Goal: Task Accomplishment & Management: Manage account settings

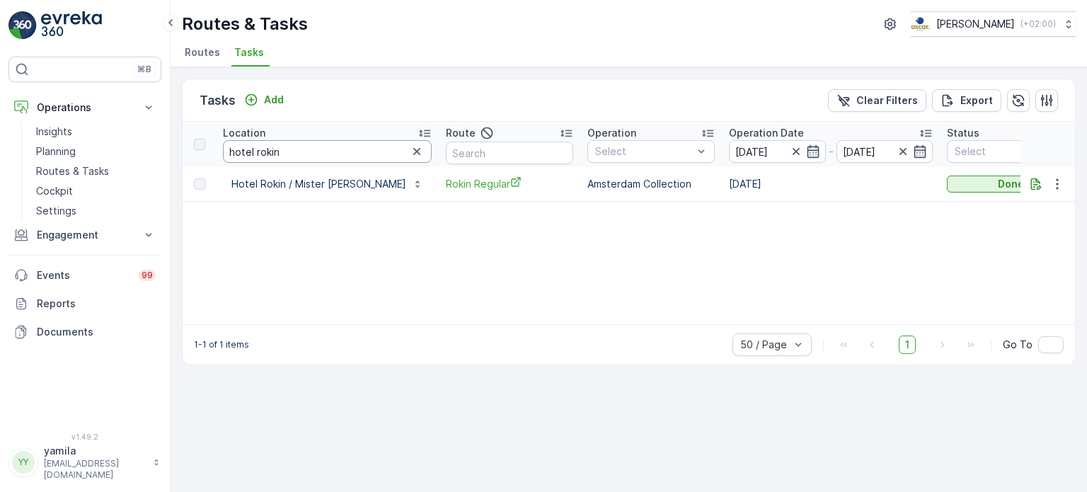
click at [248, 148] on input "hotel rokin" at bounding box center [327, 151] width 209 height 23
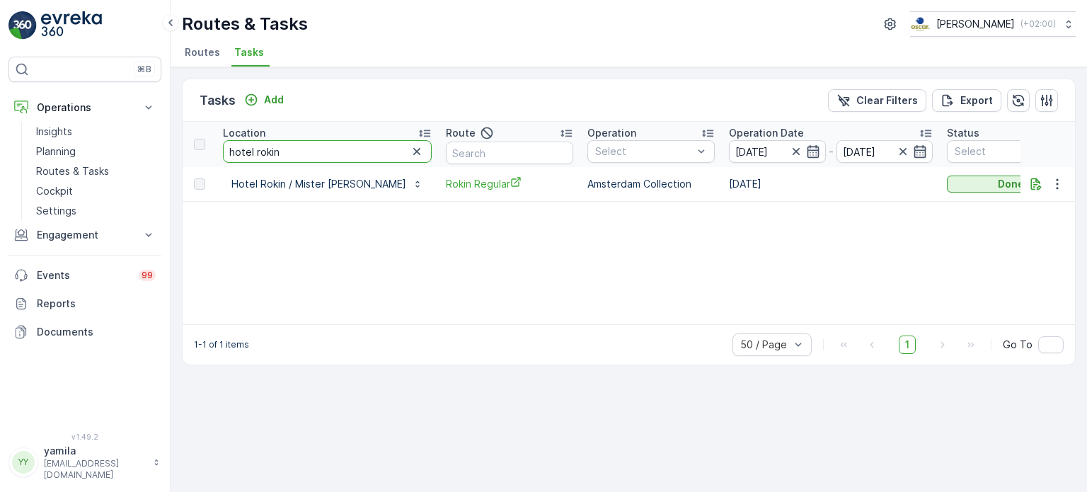
click at [248, 148] on input "hotel rokin" at bounding box center [327, 151] width 209 height 23
type input "loads"
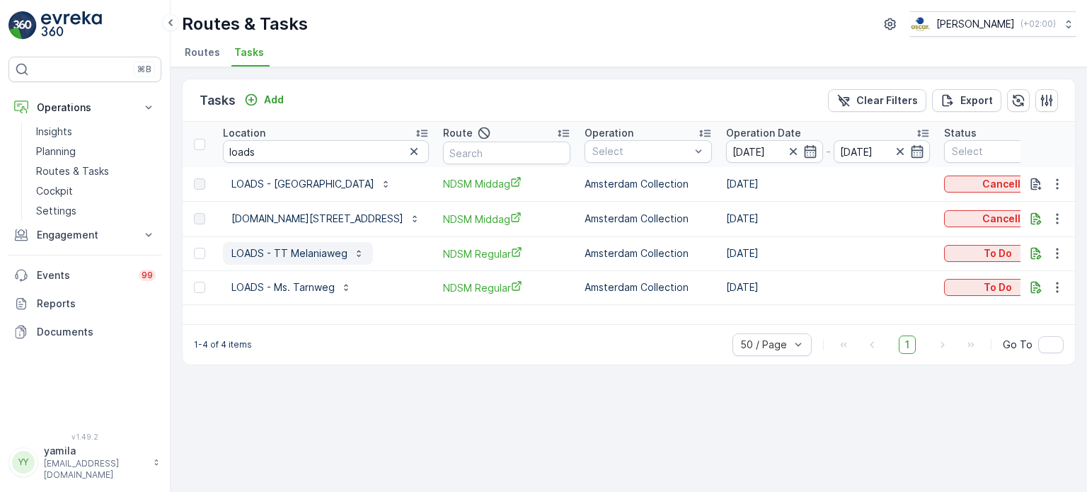
click at [300, 255] on p "LOADS - TT Melaniaweg" at bounding box center [289, 253] width 116 height 14
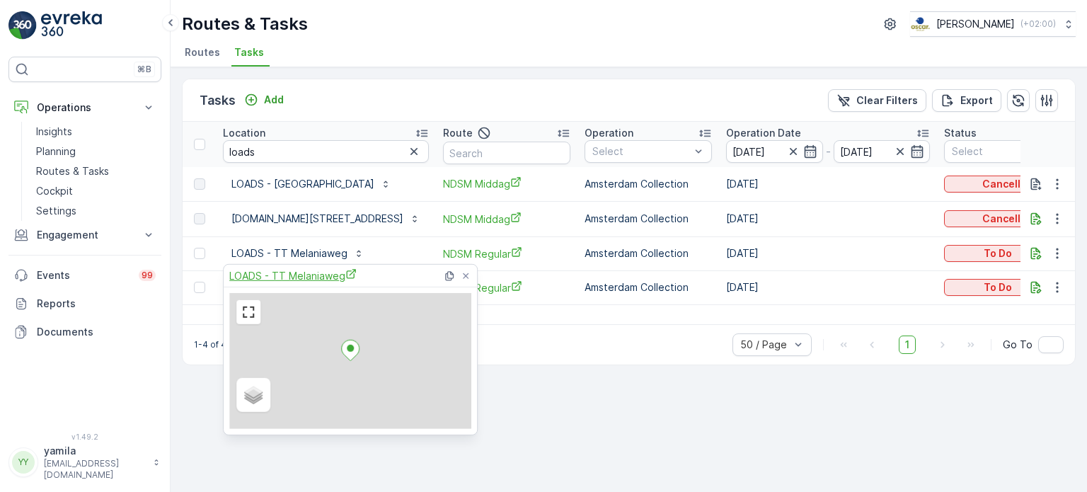
click at [296, 268] on span "LOADS - TT Melaniaweg" at bounding box center [292, 275] width 127 height 15
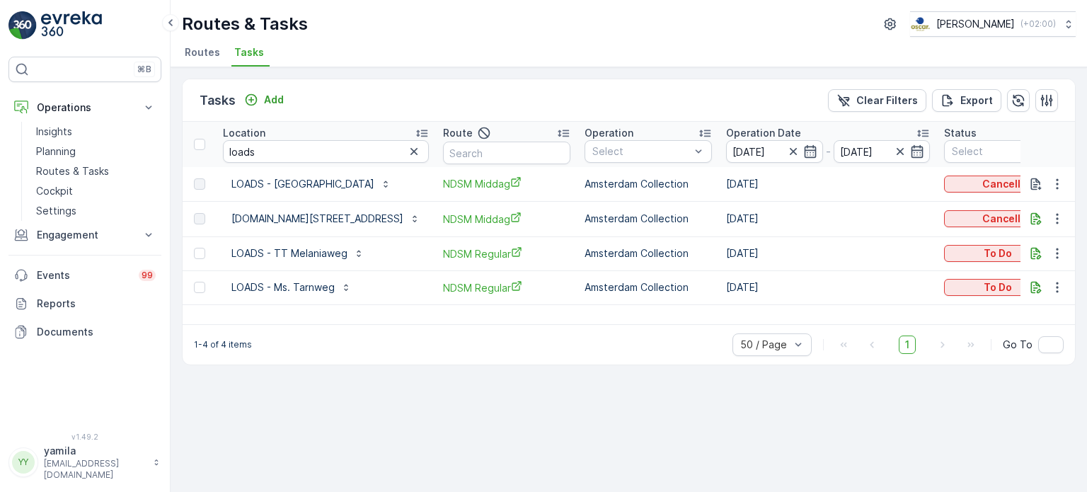
click at [630, 410] on div "Tasks Add Clear Filters Export Location loads Route Operation Select Operation …" at bounding box center [629, 279] width 916 height 425
click at [327, 276] on button "LOADS - Ms. Tarnweg" at bounding box center [291, 287] width 137 height 23
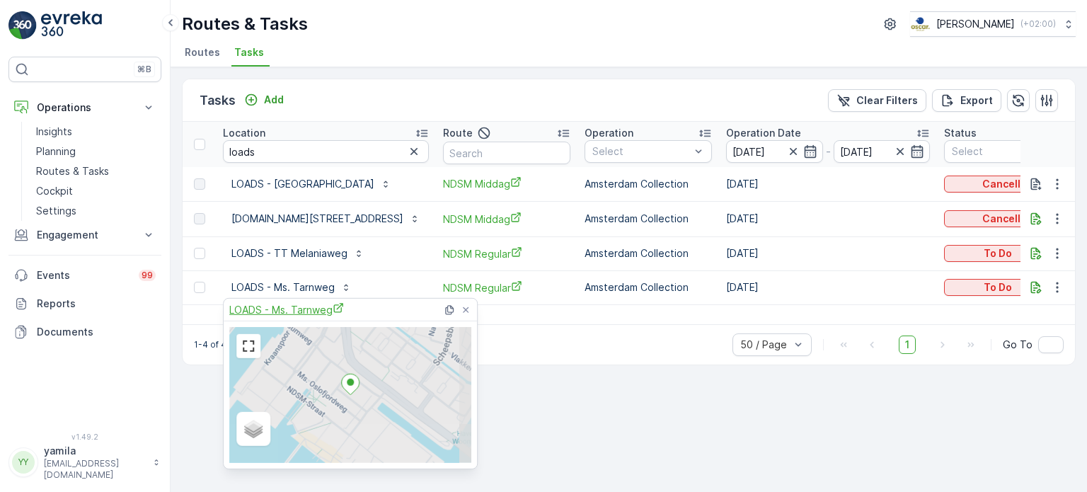
click at [300, 307] on span "LOADS - Ms. Tarnweg" at bounding box center [286, 309] width 115 height 15
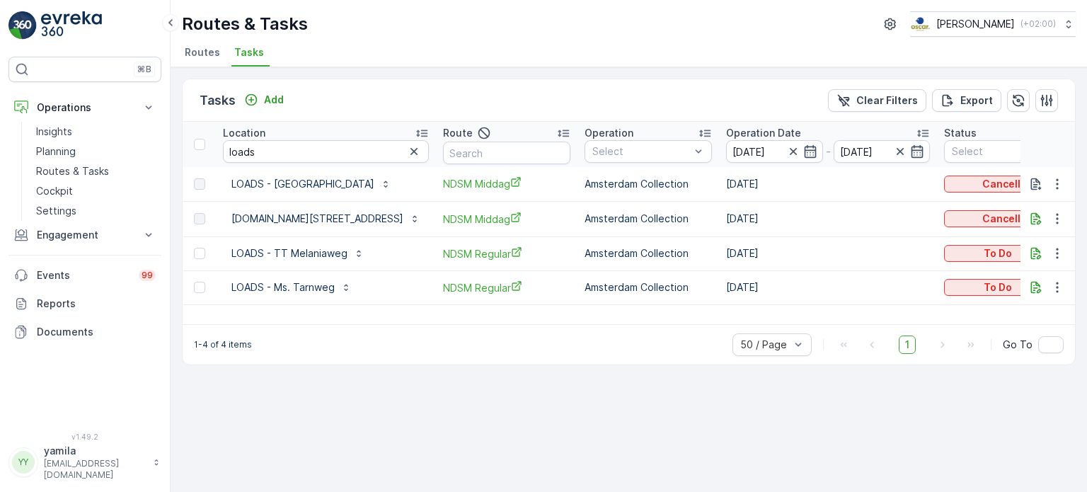
click at [727, 384] on div "Tasks Add Clear Filters Export Location loads Route Operation Select Operation …" at bounding box center [629, 279] width 916 height 425
click at [1010, 282] on div "To Do" at bounding box center [1008, 287] width 116 height 14
click at [975, 345] on div "Done" at bounding box center [989, 345] width 90 height 20
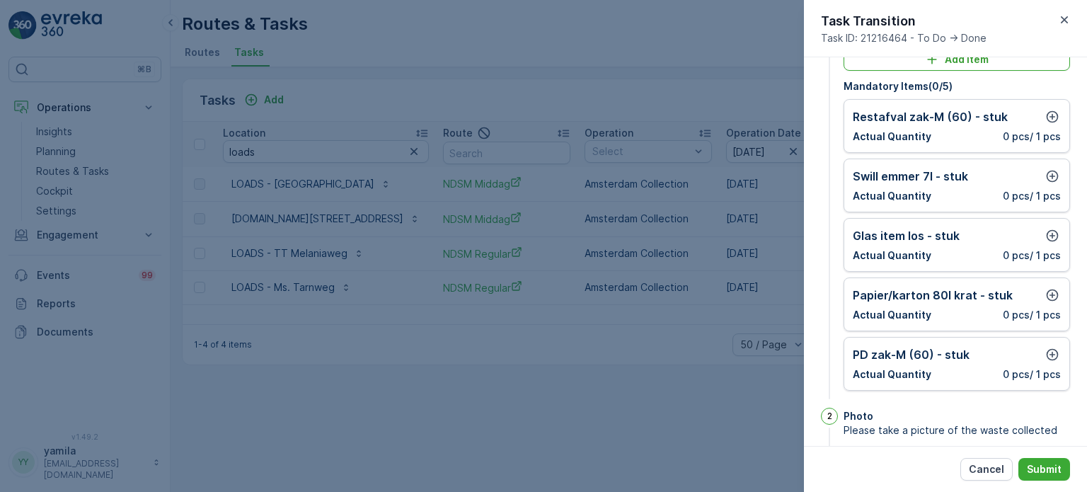
scroll to position [64, 0]
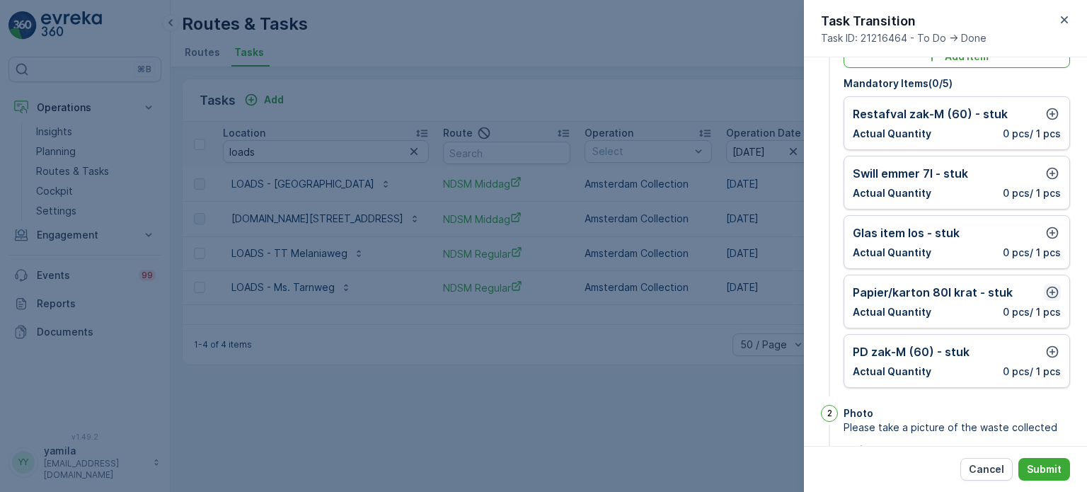
click at [1050, 298] on button "button" at bounding box center [1052, 292] width 17 height 17
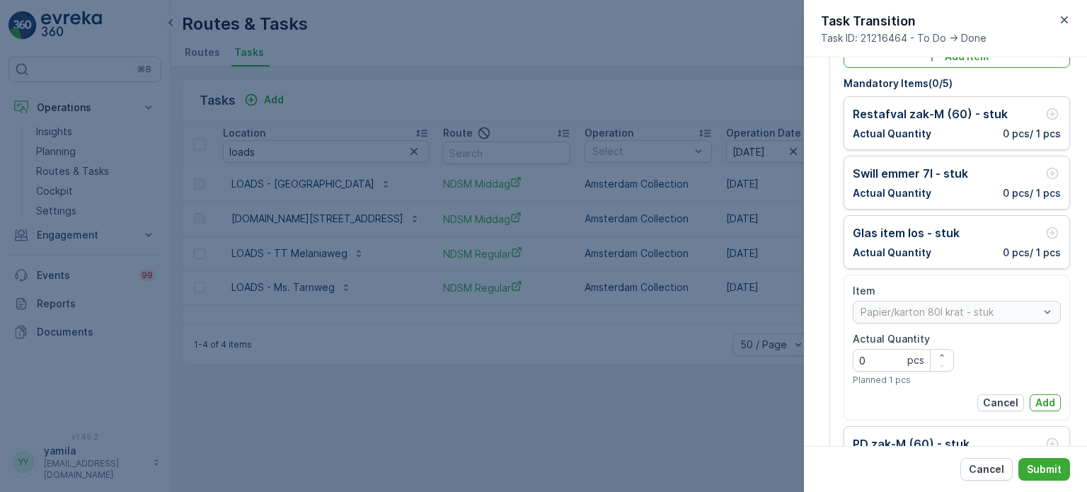
click at [900, 356] on Quantity "0" at bounding box center [903, 360] width 101 height 23
type Quantity "1"
click at [1035, 400] on p "Add" at bounding box center [1045, 403] width 20 height 14
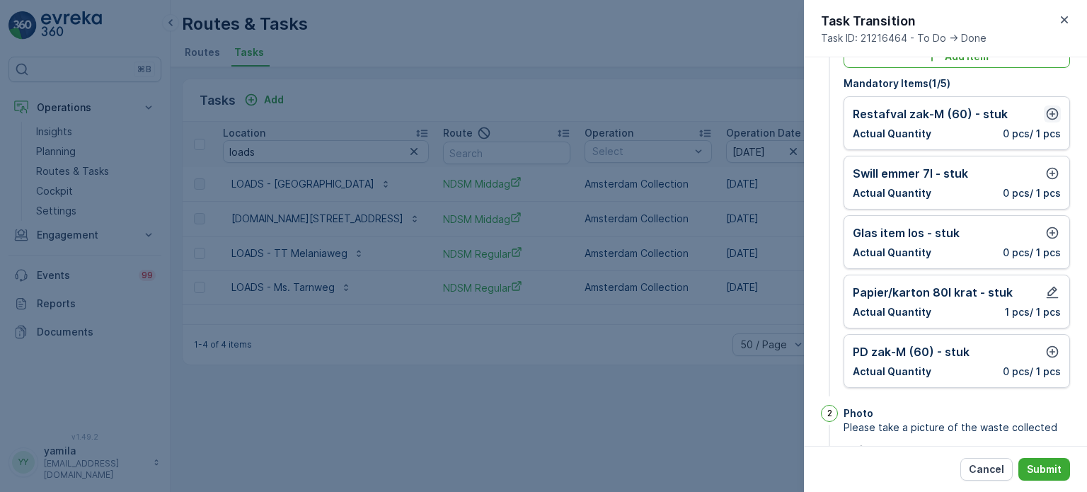
click at [1052, 115] on icon "button" at bounding box center [1052, 114] width 14 height 14
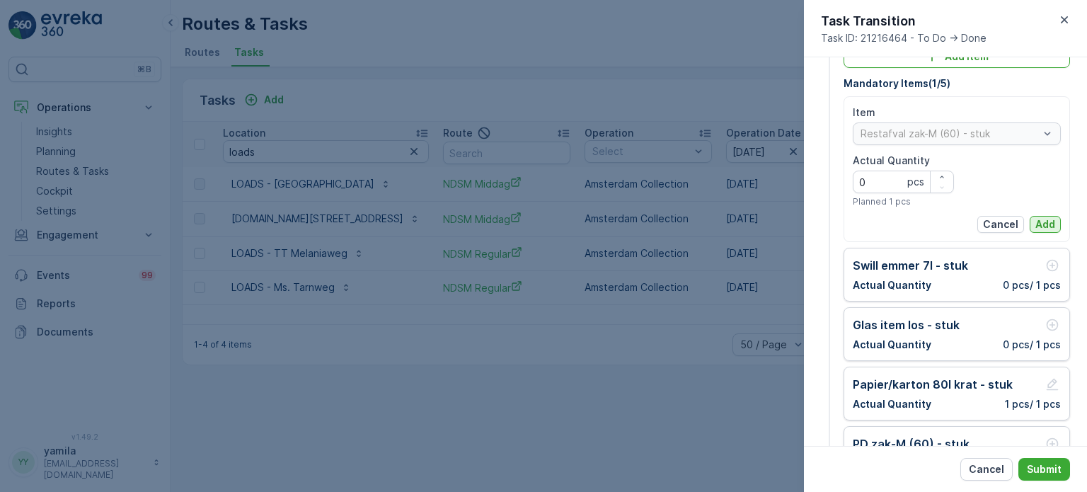
click at [1041, 219] on p "Add" at bounding box center [1045, 224] width 20 height 14
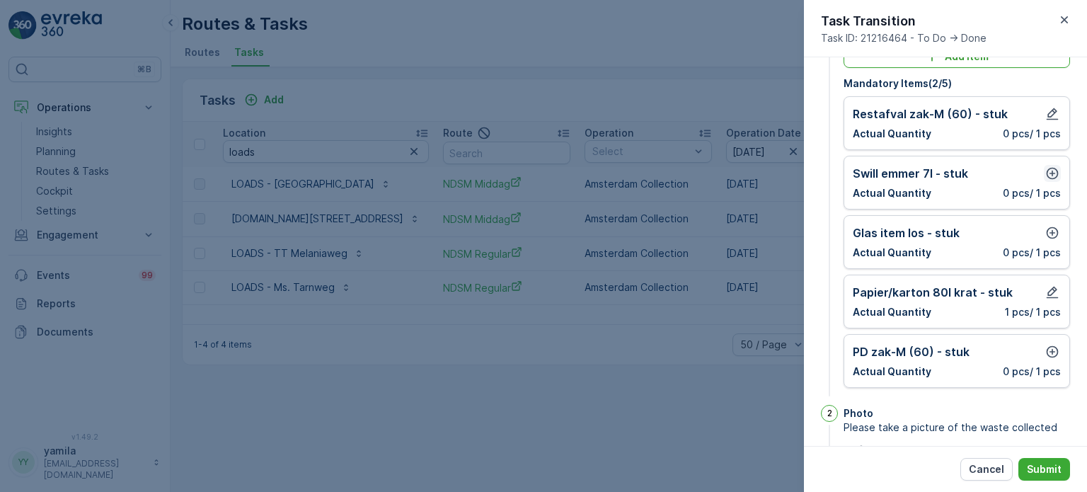
click at [1045, 169] on icon "button" at bounding box center [1052, 173] width 14 height 14
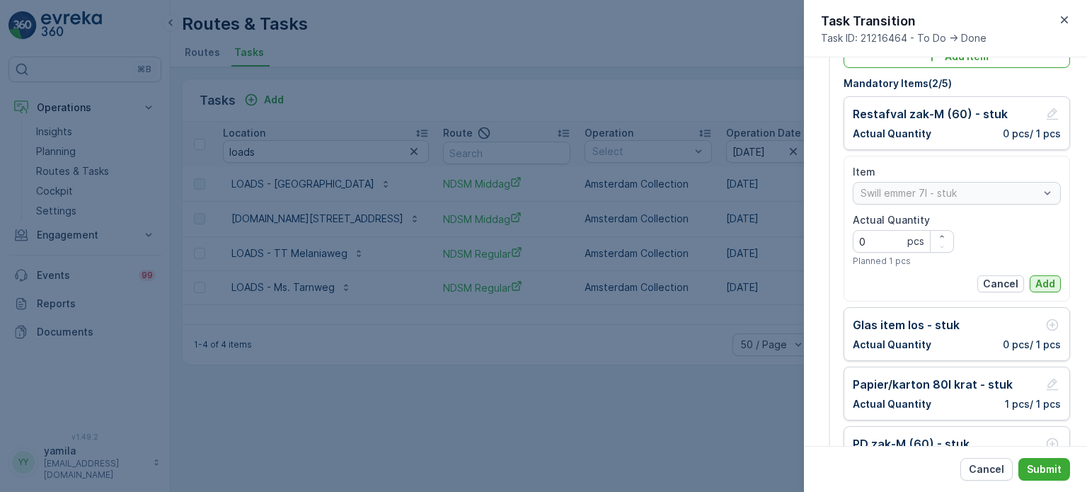
click at [1042, 275] on button "Add" at bounding box center [1045, 283] width 31 height 17
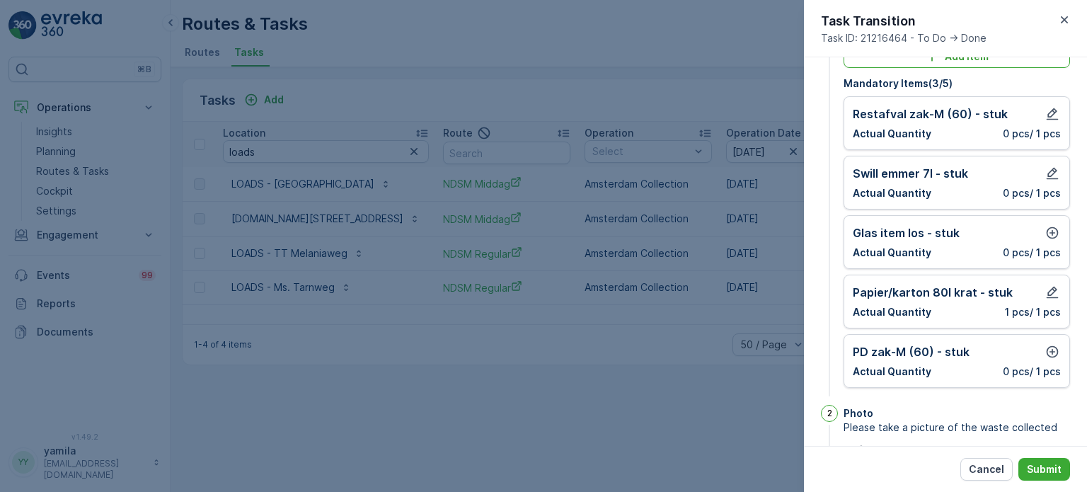
click at [1052, 241] on div "Glas item los - stuk Actual Quantity 0 pcs / 1 pcs" at bounding box center [957, 241] width 208 height 35
click at [1050, 237] on icon "button" at bounding box center [1052, 233] width 14 height 14
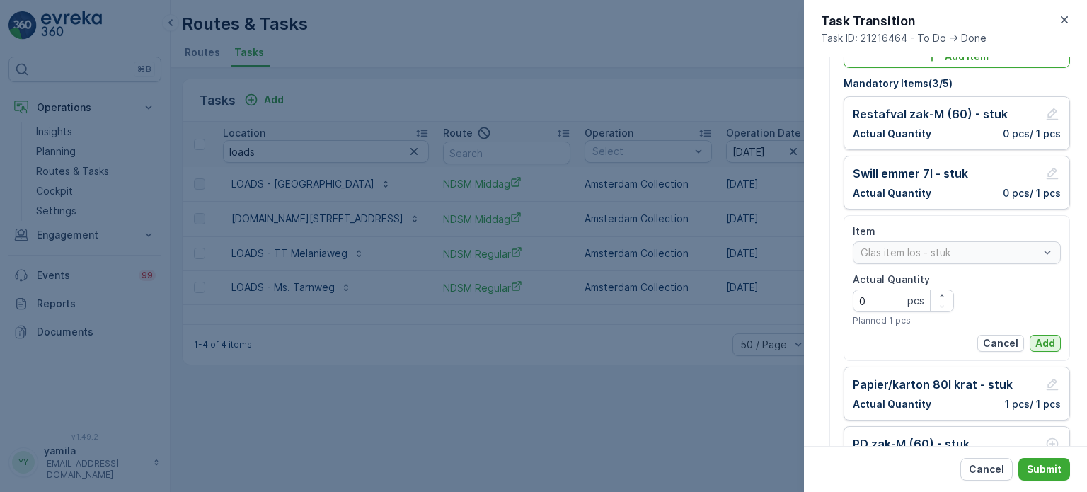
click at [1037, 335] on button "Add" at bounding box center [1045, 343] width 31 height 17
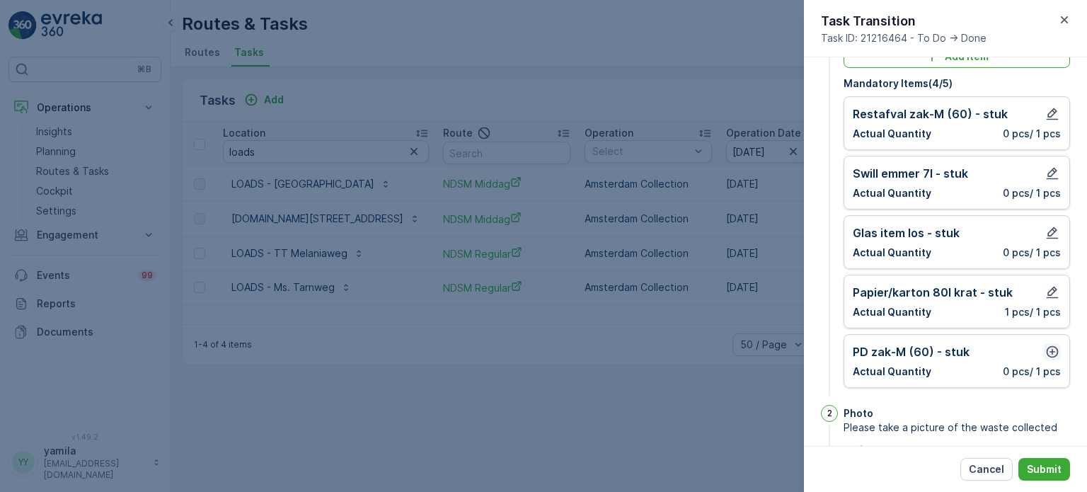
click at [1050, 351] on icon "button" at bounding box center [1052, 352] width 14 height 14
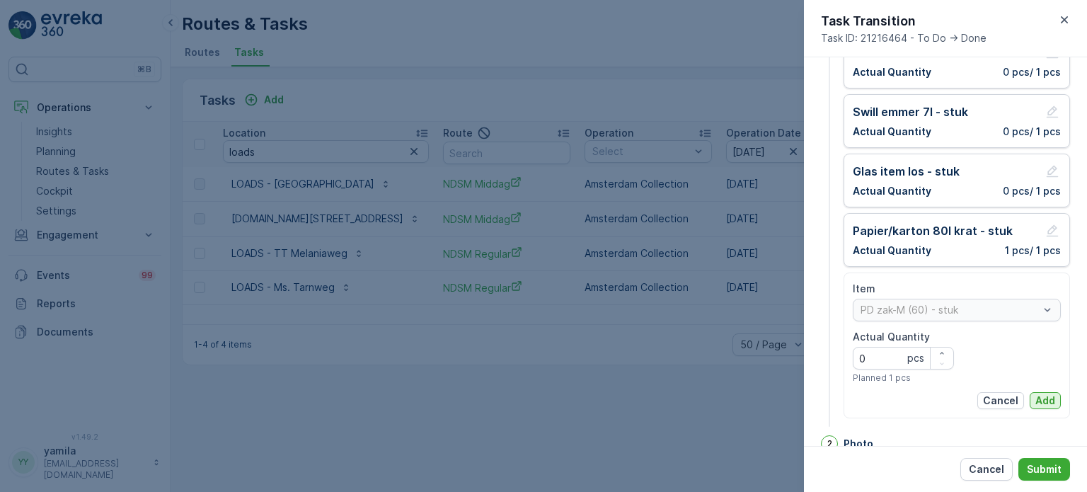
click at [1039, 406] on button "Add" at bounding box center [1045, 400] width 31 height 17
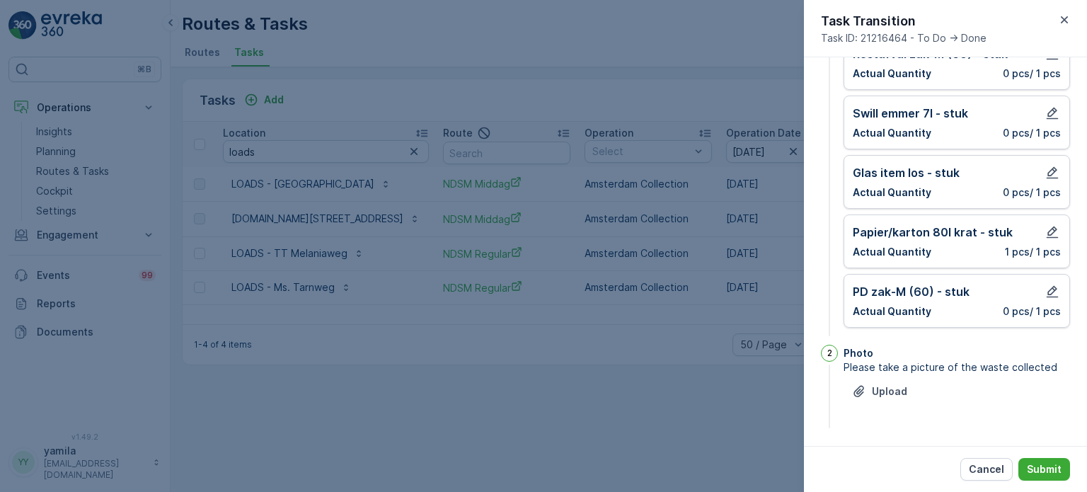
click at [1039, 483] on div "Cancel Submit" at bounding box center [945, 469] width 283 height 46
click at [1039, 479] on button "Submit" at bounding box center [1044, 469] width 52 height 23
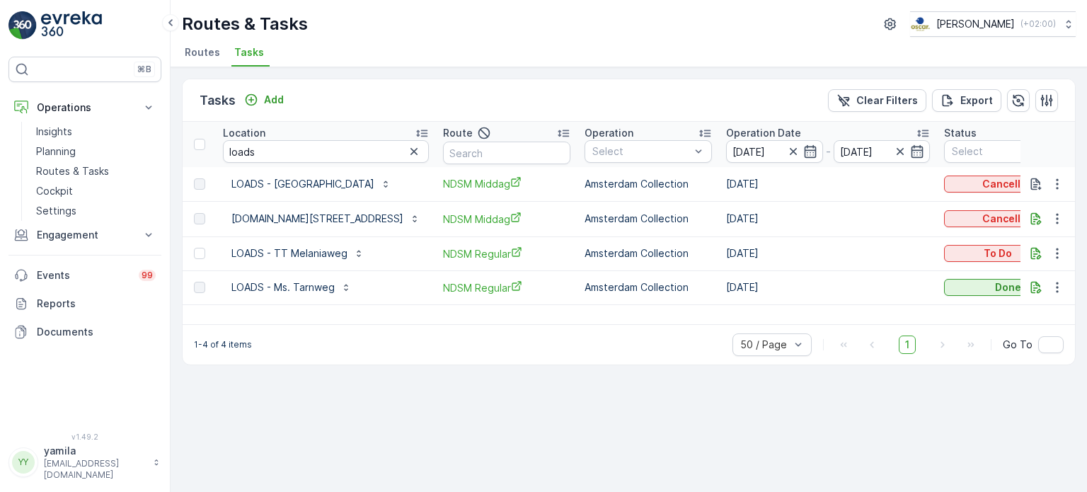
click at [284, 156] on input "loads" at bounding box center [326, 151] width 206 height 23
type input "n"
type input "anne"
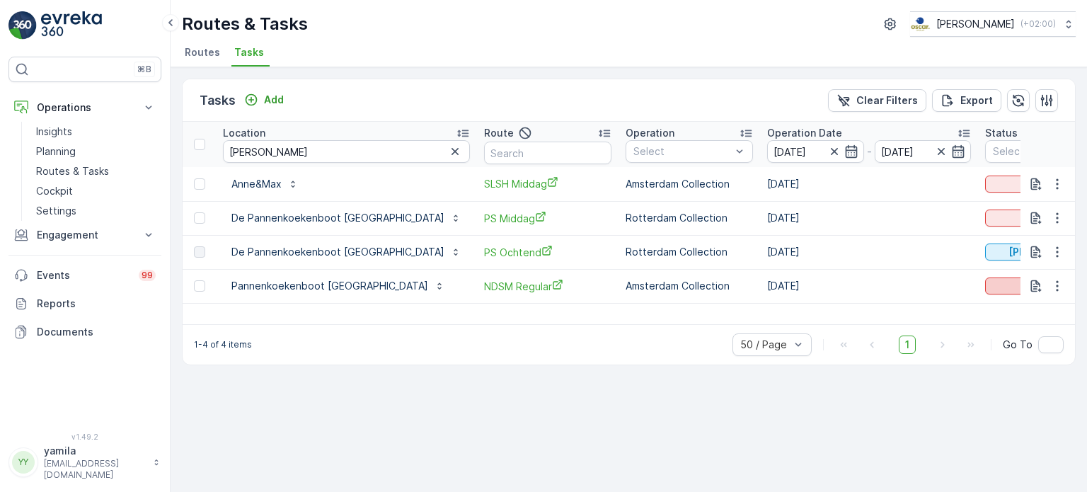
click at [991, 284] on div "To Do" at bounding box center [1049, 286] width 116 height 14
click at [954, 340] on span "Done" at bounding box center [950, 345] width 25 height 14
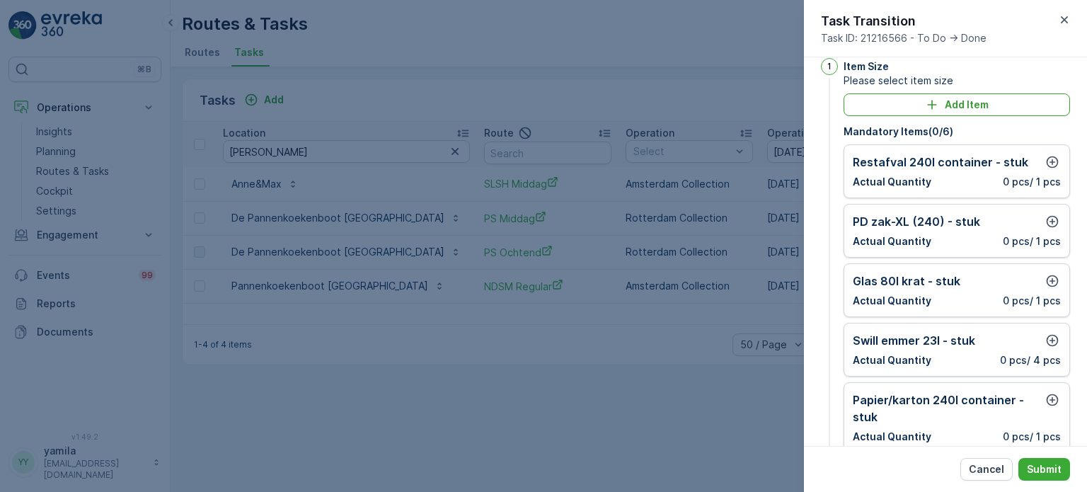
scroll to position [76, 0]
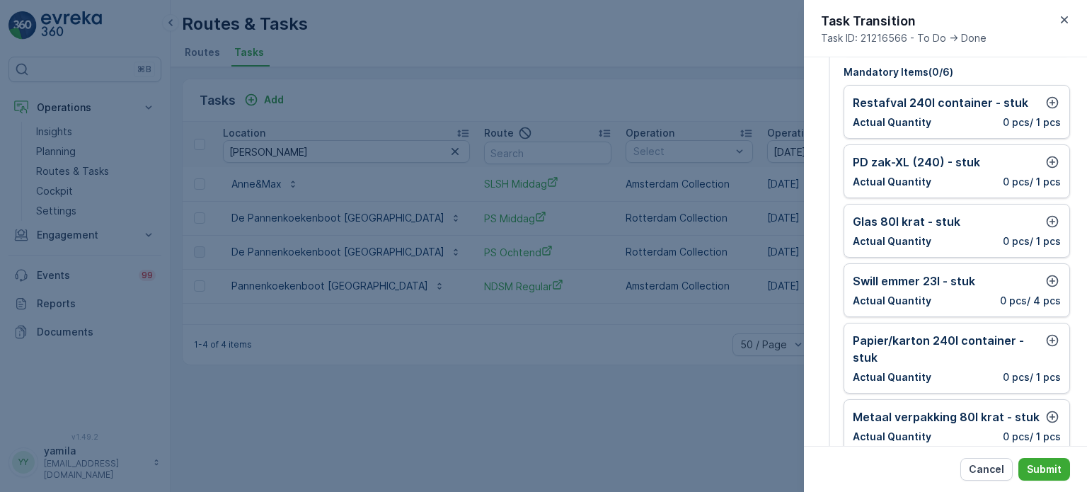
drag, startPoint x: 1030, startPoint y: 394, endPoint x: 1040, endPoint y: 347, distance: 47.9
click at [1040, 347] on div "Mandatory Items ( 0 / 6 ) Restafval 240l container - stuk Actual Quantity 0 pcs…" at bounding box center [956, 259] width 226 height 388
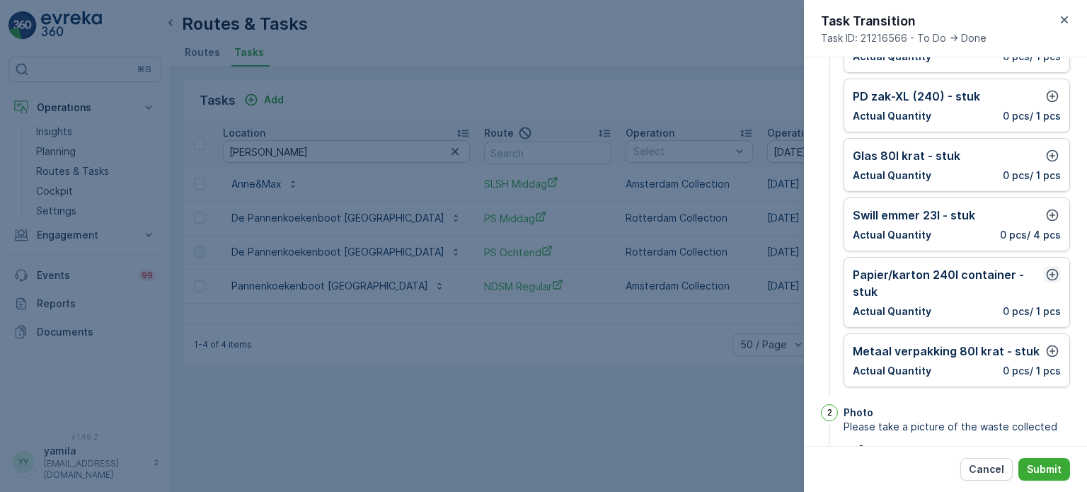
click at [1044, 277] on div at bounding box center [1052, 283] width 17 height 34
click at [1045, 277] on icon "button" at bounding box center [1052, 274] width 14 height 14
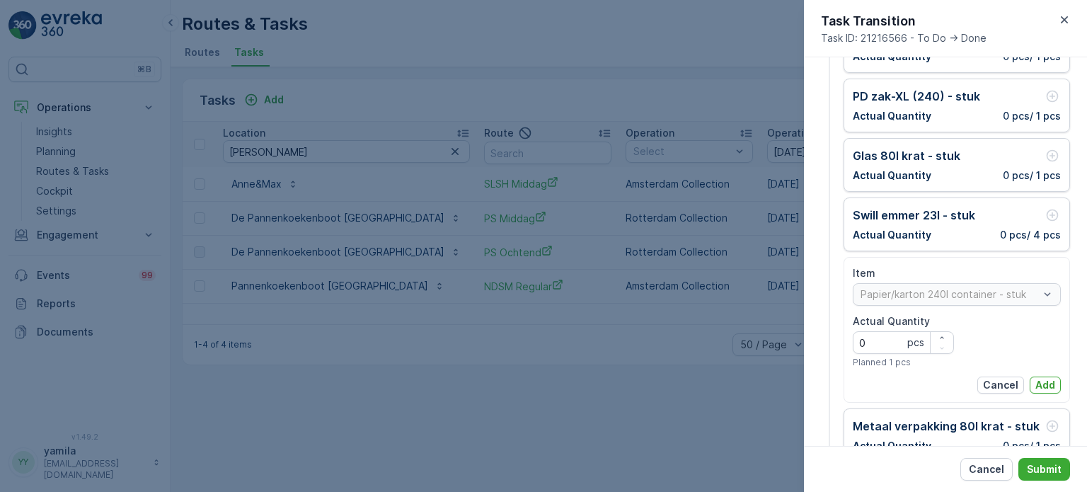
click at [917, 332] on div "pcs" at bounding box center [930, 342] width 47 height 21
click at [888, 339] on Quantity "Actual Quantity" at bounding box center [903, 342] width 101 height 23
type Quantity "1"
click at [1026, 376] on div "Cancel Add" at bounding box center [957, 384] width 208 height 17
click at [1030, 379] on button "Add" at bounding box center [1045, 384] width 31 height 17
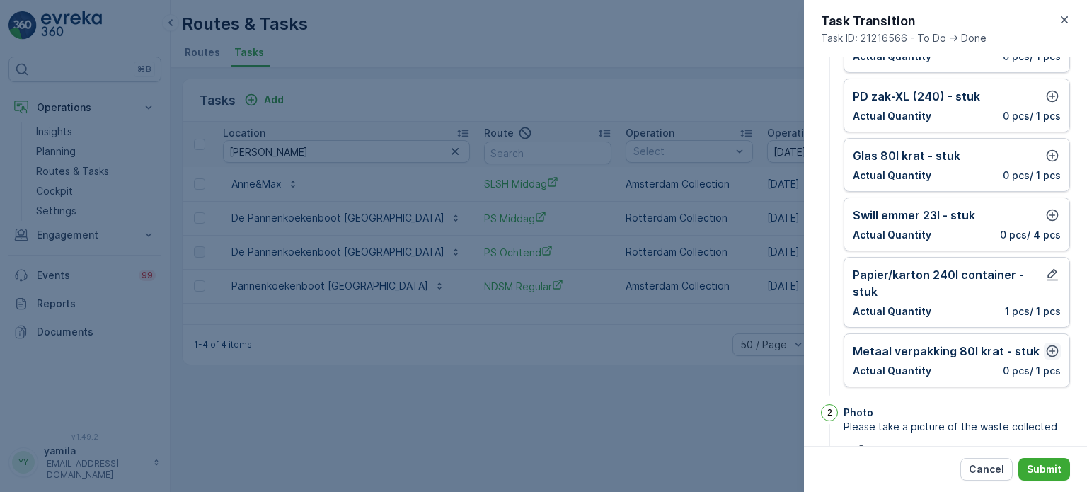
click at [1052, 347] on icon "button" at bounding box center [1052, 351] width 14 height 14
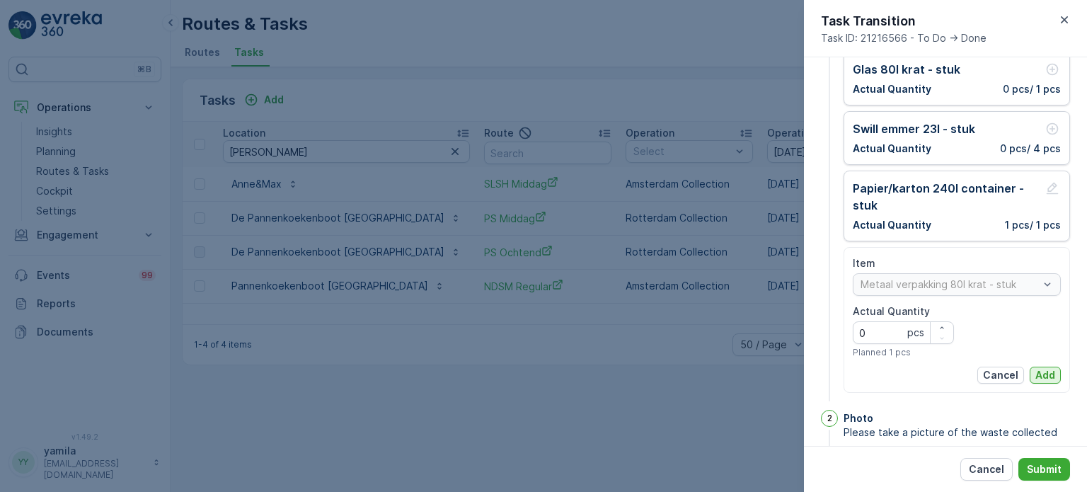
click at [1039, 369] on p "Add" at bounding box center [1045, 375] width 20 height 14
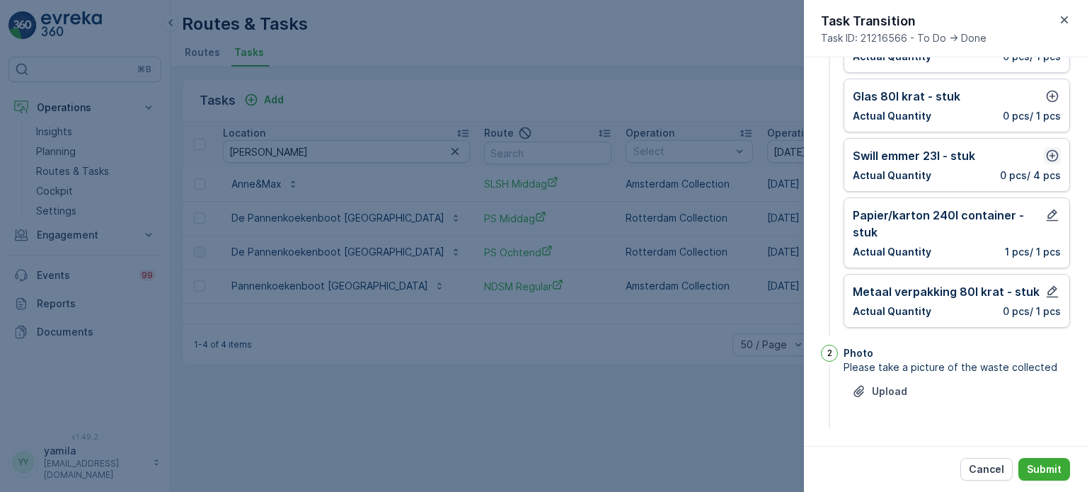
click at [1050, 151] on icon "button" at bounding box center [1052, 156] width 14 height 14
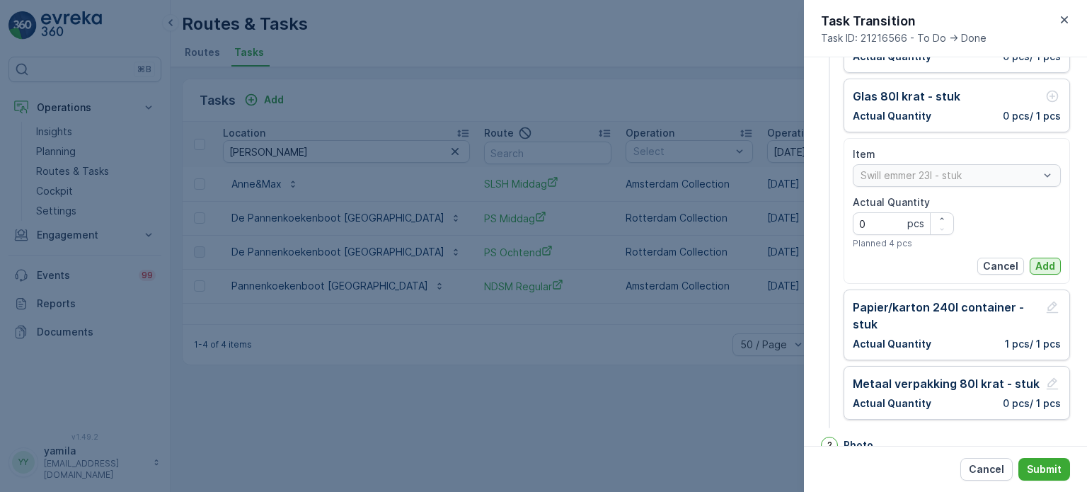
click at [1050, 265] on p "Add" at bounding box center [1045, 266] width 20 height 14
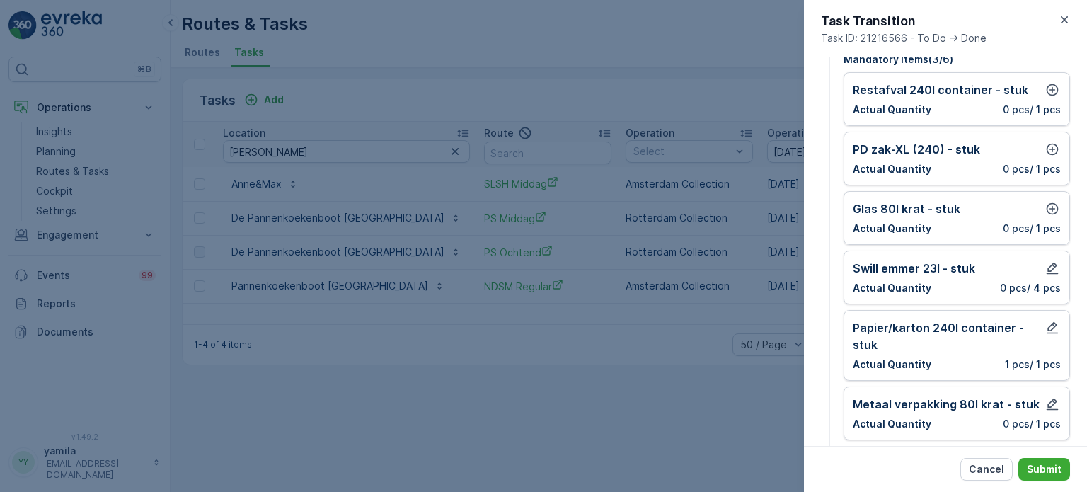
scroll to position [86, 0]
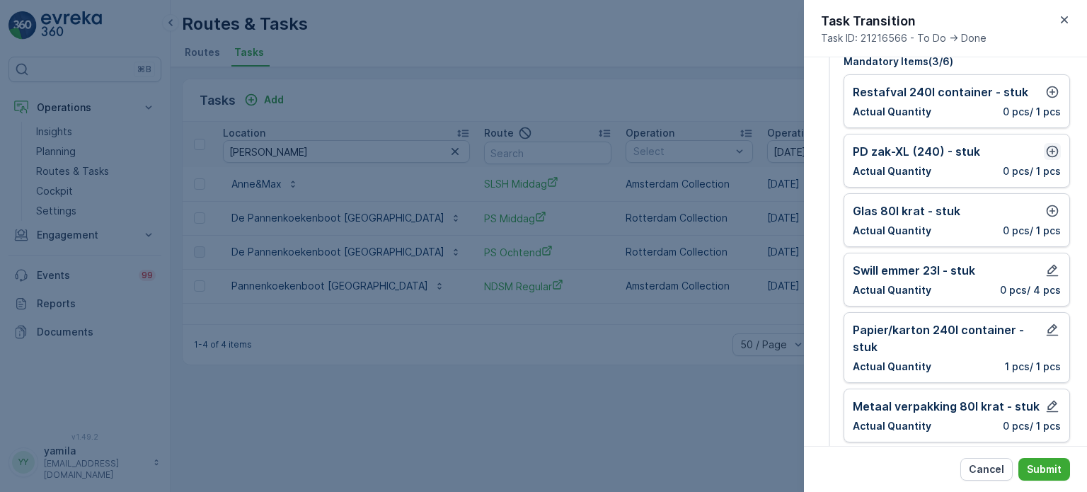
click at [1047, 149] on icon "button" at bounding box center [1053, 152] width 12 height 12
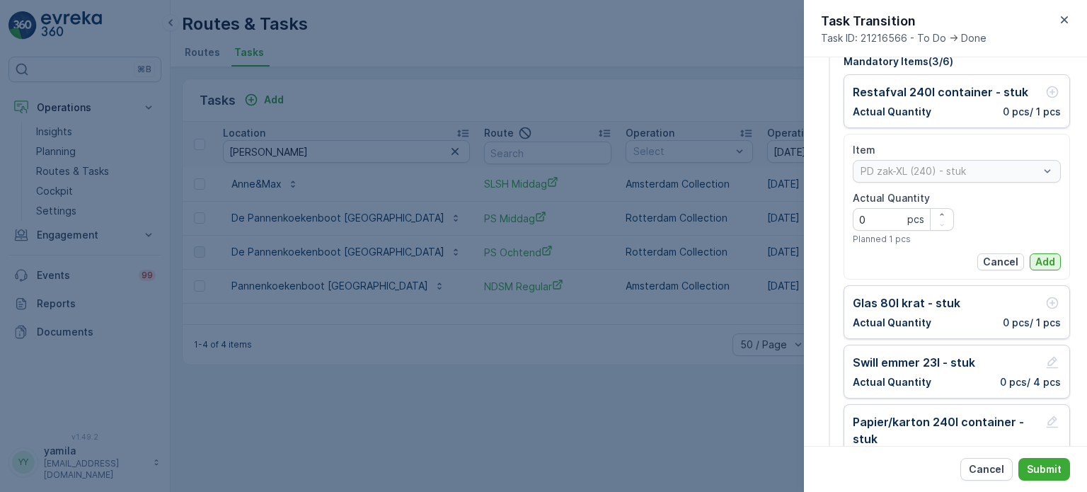
click at [1042, 253] on button "Add" at bounding box center [1045, 261] width 31 height 17
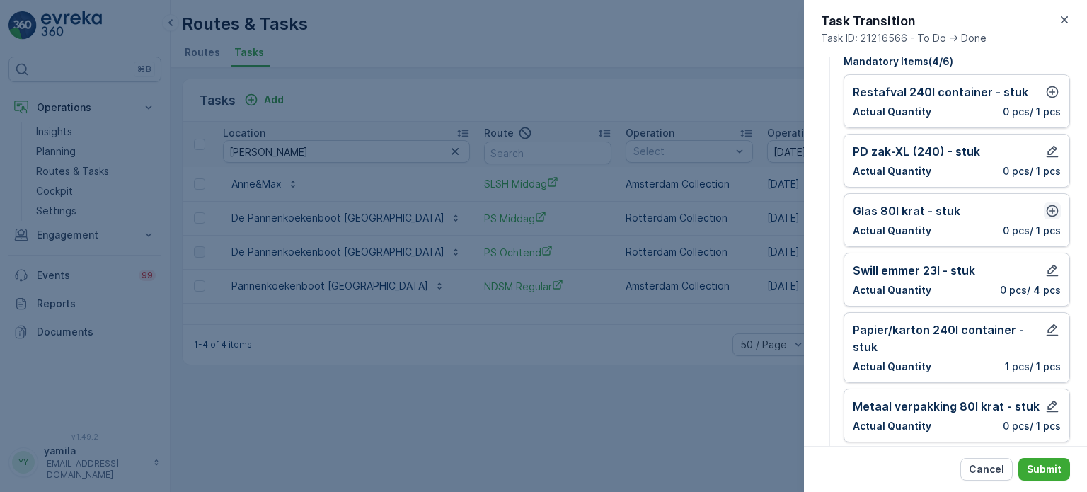
click at [1048, 214] on icon "button" at bounding box center [1052, 211] width 14 height 14
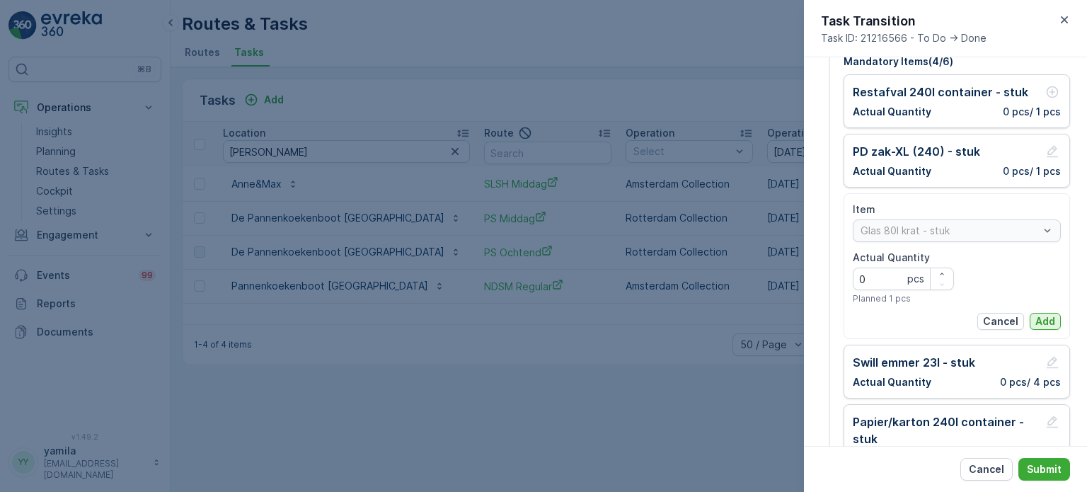
click at [1042, 318] on p "Add" at bounding box center [1045, 321] width 20 height 14
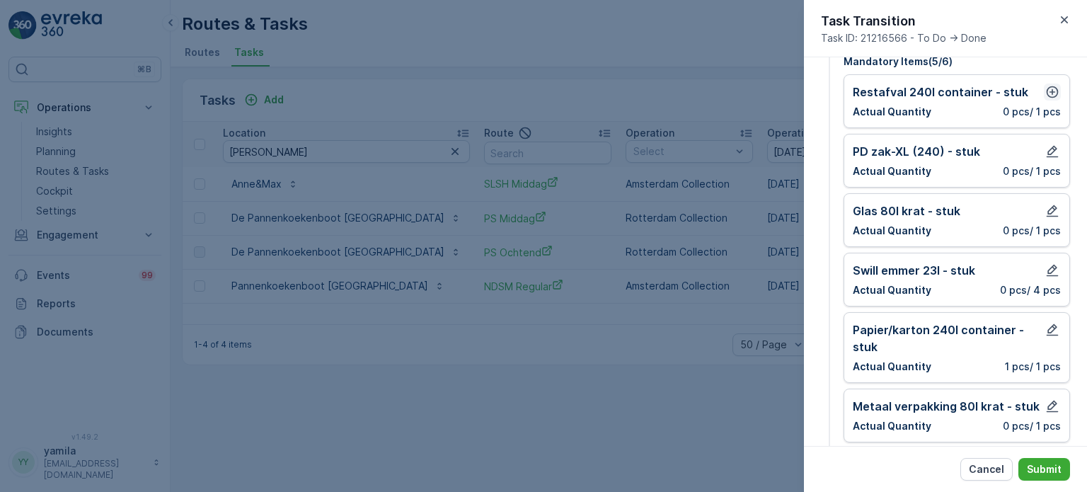
click at [1046, 96] on icon "button" at bounding box center [1052, 92] width 14 height 14
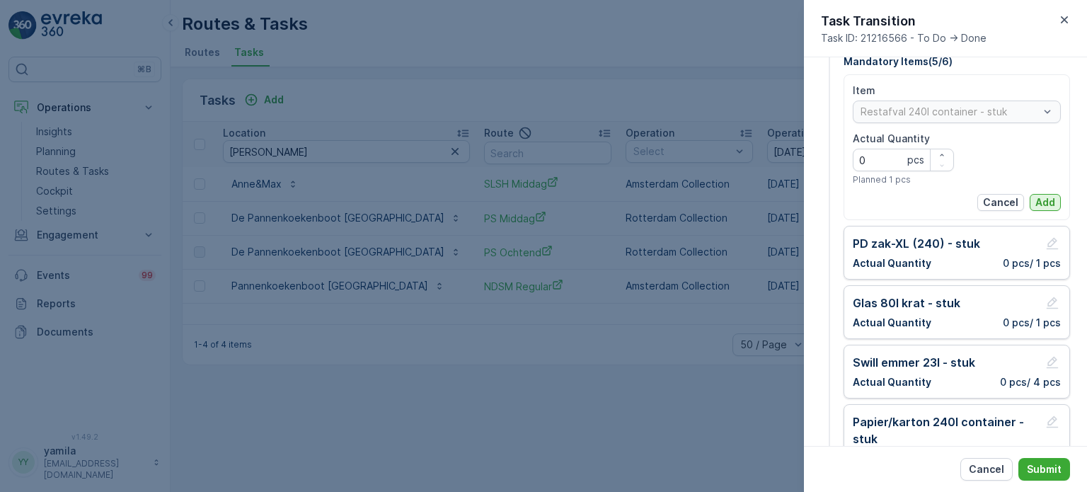
click at [1035, 200] on p "Add" at bounding box center [1045, 202] width 20 height 14
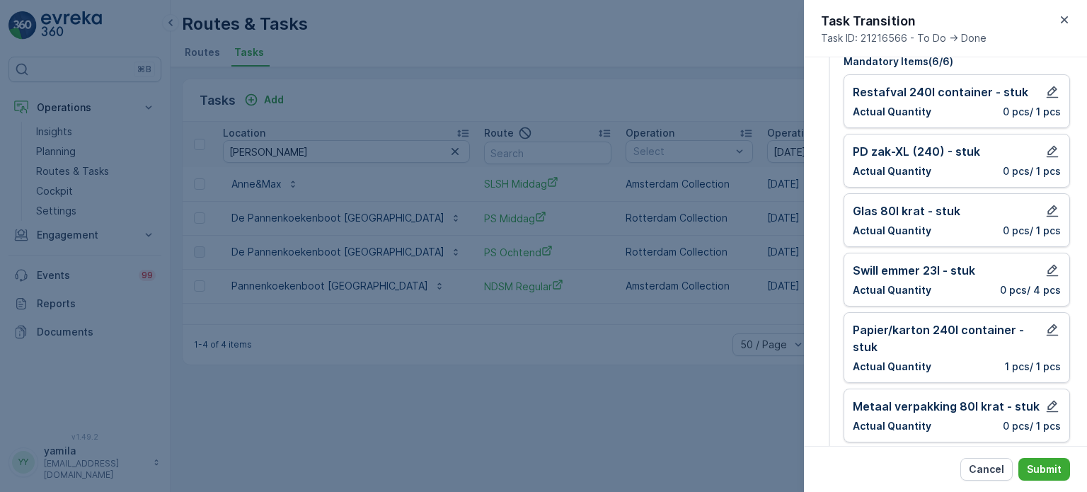
click at [1044, 486] on div "Cancel Submit" at bounding box center [945, 469] width 283 height 46
click at [1049, 470] on p "Submit" at bounding box center [1044, 469] width 35 height 14
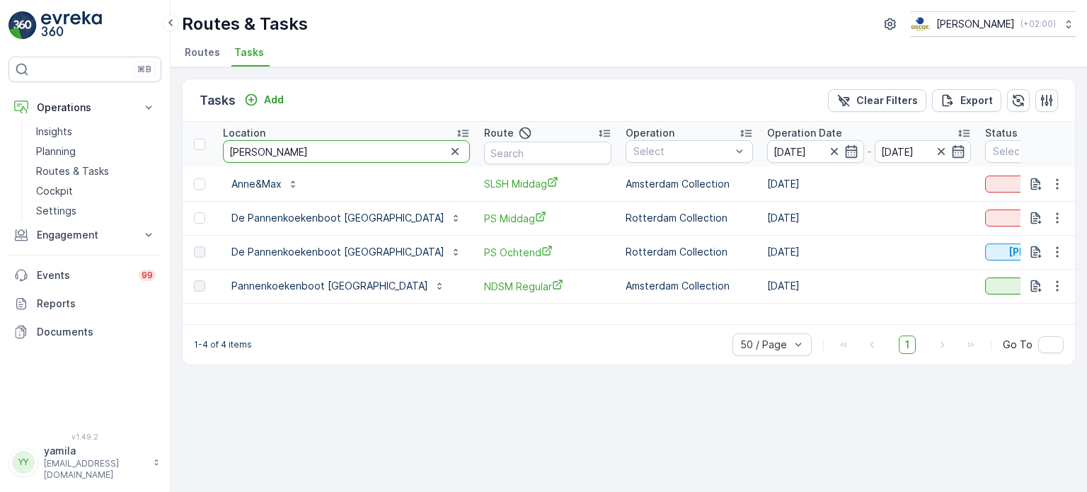
click at [285, 144] on input "anne" at bounding box center [346, 151] width 247 height 23
type input "kapitein"
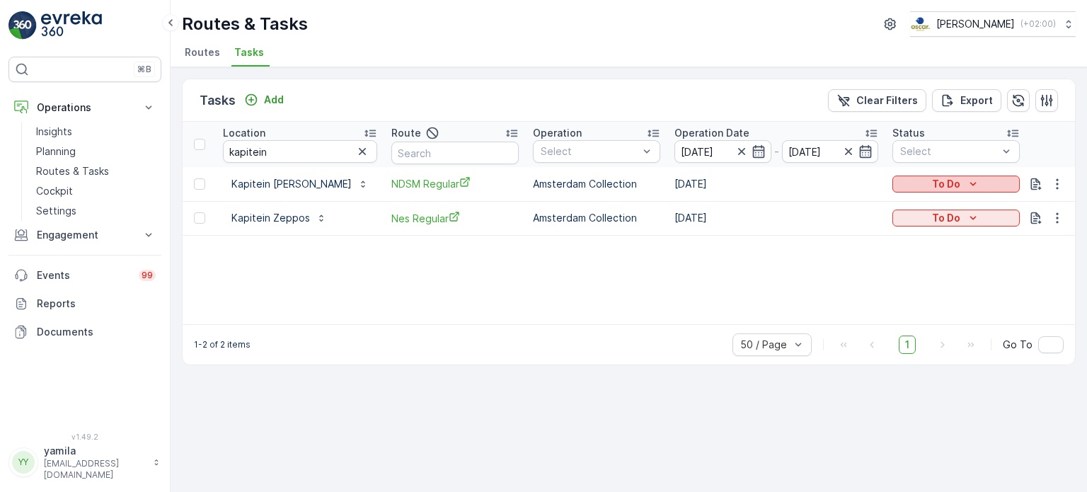
click at [932, 183] on p "To Do" at bounding box center [946, 184] width 28 height 14
click at [883, 252] on div "Done" at bounding box center [913, 244] width 90 height 20
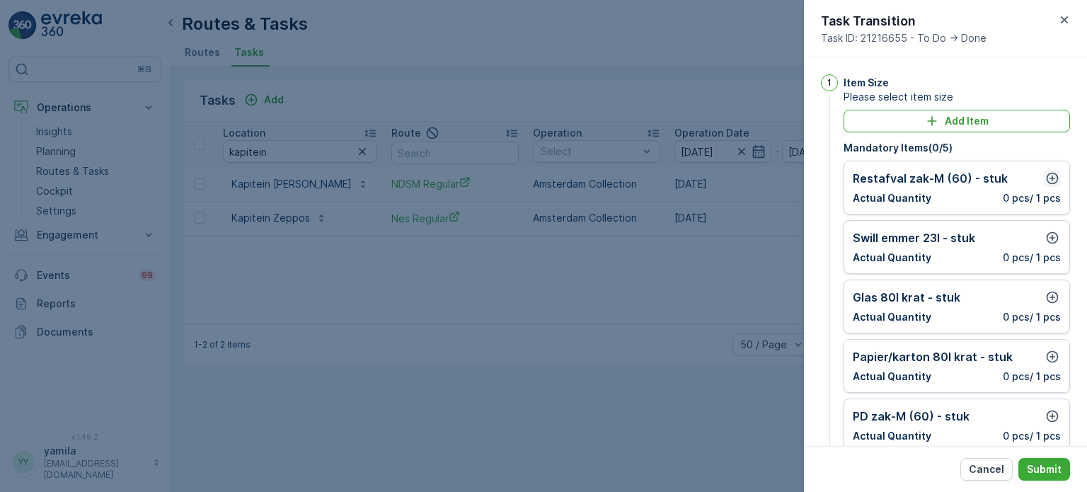
click at [1047, 173] on icon "button" at bounding box center [1052, 178] width 14 height 14
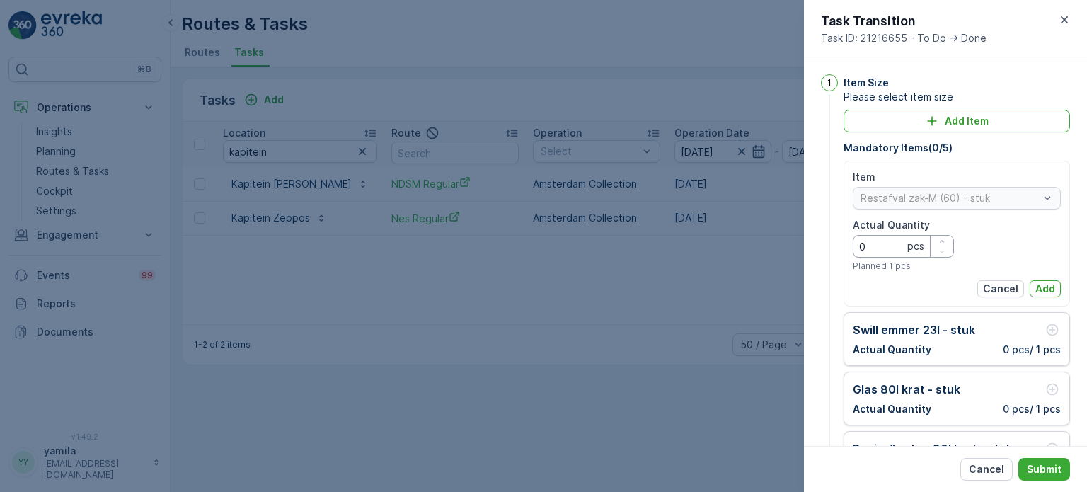
click at [880, 256] on Quantity "0" at bounding box center [903, 246] width 101 height 23
type Quantity "1"
click at [1042, 286] on p "Add" at bounding box center [1045, 289] width 20 height 14
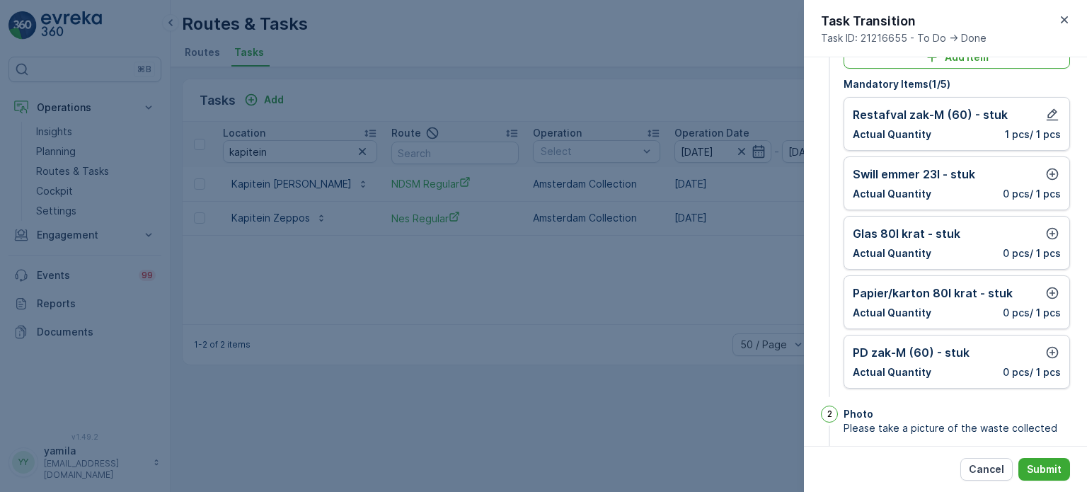
scroll to position [65, 0]
click at [1044, 347] on button "button" at bounding box center [1052, 350] width 17 height 17
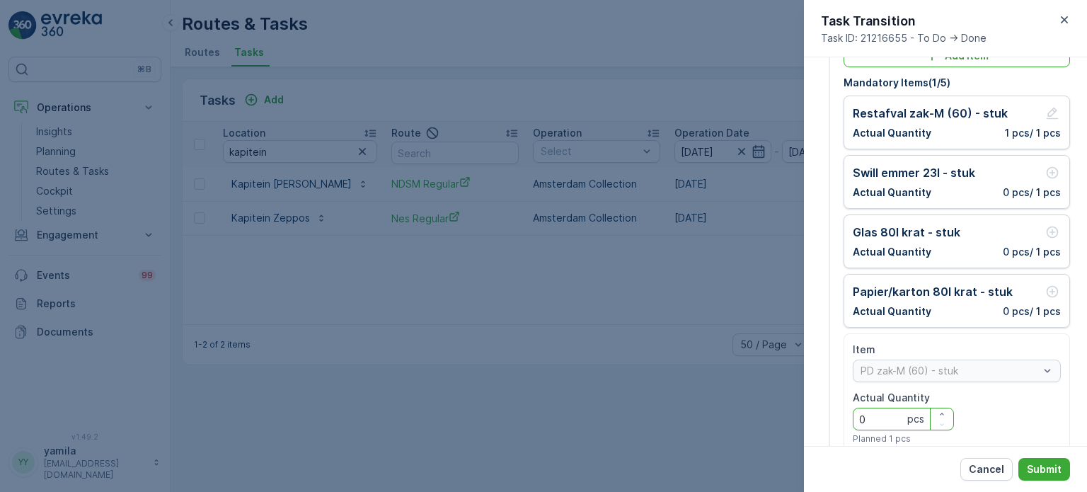
click at [880, 420] on Quantity "0" at bounding box center [903, 419] width 101 height 23
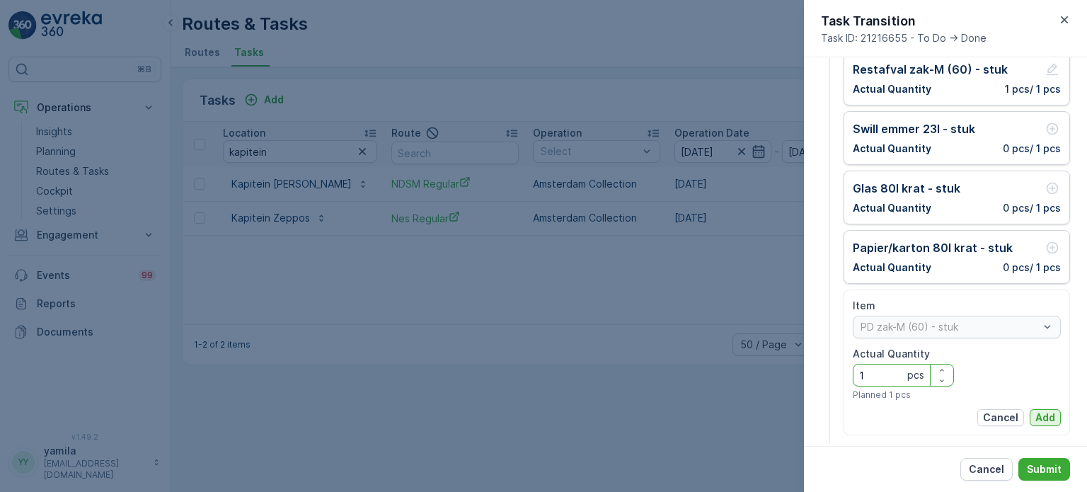
type Quantity "1"
click at [1035, 415] on p "Add" at bounding box center [1045, 417] width 20 height 14
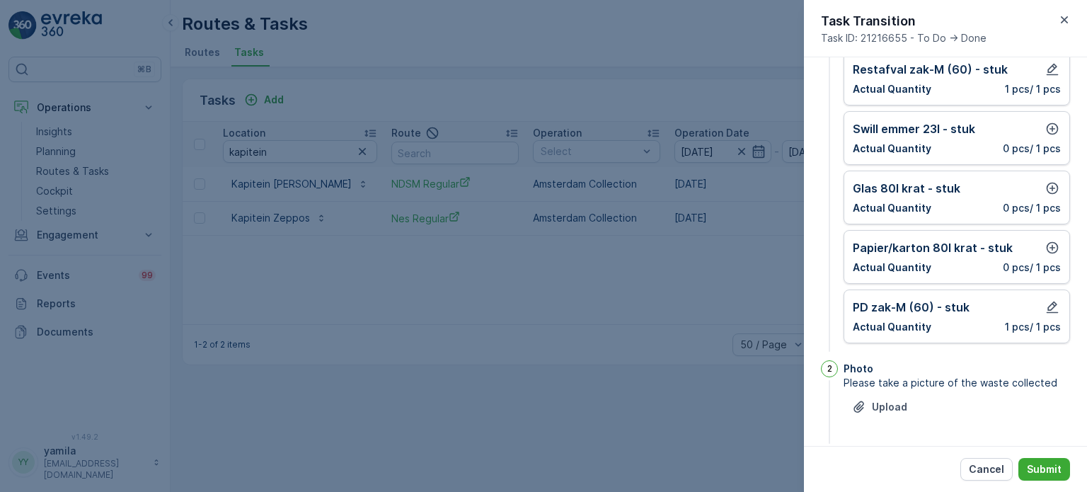
click at [1059, 241] on div "Papier/karton 80l krat - stuk Actual Quantity 0 pcs / 1 pcs" at bounding box center [956, 257] width 226 height 54
click at [1052, 243] on icon "button" at bounding box center [1052, 248] width 14 height 14
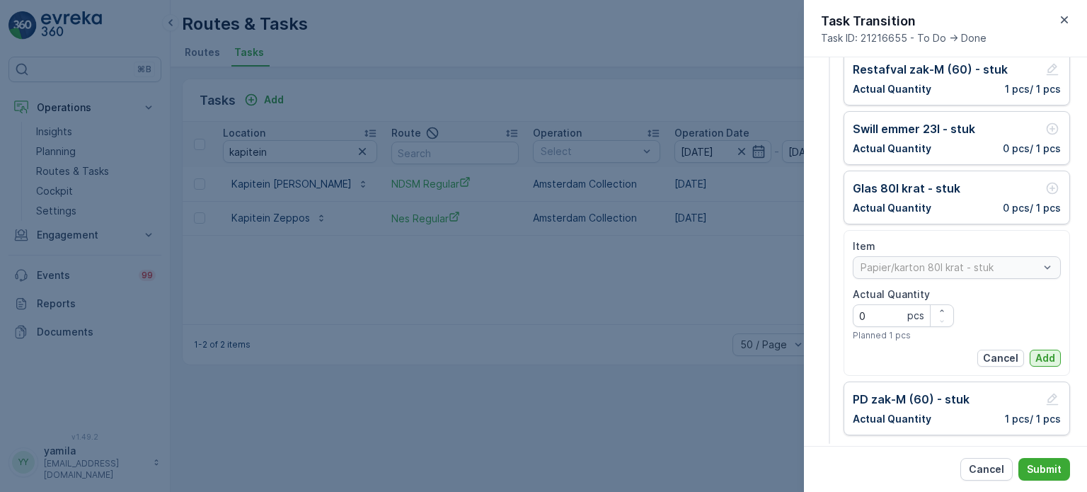
click at [1045, 352] on p "Add" at bounding box center [1045, 358] width 20 height 14
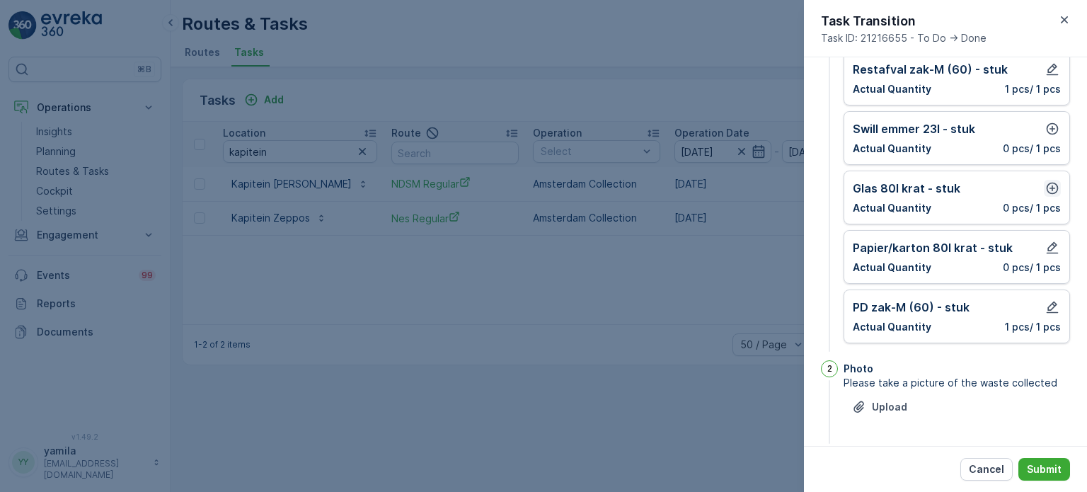
click at [1053, 181] on icon "button" at bounding box center [1052, 188] width 14 height 14
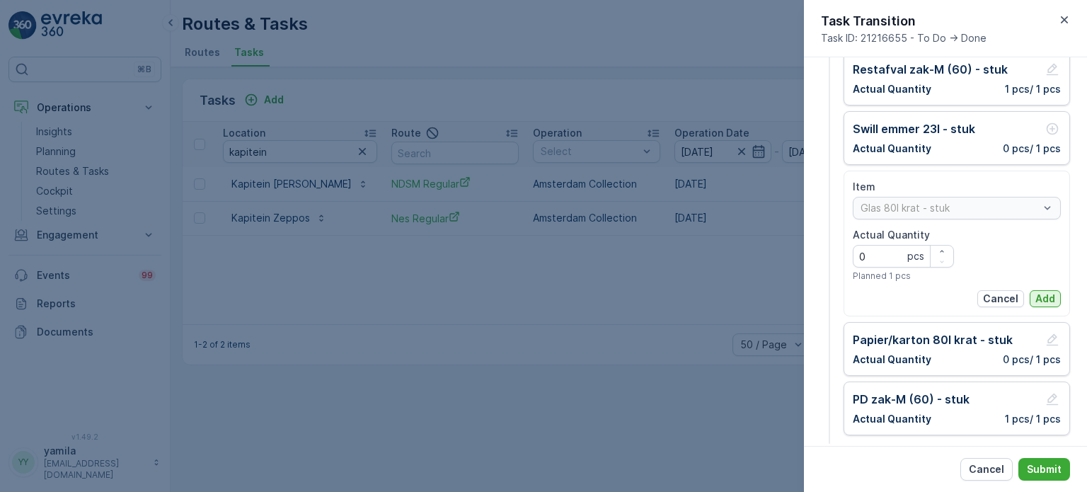
click at [1039, 292] on p "Add" at bounding box center [1045, 299] width 20 height 14
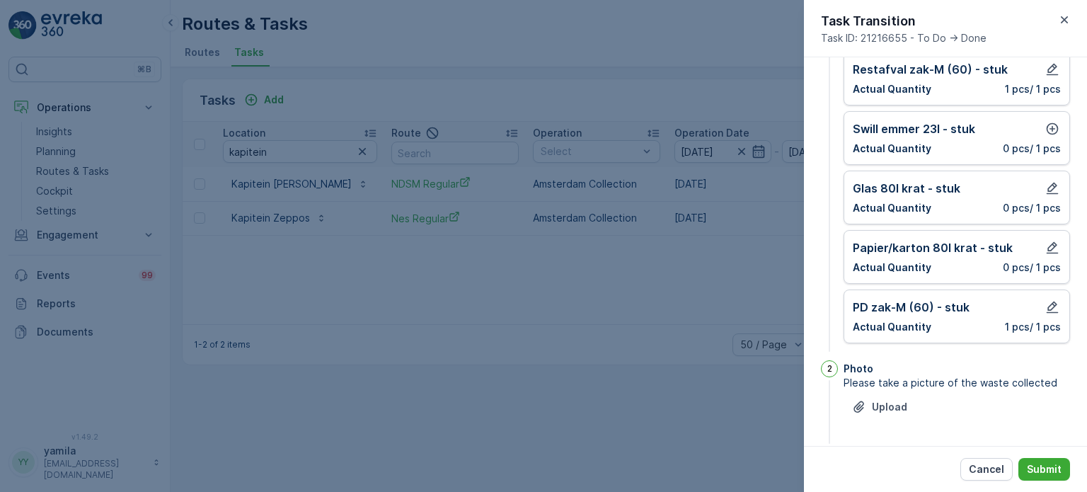
click at [1039, 130] on div "Swill emmer 23l - stuk" at bounding box center [957, 128] width 208 height 17
click at [1047, 129] on icon "button" at bounding box center [1052, 129] width 14 height 14
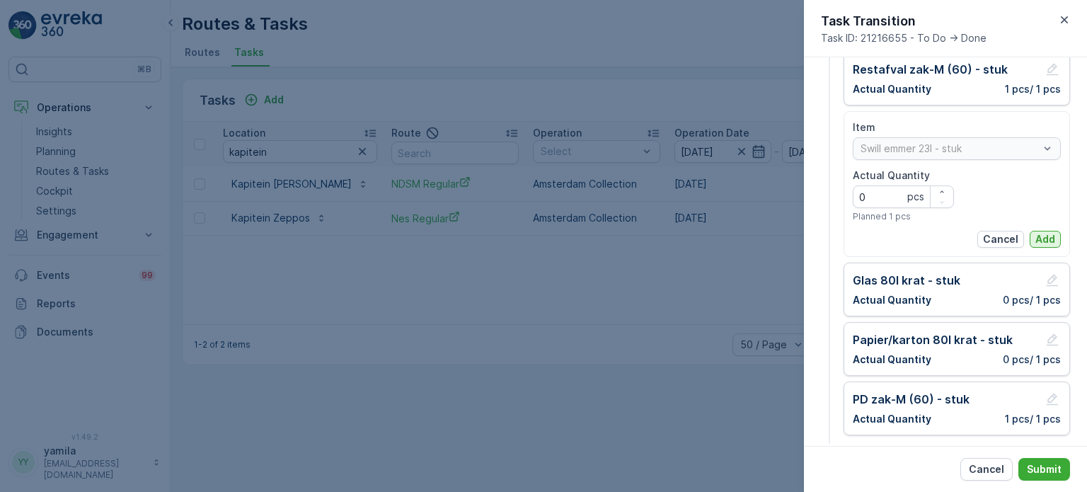
click at [1054, 234] on button "Add" at bounding box center [1045, 239] width 31 height 17
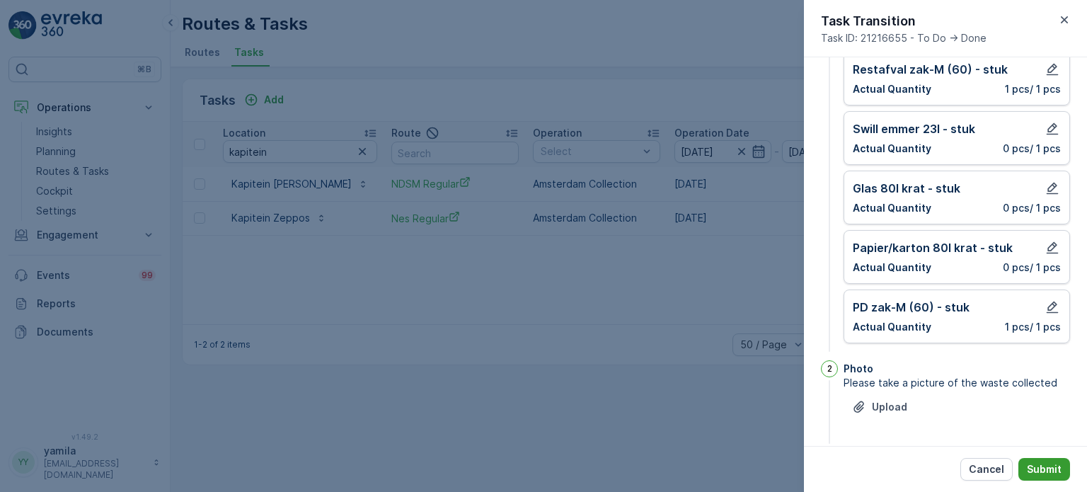
click at [1044, 461] on button "Submit" at bounding box center [1044, 469] width 52 height 23
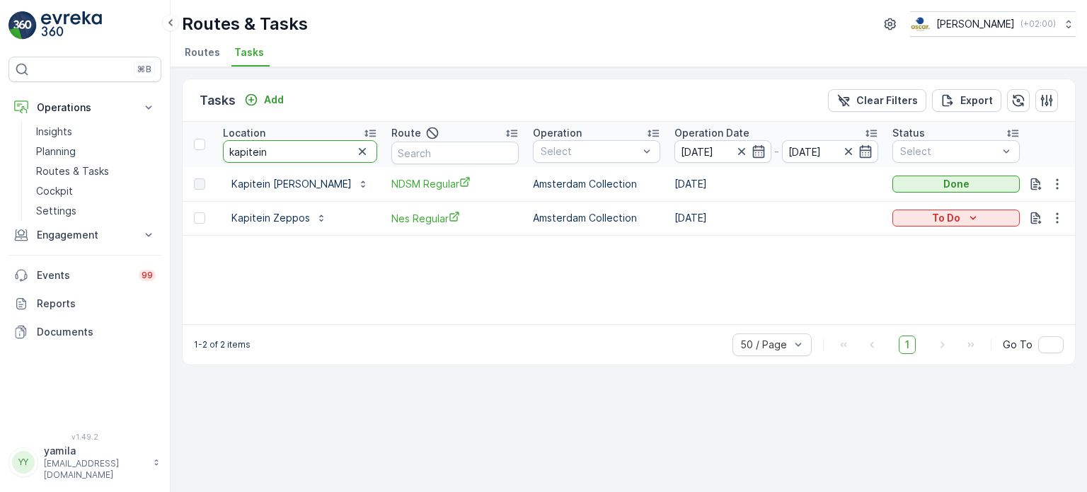
click at [279, 146] on input "kapitein" at bounding box center [300, 151] width 154 height 23
type input "esh"
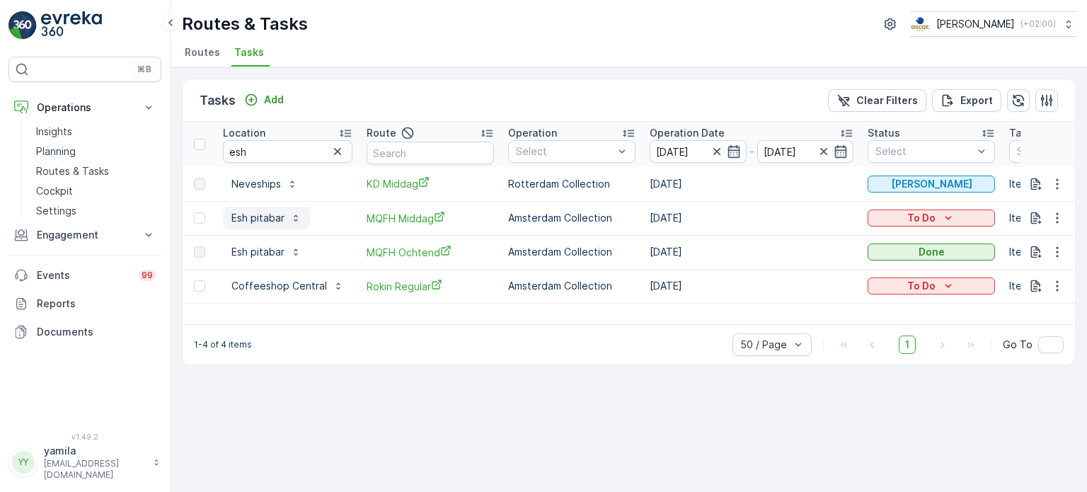
click at [258, 212] on p "Esh pitabar" at bounding box center [257, 218] width 53 height 14
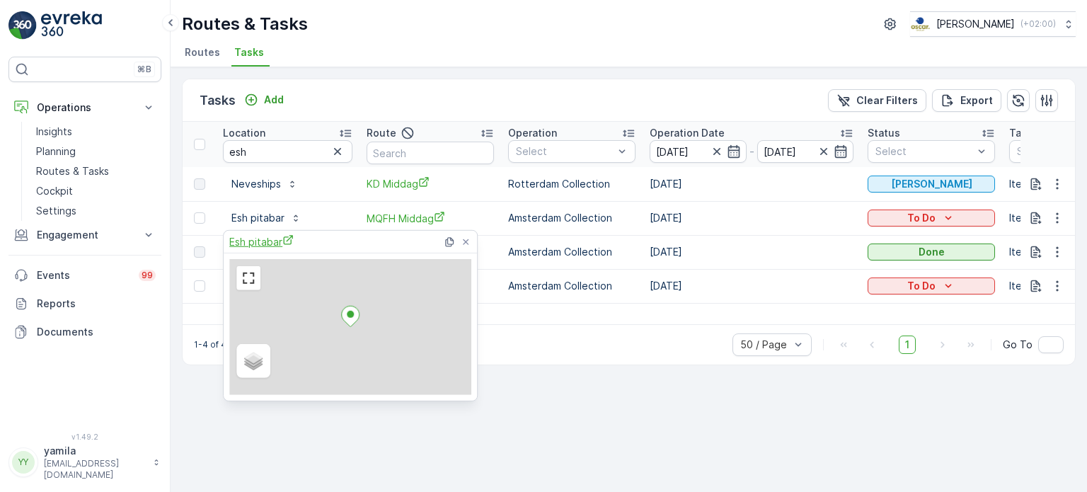
click at [255, 234] on span "Esh pitabar" at bounding box center [261, 241] width 64 height 15
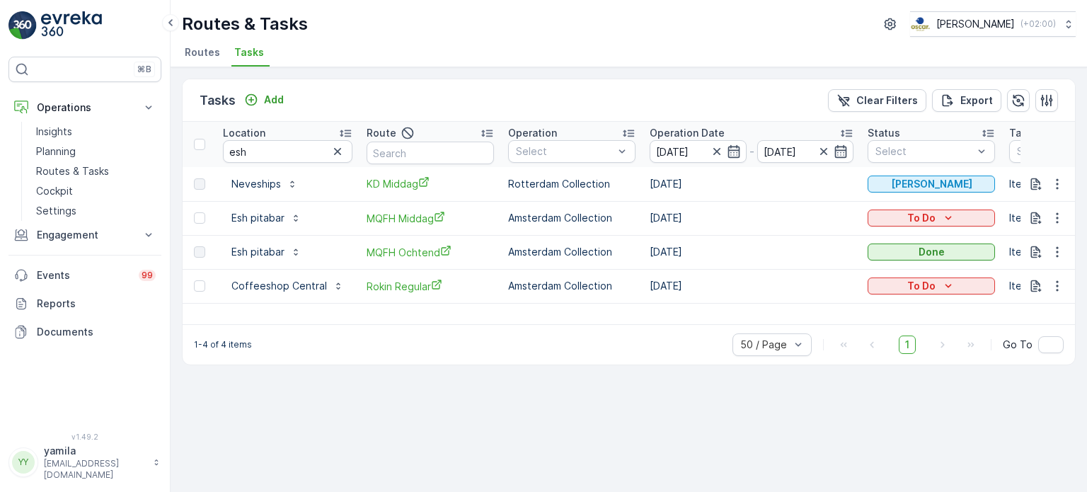
click at [399, 63] on ul "Routes Tasks" at bounding box center [623, 54] width 882 height 24
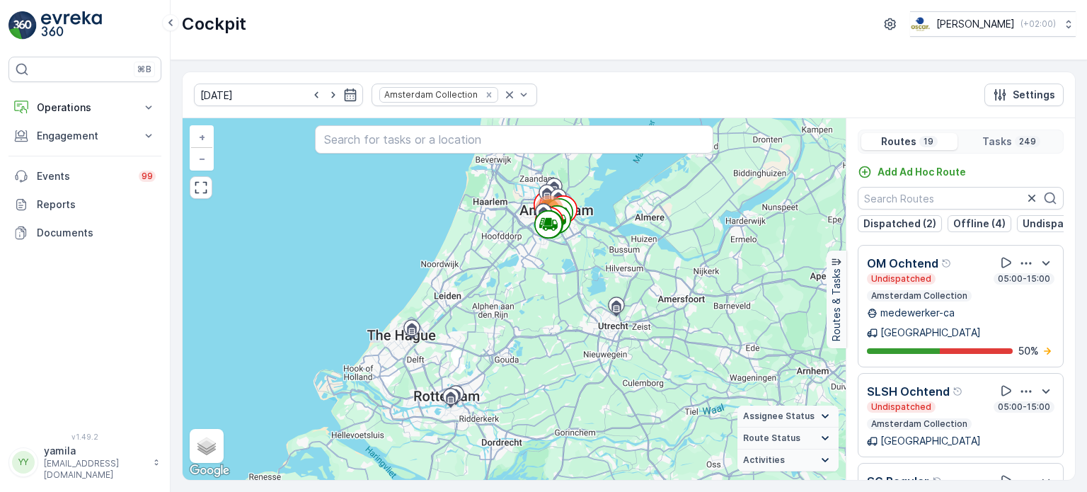
scroll to position [1163, 0]
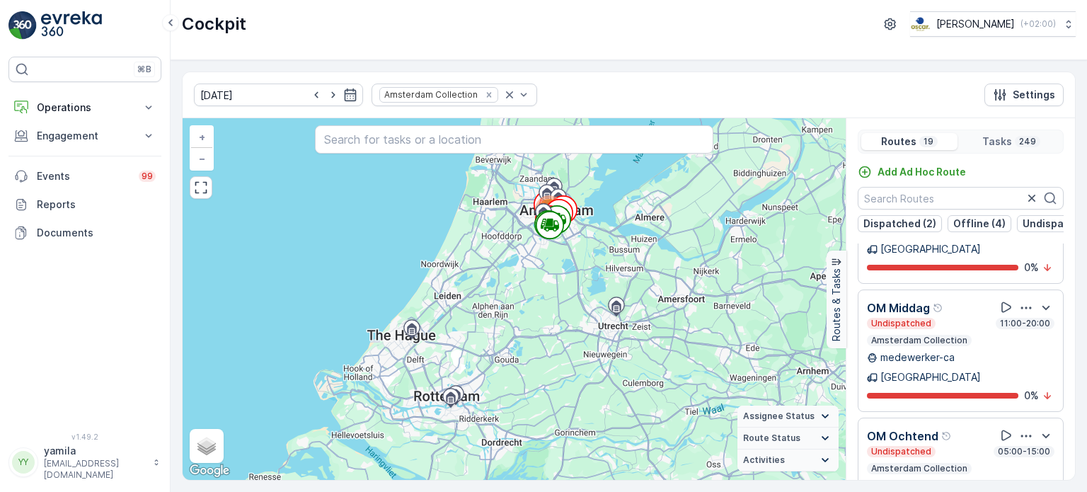
scroll to position [1019, 0]
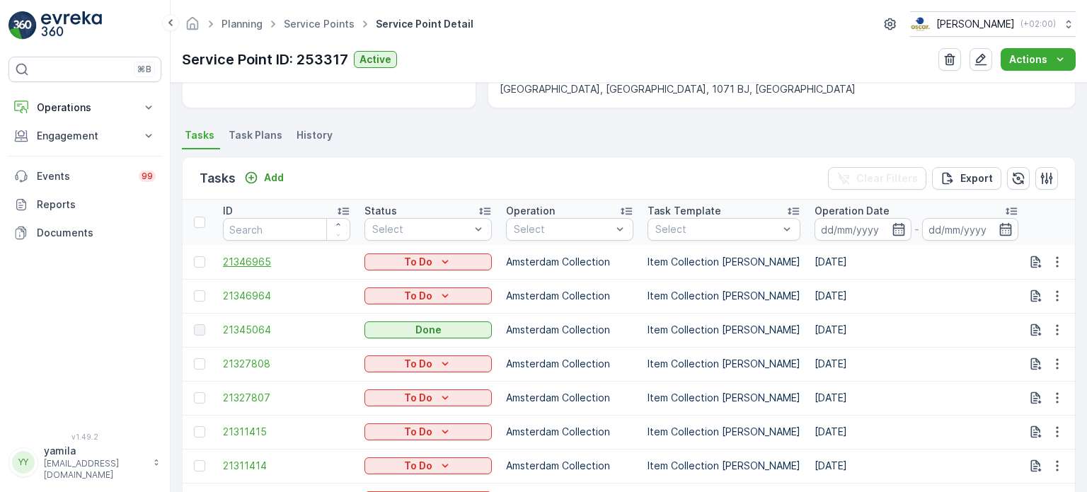
scroll to position [350, 0]
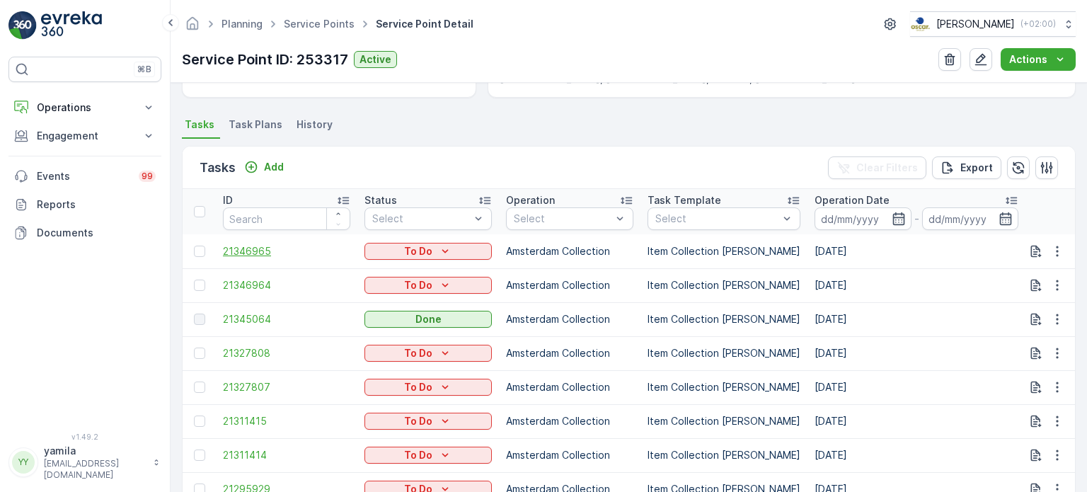
click at [234, 244] on span "21346965" at bounding box center [286, 251] width 127 height 14
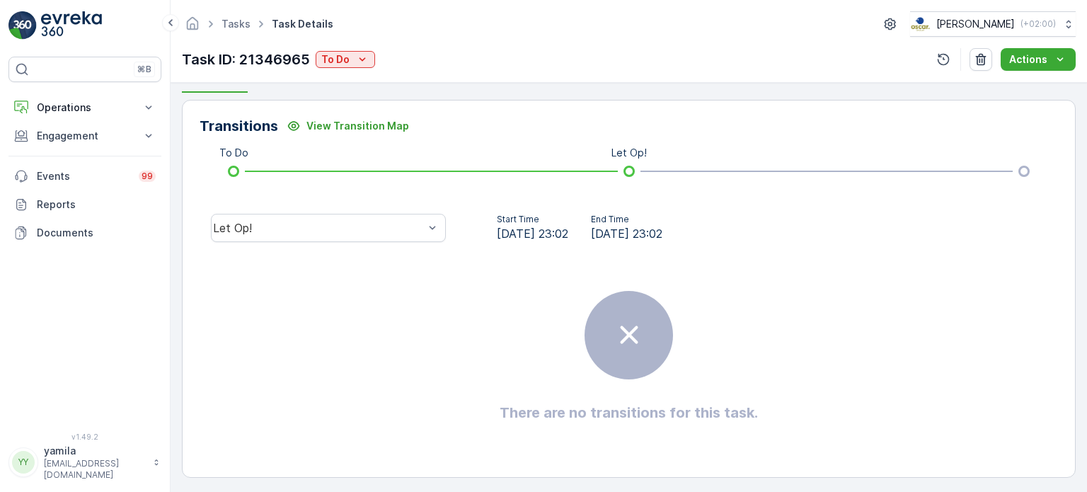
scroll to position [328, 0]
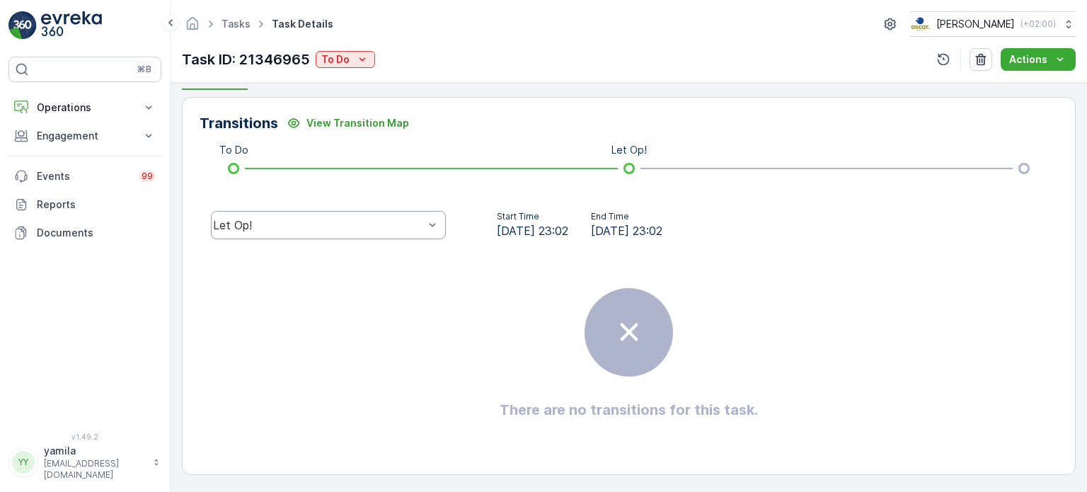
drag, startPoint x: 388, startPoint y: 191, endPoint x: 348, endPoint y: 233, distance: 57.6
click at [348, 233] on div "Transitions View Transition Map To Do Let Op! Let Op! Start Time 01.09.2025 23:…" at bounding box center [629, 286] width 894 height 378
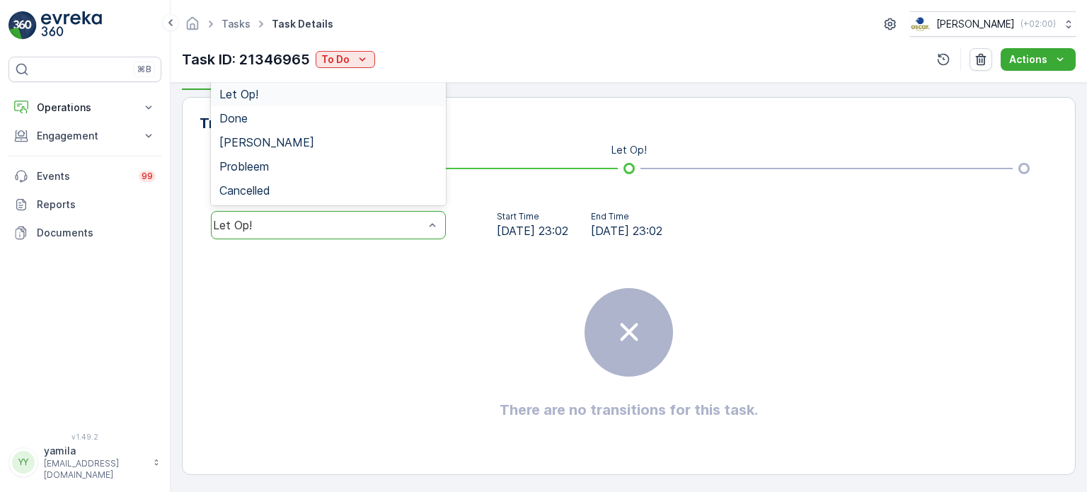
click at [348, 233] on div "Let Op!" at bounding box center [328, 225] width 235 height 28
click at [350, 127] on div "Done" at bounding box center [328, 118] width 235 height 24
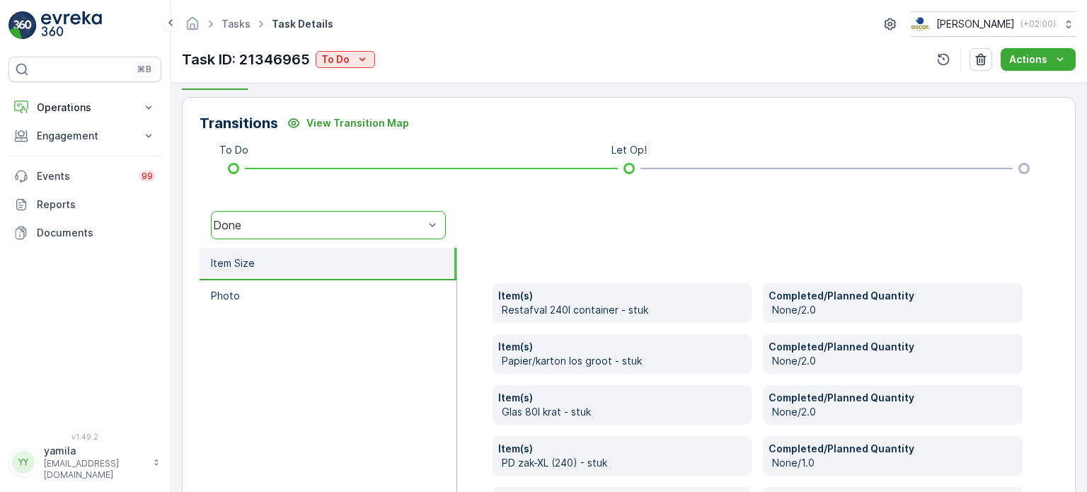
scroll to position [492, 0]
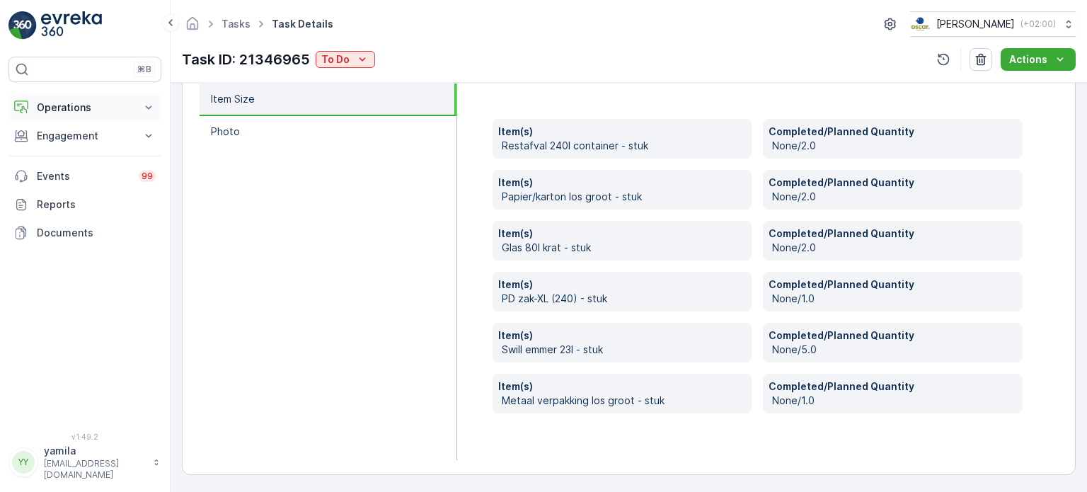
click at [113, 102] on p "Operations" at bounding box center [85, 107] width 96 height 14
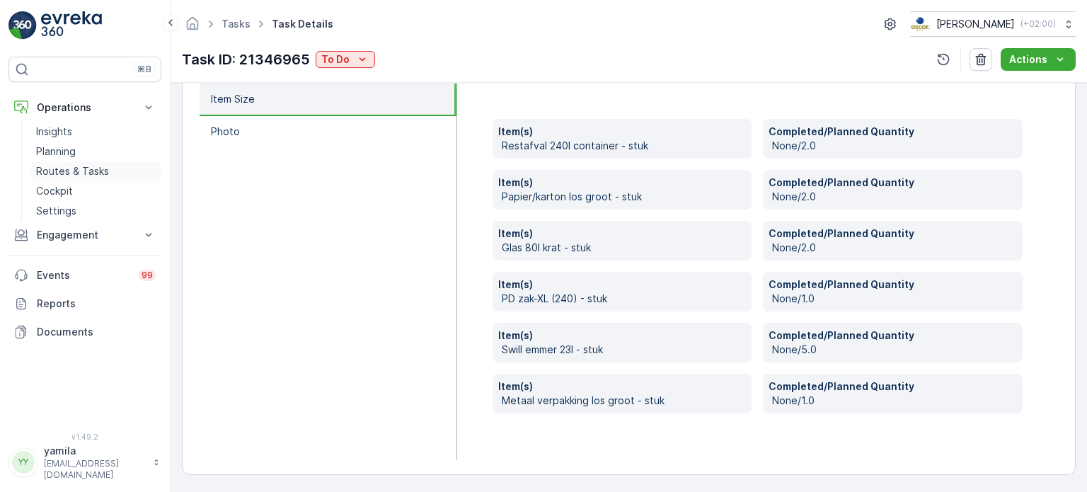
click at [86, 171] on p "Routes & Tasks" at bounding box center [72, 171] width 73 height 14
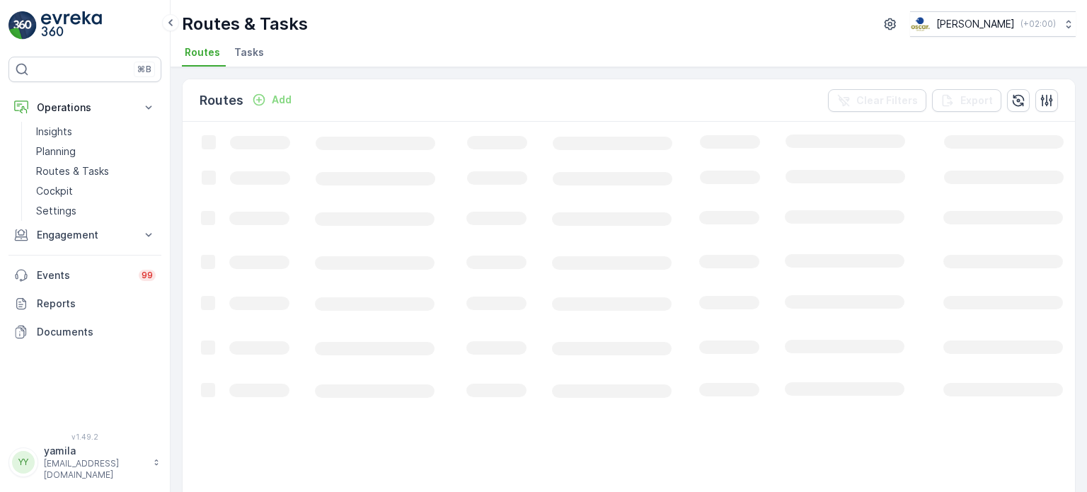
click at [243, 47] on span "Tasks" at bounding box center [249, 52] width 30 height 14
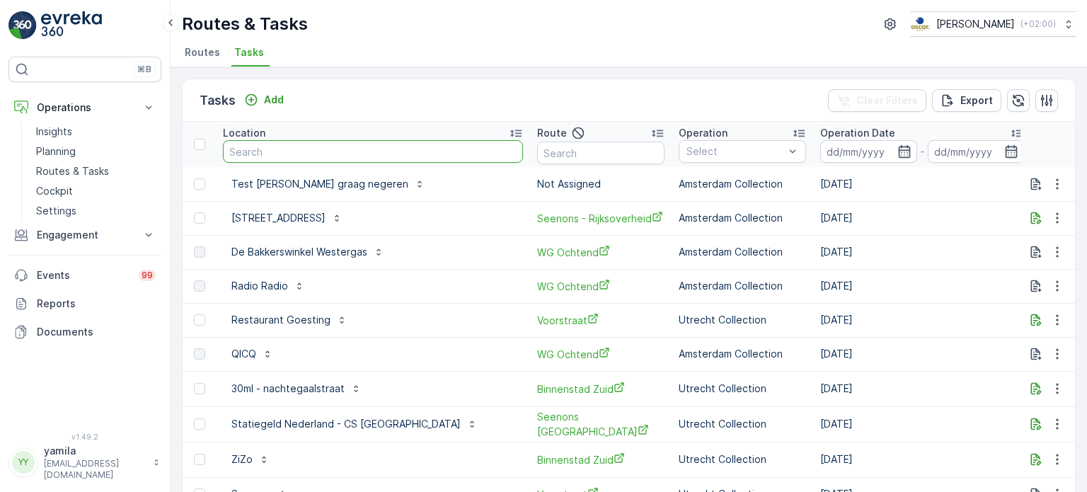
click at [303, 140] on input "text" at bounding box center [373, 151] width 300 height 23
type input "hilton"
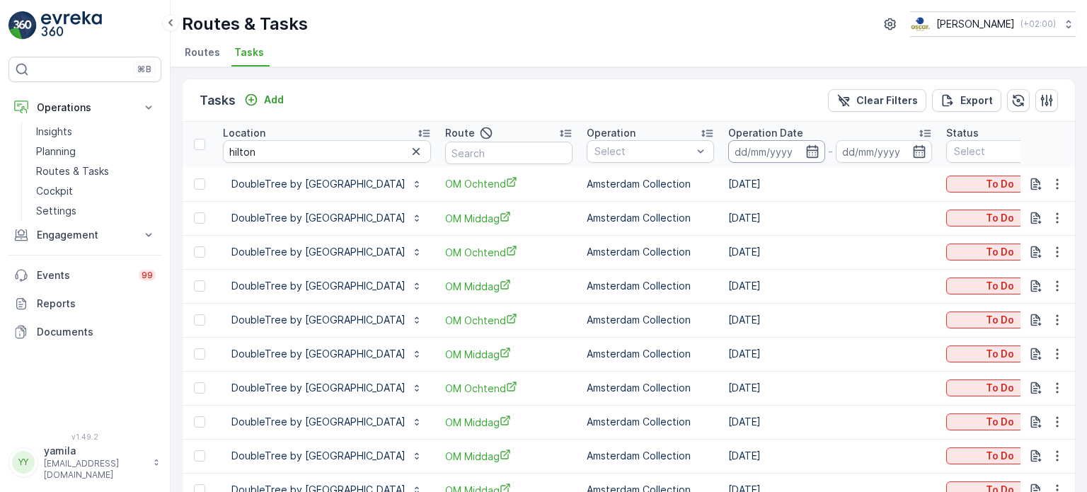
click at [825, 157] on input at bounding box center [776, 151] width 97 height 23
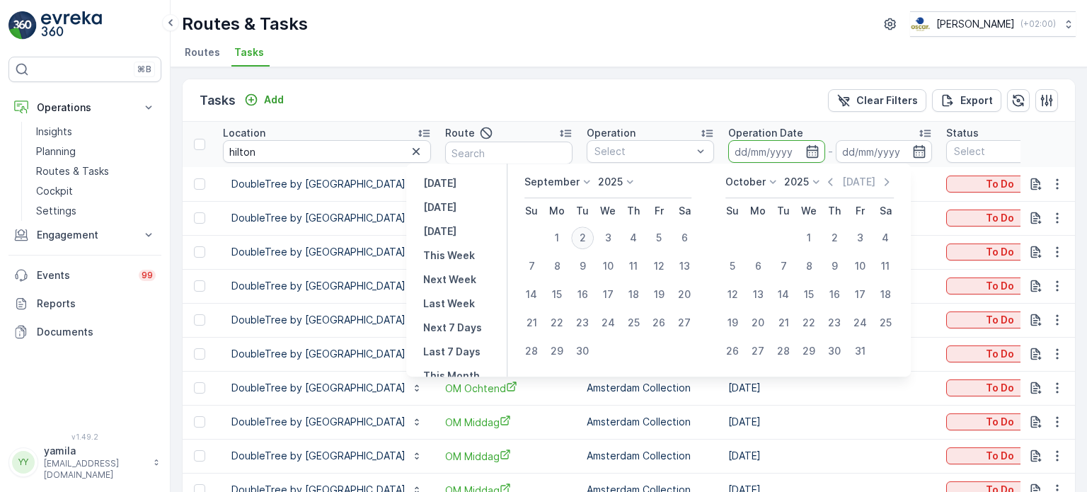
click at [584, 231] on div "2" at bounding box center [582, 237] width 23 height 23
type input "[DATE]"
click at [584, 231] on div "2" at bounding box center [582, 237] width 23 height 23
type input "[DATE]"
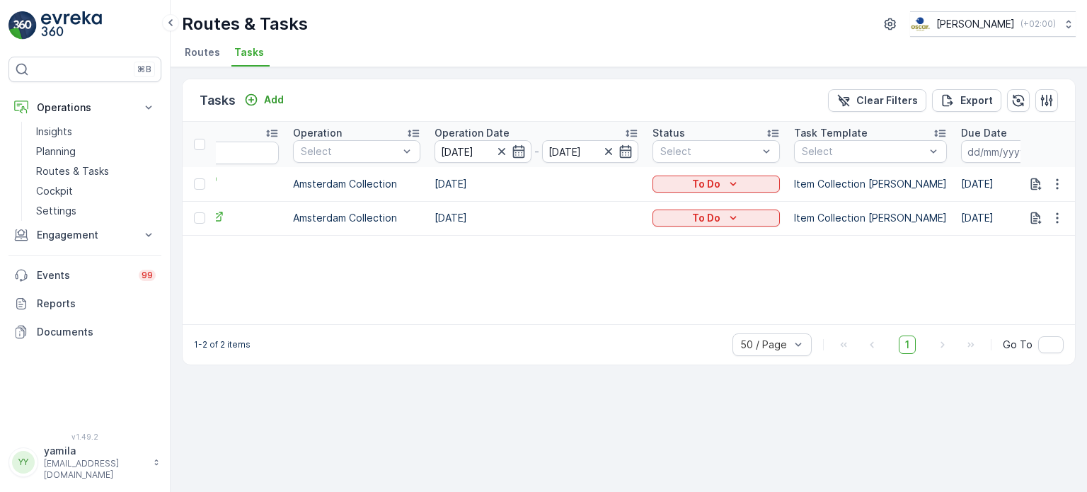
scroll to position [0, 306]
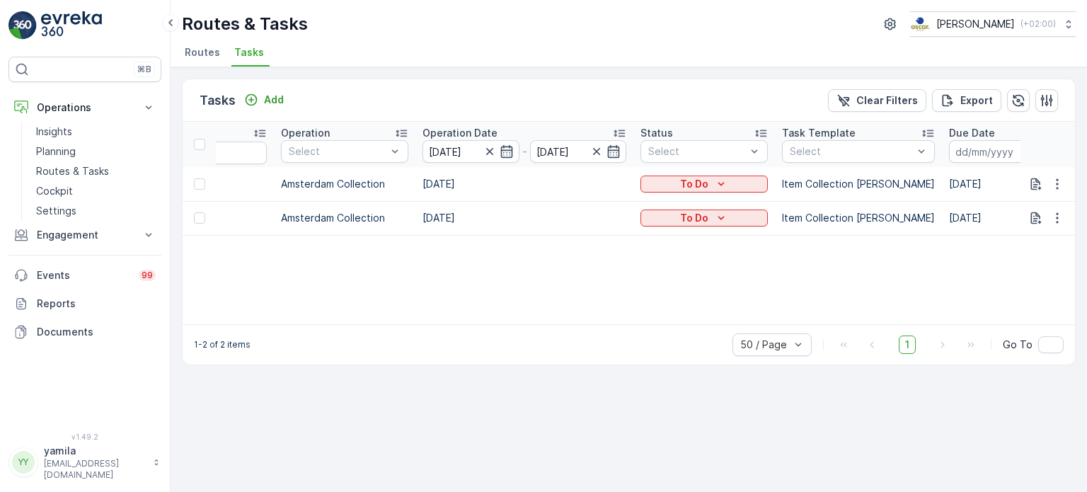
click at [775, 204] on td "To Do" at bounding box center [704, 218] width 142 height 34
drag, startPoint x: 797, startPoint y: 212, endPoint x: 787, endPoint y: 229, distance: 20.0
click at [775, 229] on td "To Do" at bounding box center [704, 218] width 142 height 34
drag, startPoint x: 787, startPoint y: 229, endPoint x: 795, endPoint y: 213, distance: 17.7
click at [775, 213] on td "To Do" at bounding box center [704, 218] width 142 height 34
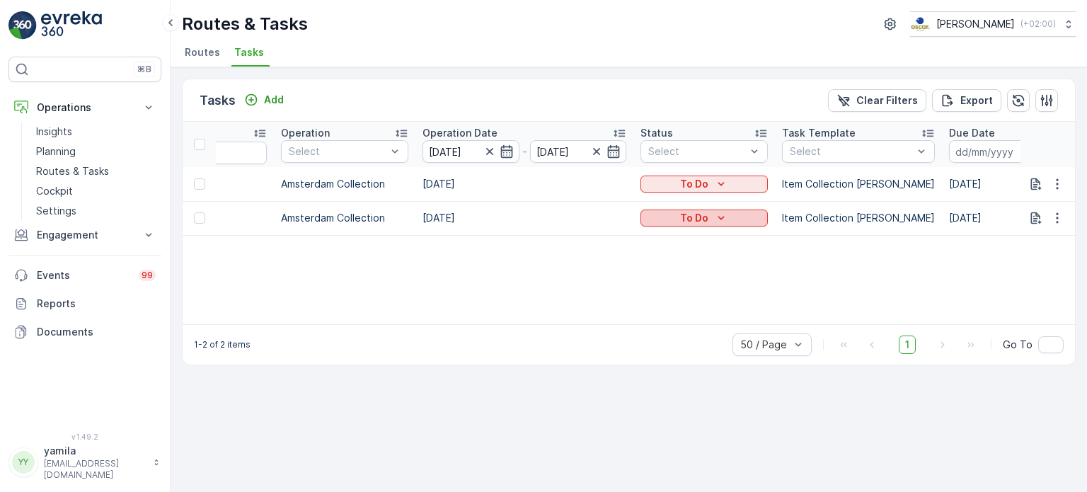
click at [762, 213] on div "To Do" at bounding box center [704, 218] width 116 height 14
click at [754, 275] on span "Done" at bounding box center [746, 277] width 25 height 14
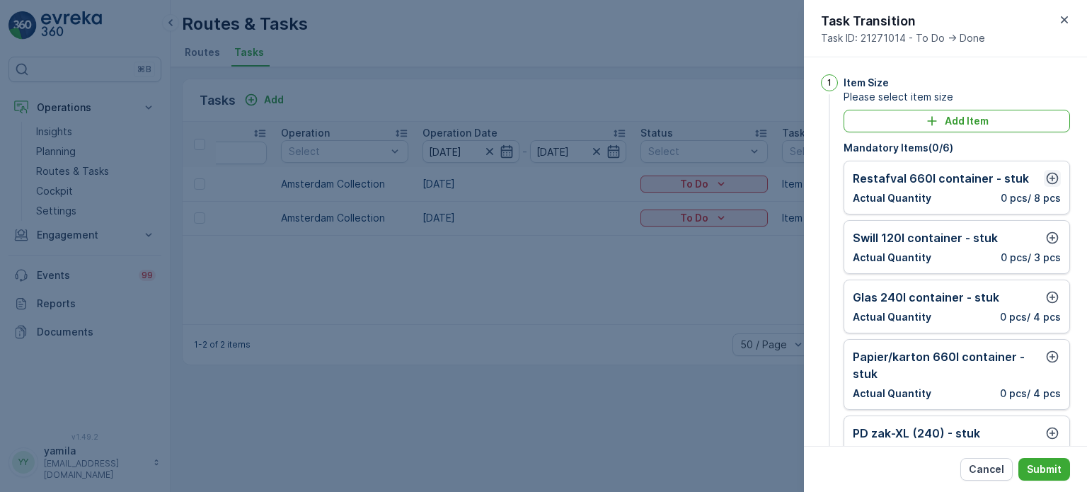
click at [1053, 185] on button "button" at bounding box center [1052, 178] width 17 height 17
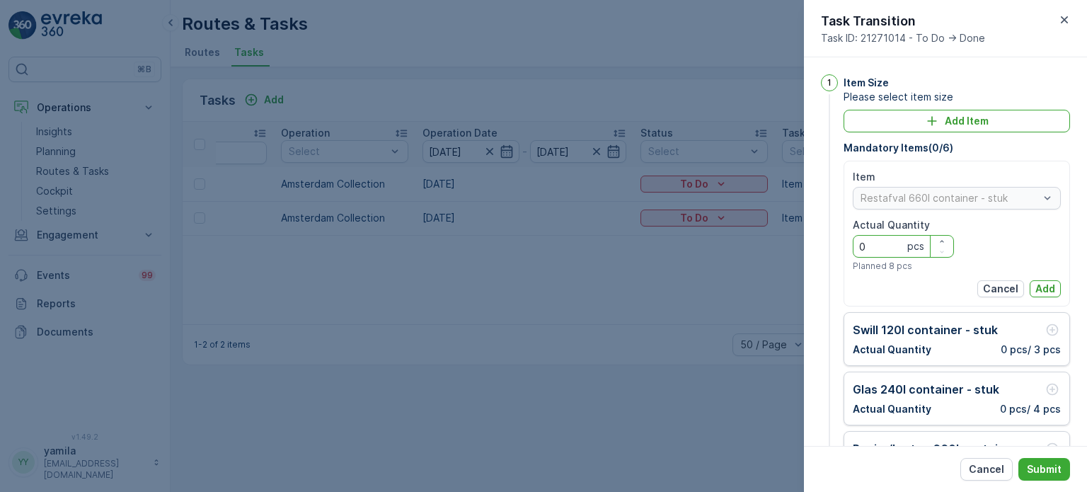
click at [897, 236] on Quantity "0" at bounding box center [903, 246] width 101 height 23
type Quantity "10"
click at [1047, 289] on p "Add" at bounding box center [1045, 289] width 20 height 14
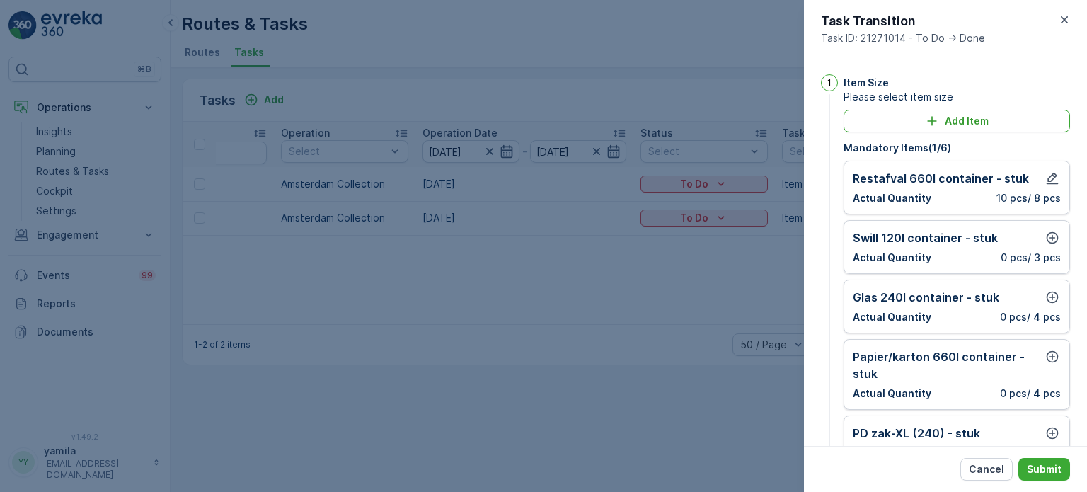
scroll to position [48, 0]
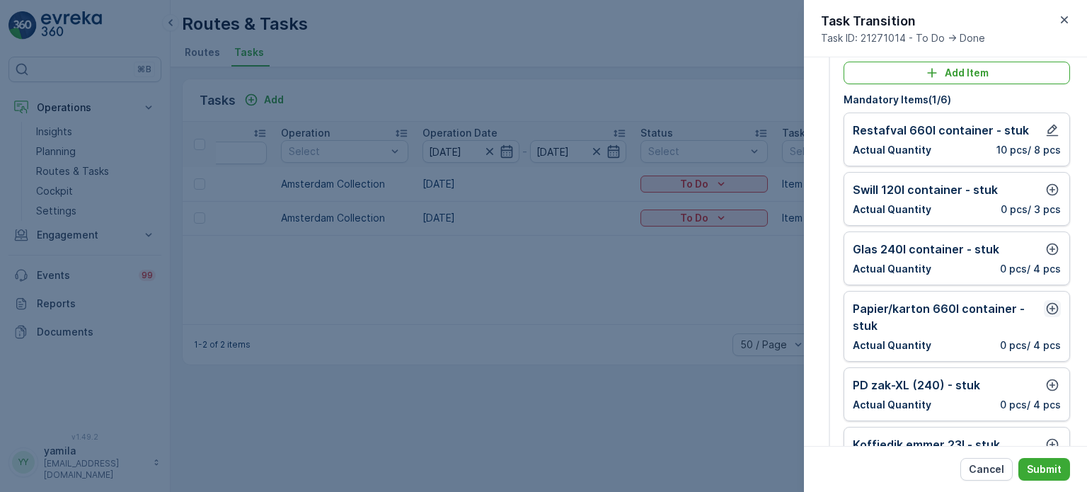
click at [1052, 303] on icon "button" at bounding box center [1053, 309] width 12 height 12
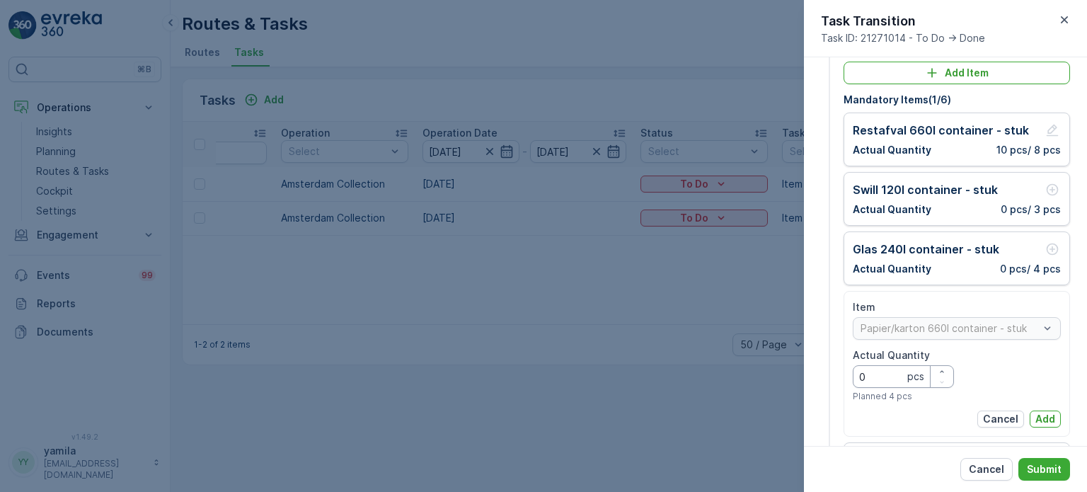
click at [887, 367] on Quantity "0" at bounding box center [903, 376] width 101 height 23
type Quantity "3"
click at [1042, 420] on p "Add" at bounding box center [1045, 419] width 20 height 14
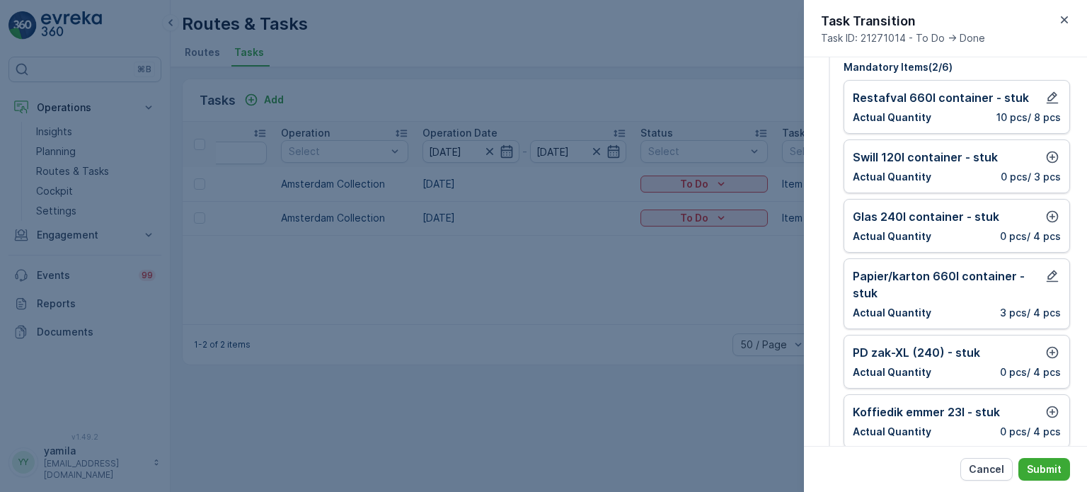
scroll to position [82, 0]
click at [1052, 217] on icon "button" at bounding box center [1052, 215] width 14 height 14
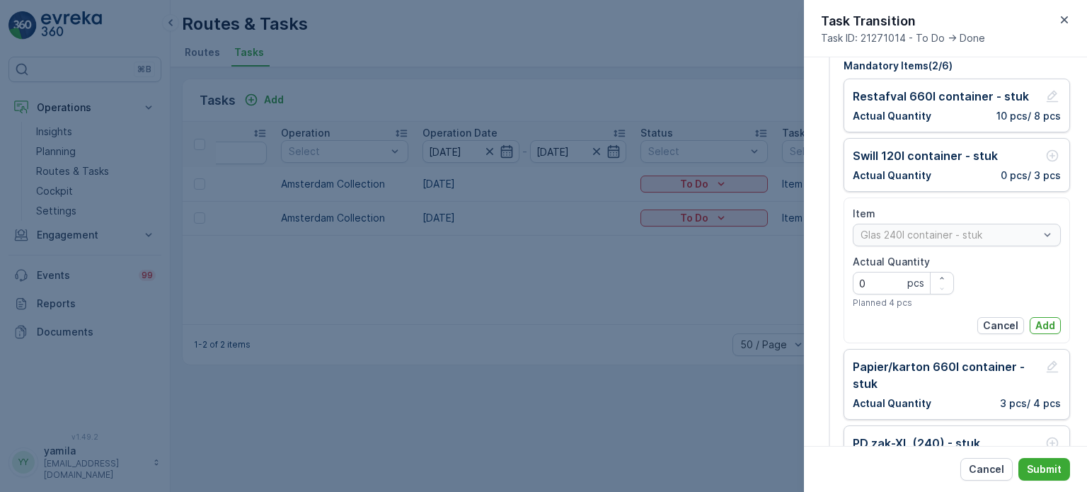
click at [887, 272] on Quantity "0" at bounding box center [903, 283] width 101 height 23
type Quantity "4"
click at [1046, 319] on p "Add" at bounding box center [1045, 325] width 20 height 14
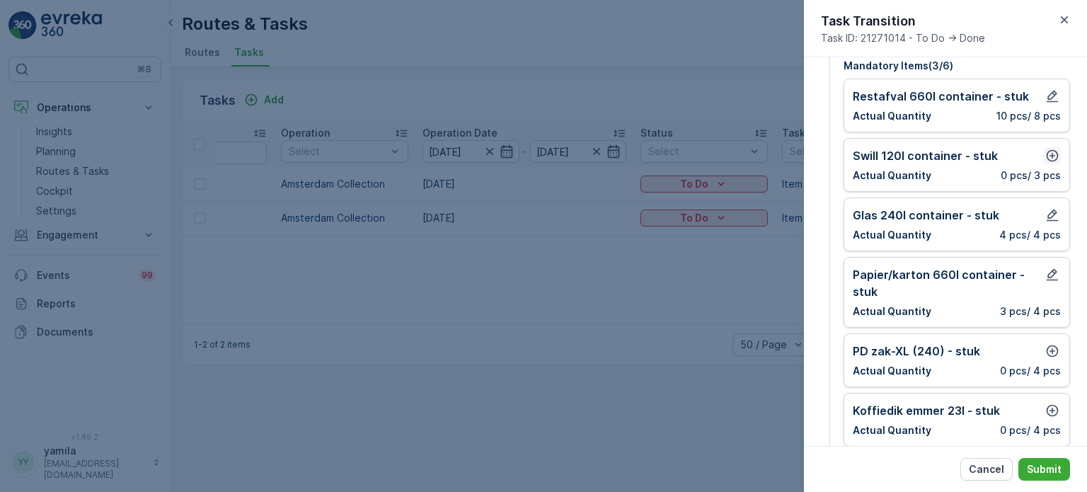
click at [1048, 161] on icon "button" at bounding box center [1052, 156] width 14 height 14
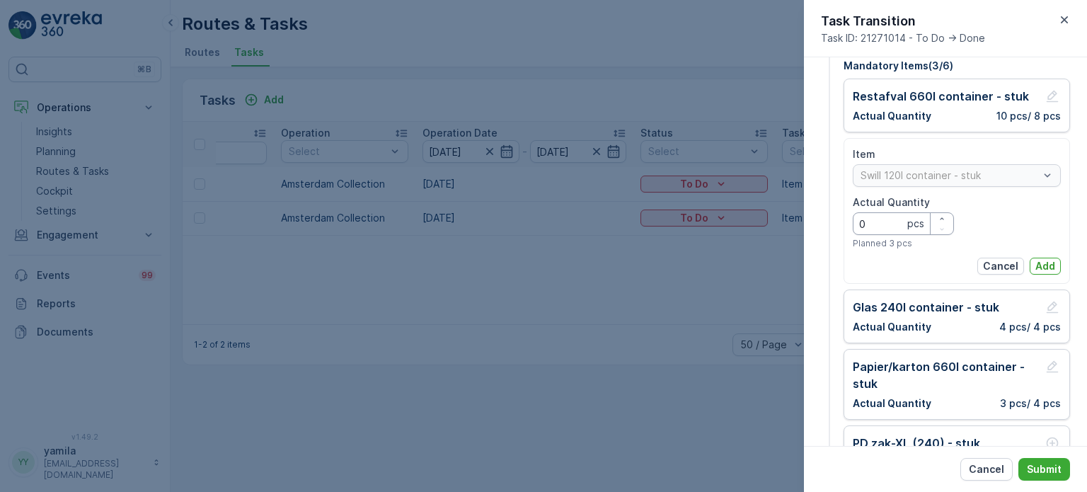
click at [899, 231] on Quantity "0" at bounding box center [903, 223] width 101 height 23
type Quantity "2"
click at [1046, 263] on p "Add" at bounding box center [1045, 266] width 20 height 14
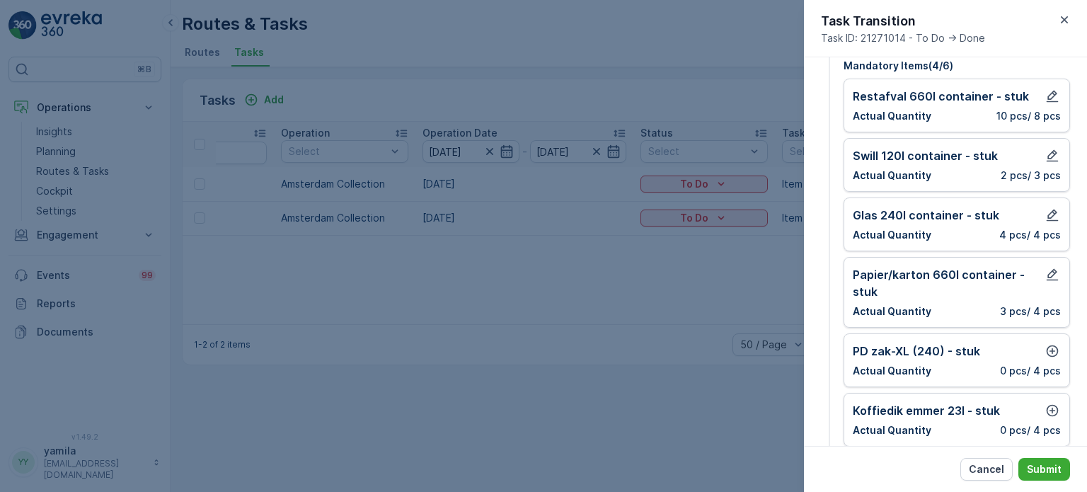
click at [1046, 337] on div "PD zak-XL (240) - stuk Actual Quantity 0 pcs / 4 pcs" at bounding box center [956, 360] width 226 height 54
click at [1046, 345] on div "PD zak-XL (240) - stuk Actual Quantity 0 pcs / 4 pcs" at bounding box center [956, 360] width 226 height 54
click at [1046, 345] on icon "button" at bounding box center [1052, 351] width 14 height 14
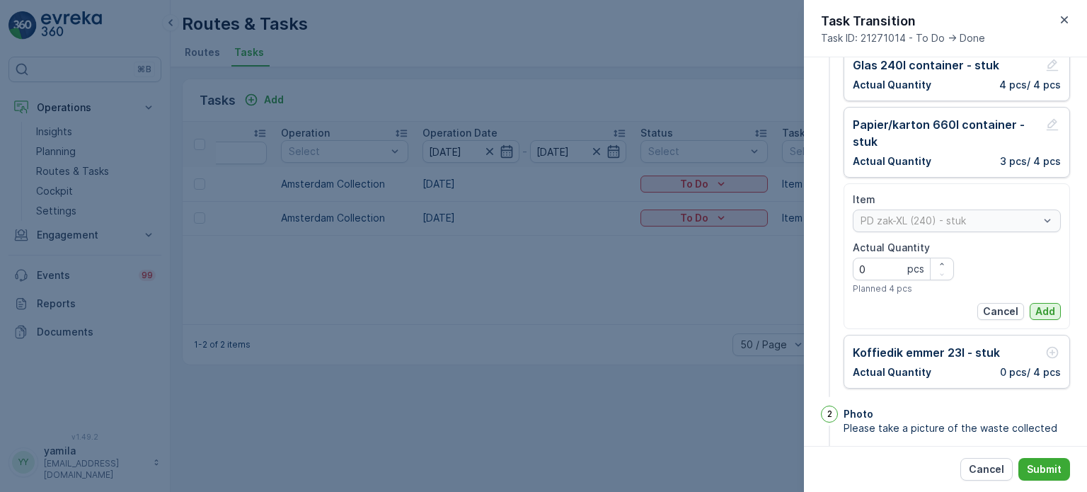
click at [1036, 309] on p "Add" at bounding box center [1045, 311] width 20 height 14
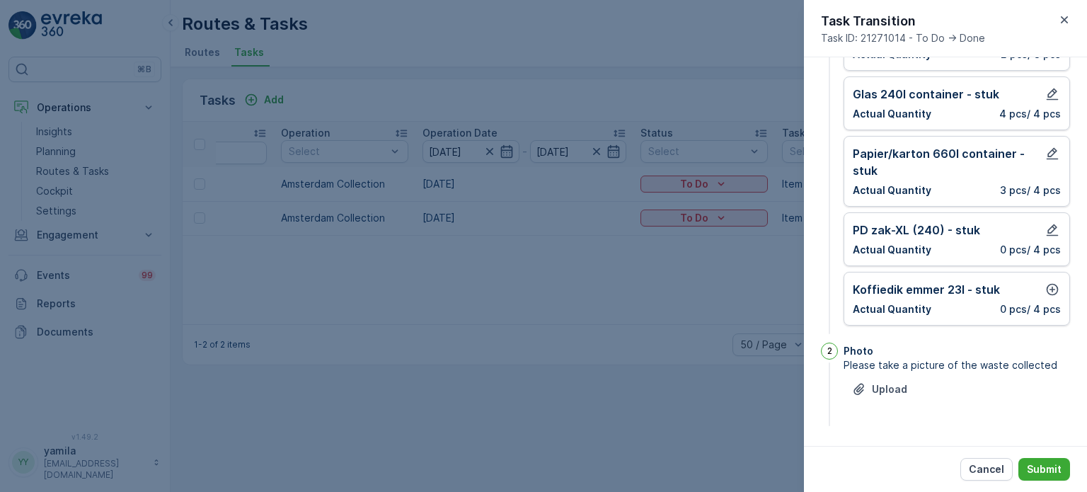
scroll to position [201, 0]
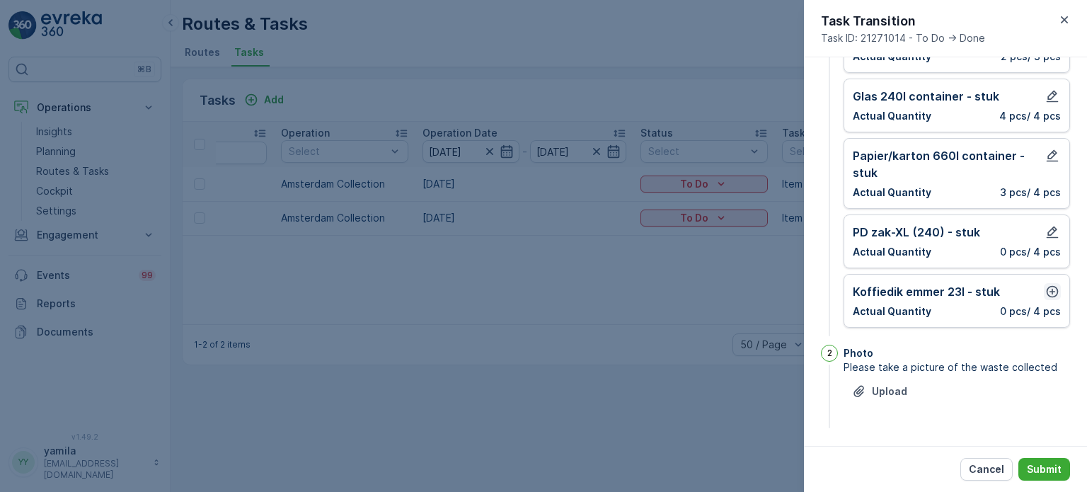
click at [1050, 285] on icon "button" at bounding box center [1052, 291] width 14 height 14
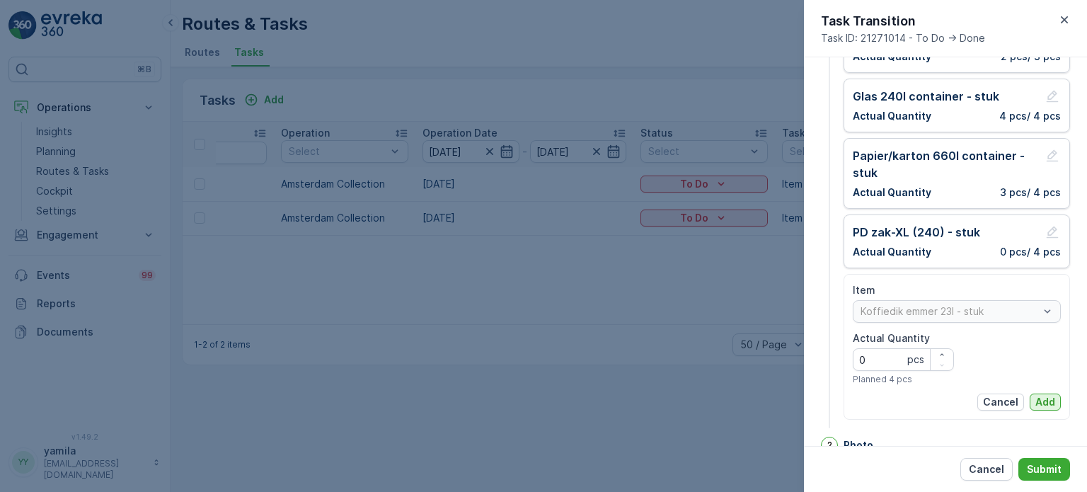
click at [1035, 401] on p "Add" at bounding box center [1045, 402] width 20 height 14
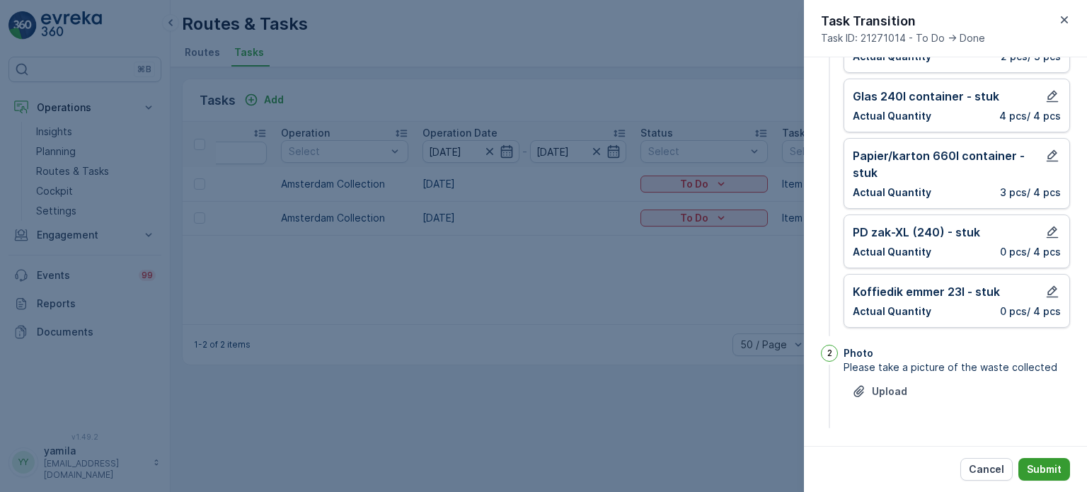
click at [1045, 473] on p "Submit" at bounding box center [1044, 469] width 35 height 14
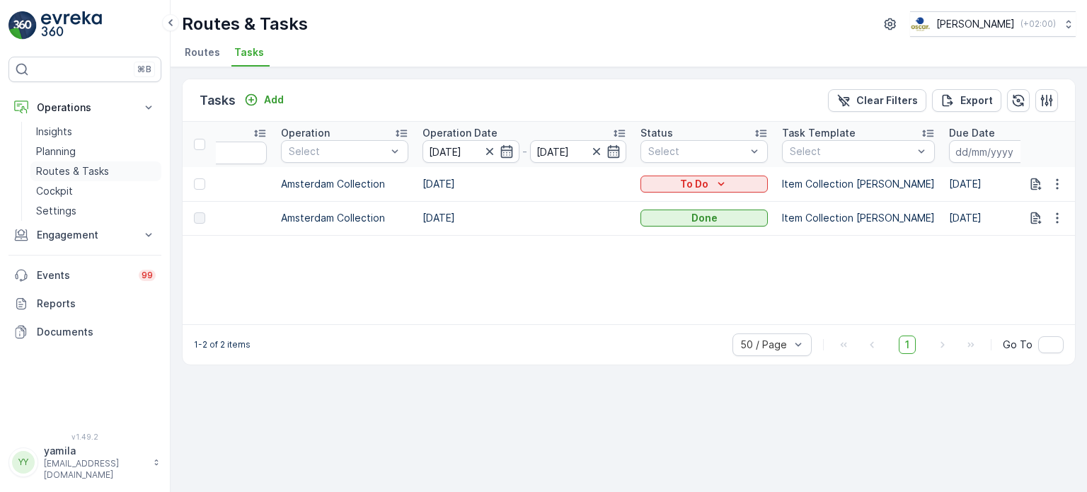
click at [71, 173] on p "Routes & Tasks" at bounding box center [72, 171] width 73 height 14
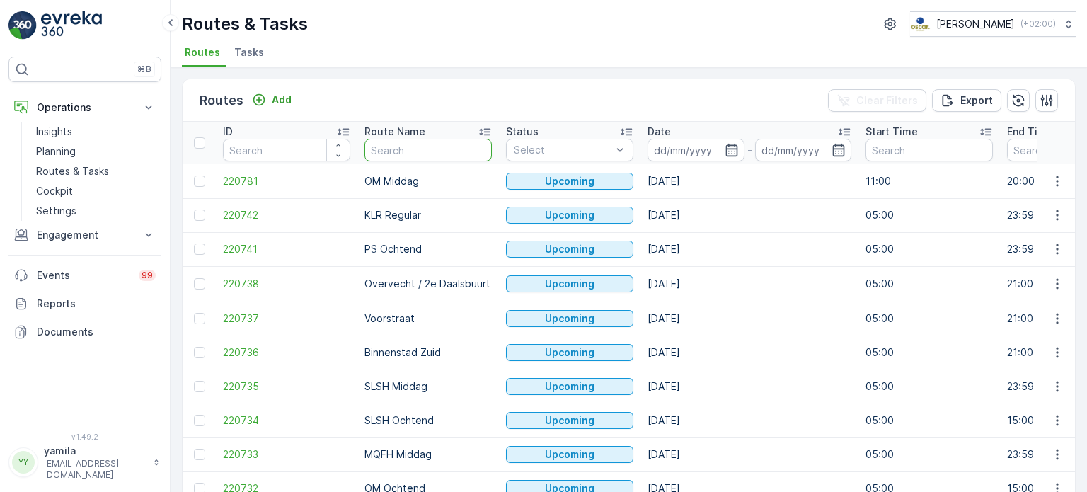
click at [389, 151] on input "text" at bounding box center [427, 150] width 127 height 23
type input "ndsm"
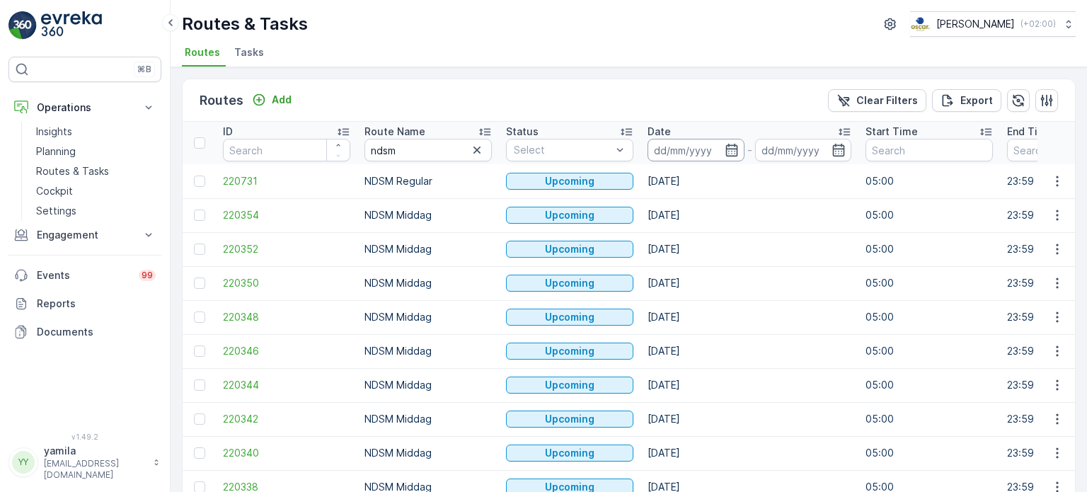
click at [659, 142] on input at bounding box center [695, 150] width 97 height 23
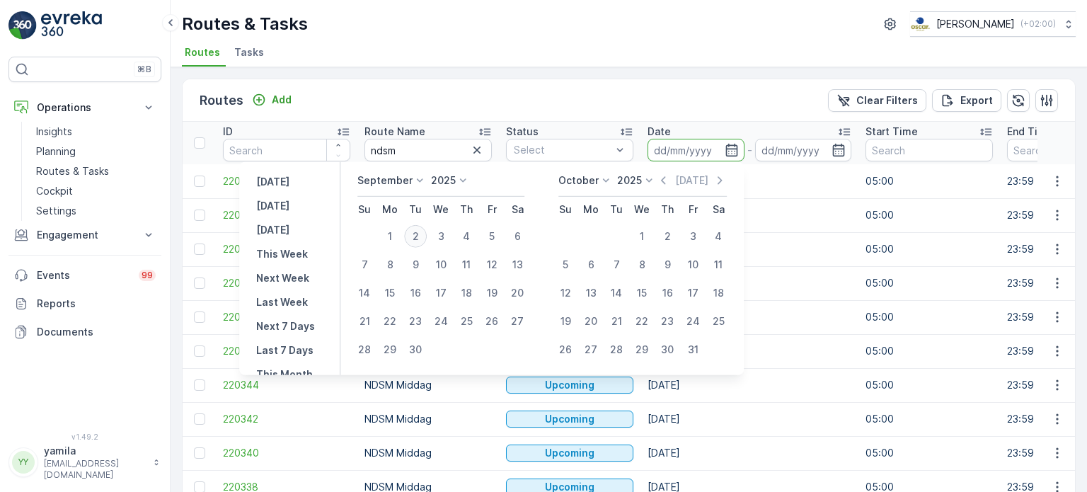
click at [419, 237] on div "2" at bounding box center [415, 236] width 23 height 23
type input "[DATE]"
click at [419, 237] on div "2" at bounding box center [415, 236] width 23 height 23
type input "[DATE]"
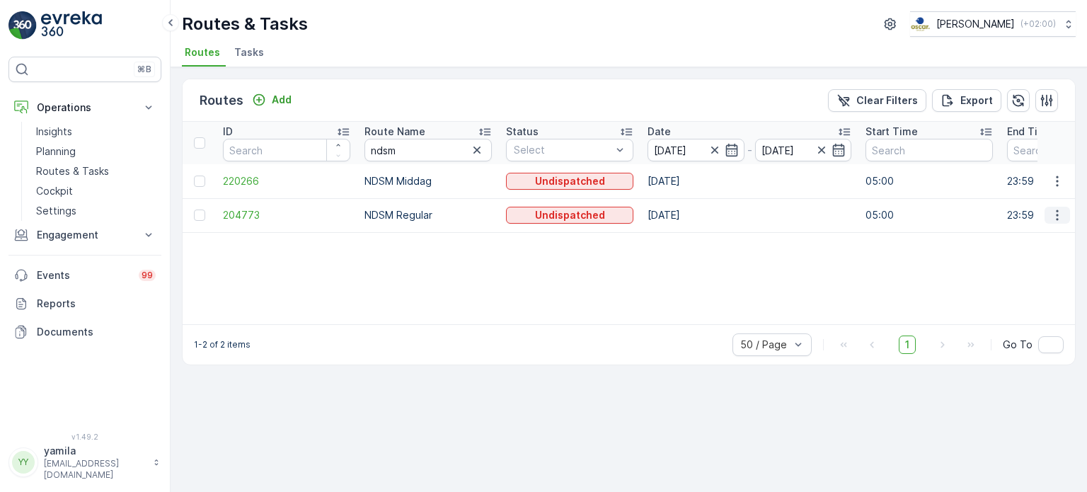
click at [1057, 218] on icon "button" at bounding box center [1057, 215] width 2 height 11
click at [1015, 237] on span "See More Details" at bounding box center [1024, 236] width 82 height 14
click at [662, 143] on input "[DATE]" at bounding box center [695, 150] width 97 height 23
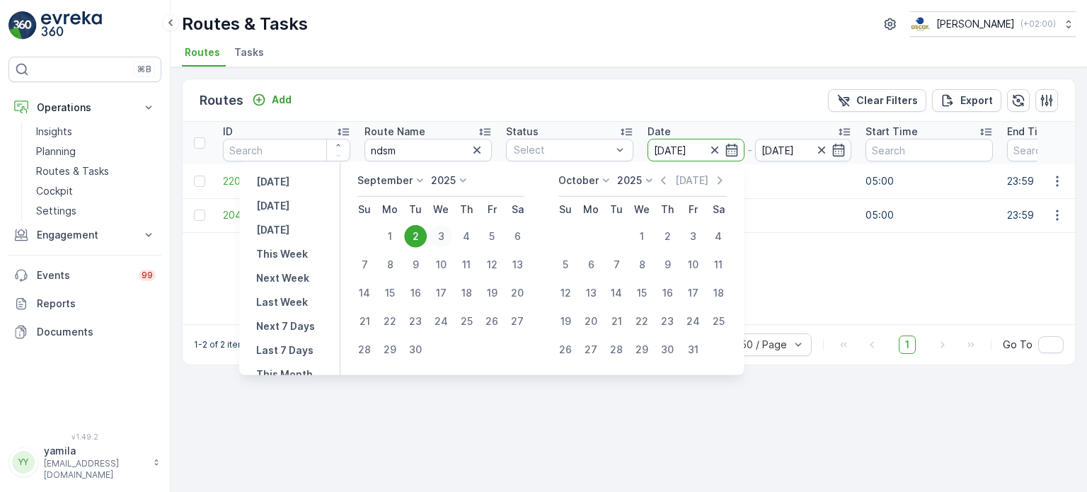
click at [442, 234] on div "3" at bounding box center [441, 236] width 23 height 23
type input "03.09.2025"
click at [442, 234] on div "3" at bounding box center [441, 236] width 23 height 23
type input "03.09.2025"
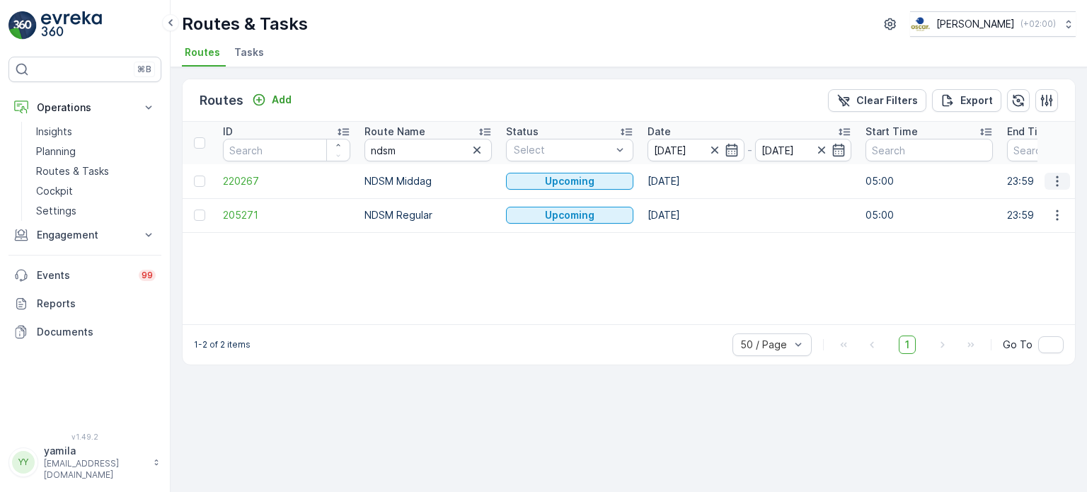
click at [1065, 178] on button "button" at bounding box center [1056, 181] width 25 height 17
click at [1027, 202] on span "See More Details" at bounding box center [1024, 201] width 82 height 14
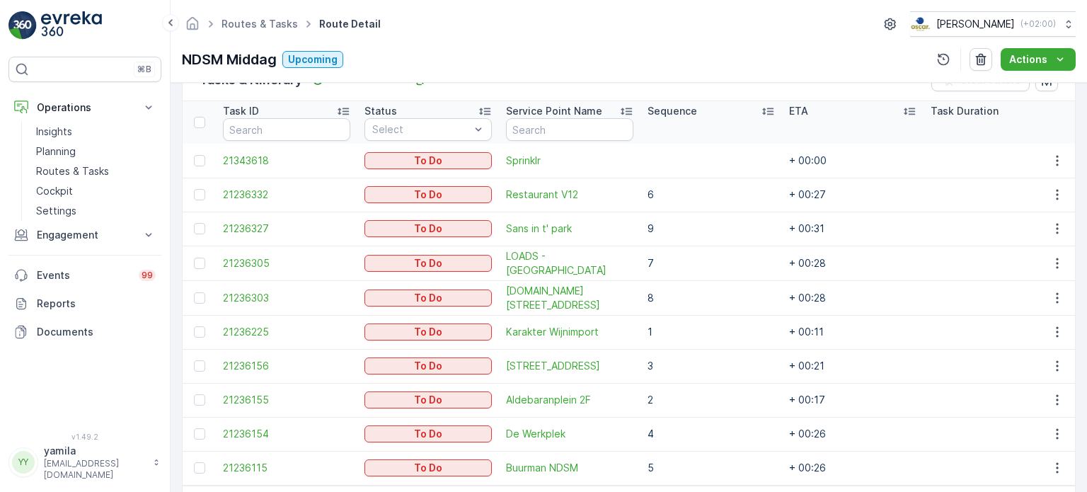
scroll to position [374, 0]
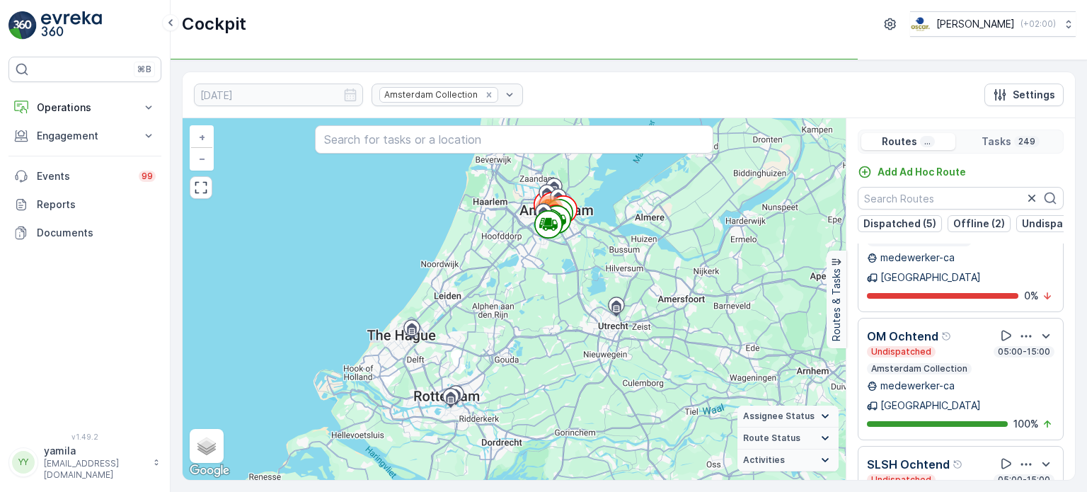
scroll to position [858, 0]
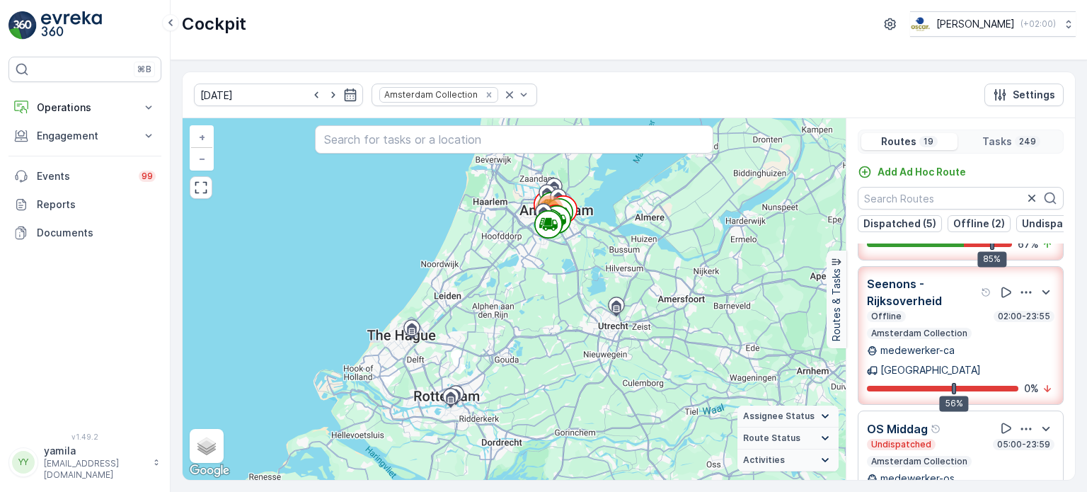
scroll to position [368, 0]
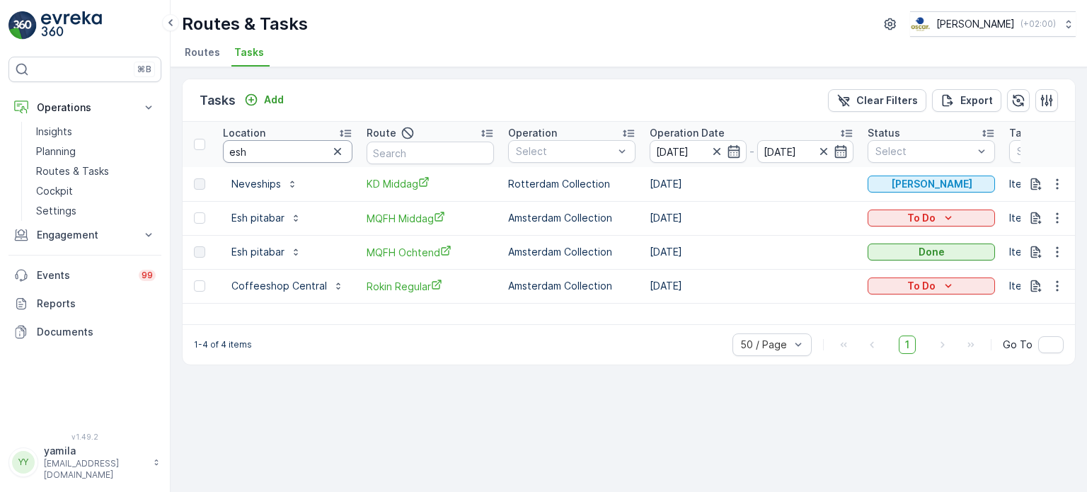
click at [253, 149] on input "esh" at bounding box center [287, 151] width 129 height 23
type input "groene paleis"
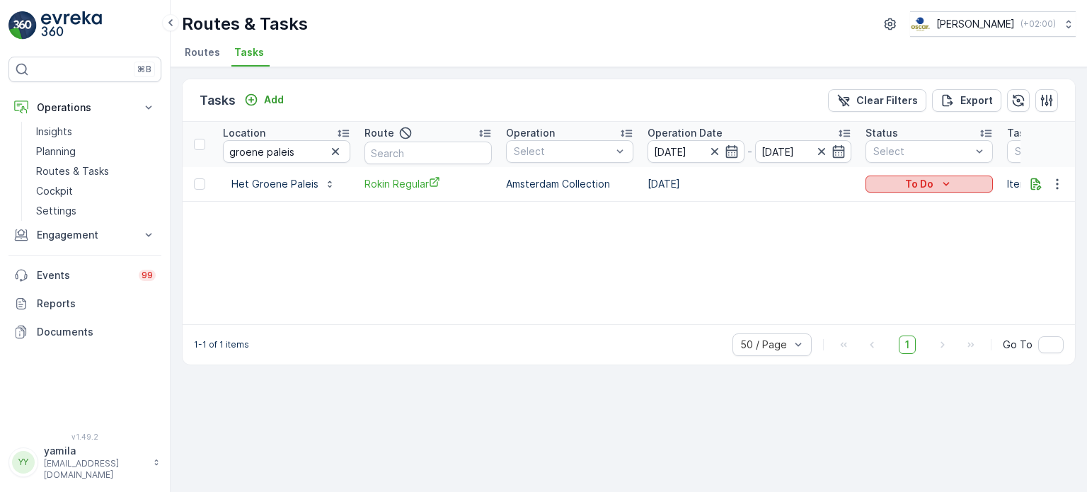
click at [957, 178] on div "To Do" at bounding box center [929, 184] width 116 height 14
click at [894, 246] on span "Done" at bounding box center [886, 243] width 25 height 14
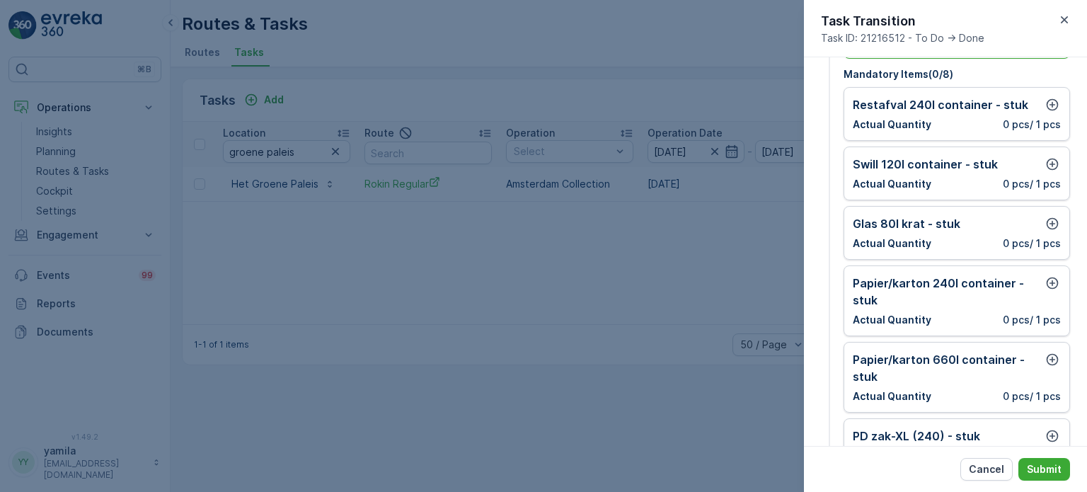
scroll to position [87, 0]
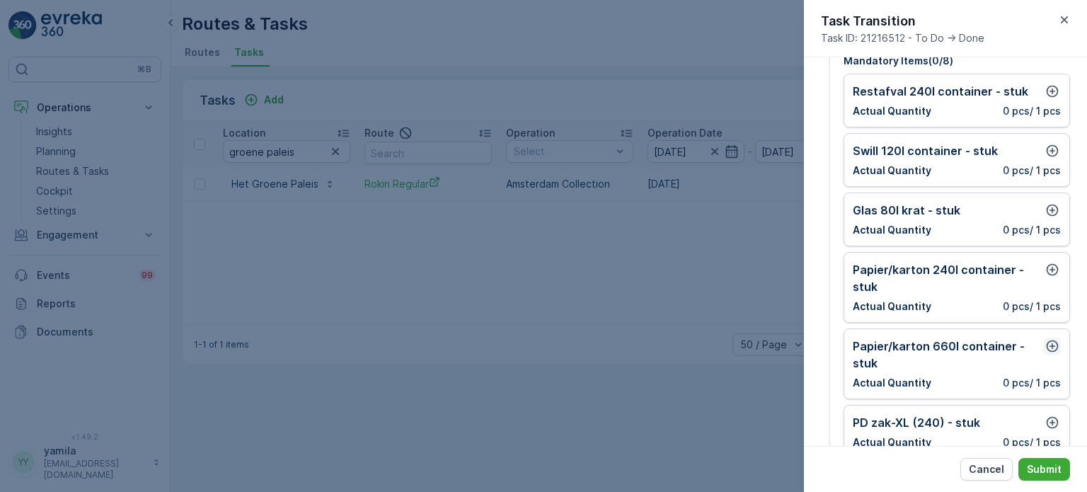
click at [1047, 342] on icon "button" at bounding box center [1053, 346] width 12 height 12
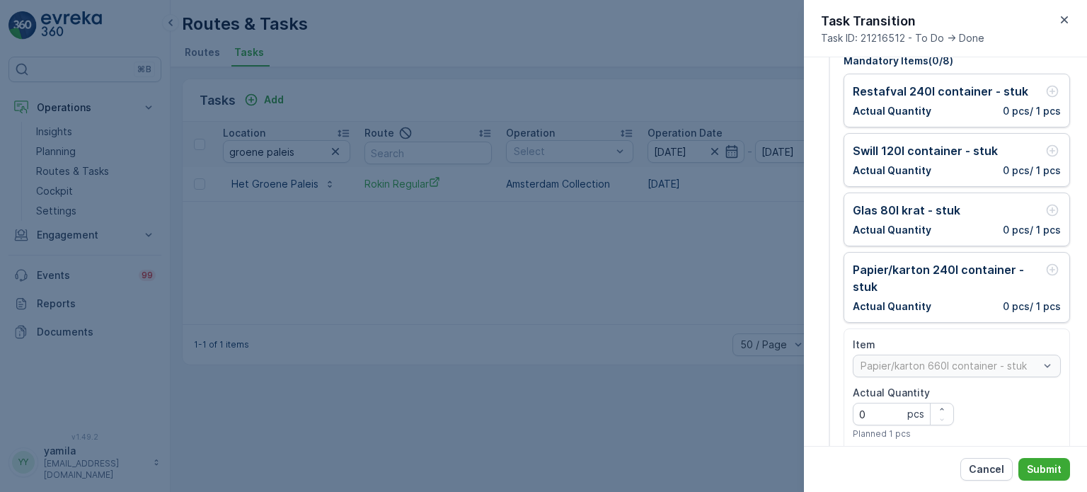
click at [899, 367] on div "Papier/karton 660l container - stuk" at bounding box center [957, 366] width 208 height 23
click at [868, 415] on Quantity "0" at bounding box center [903, 414] width 101 height 23
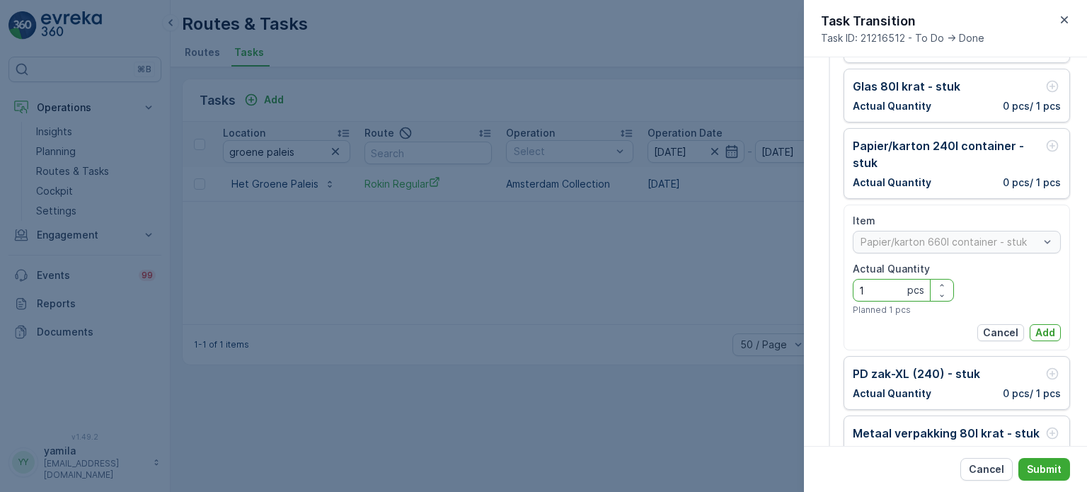
scroll to position [212, 0]
type Quantity "1"
click at [1041, 330] on p "Add" at bounding box center [1045, 332] width 20 height 14
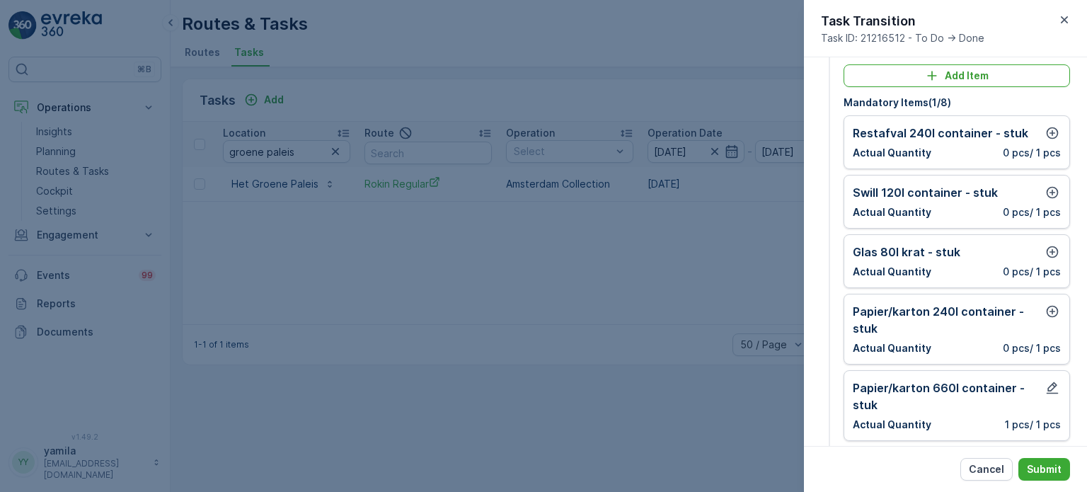
scroll to position [45, 0]
click at [1056, 132] on icon "button" at bounding box center [1052, 133] width 14 height 14
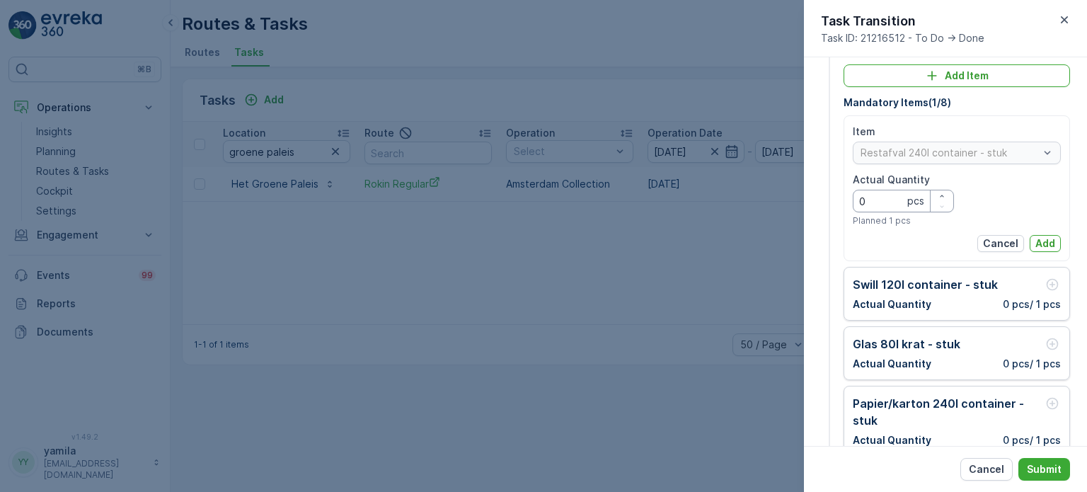
click at [891, 202] on Quantity "0" at bounding box center [903, 201] width 101 height 23
type Quantity "2"
click at [1040, 236] on p "Add" at bounding box center [1045, 243] width 20 height 14
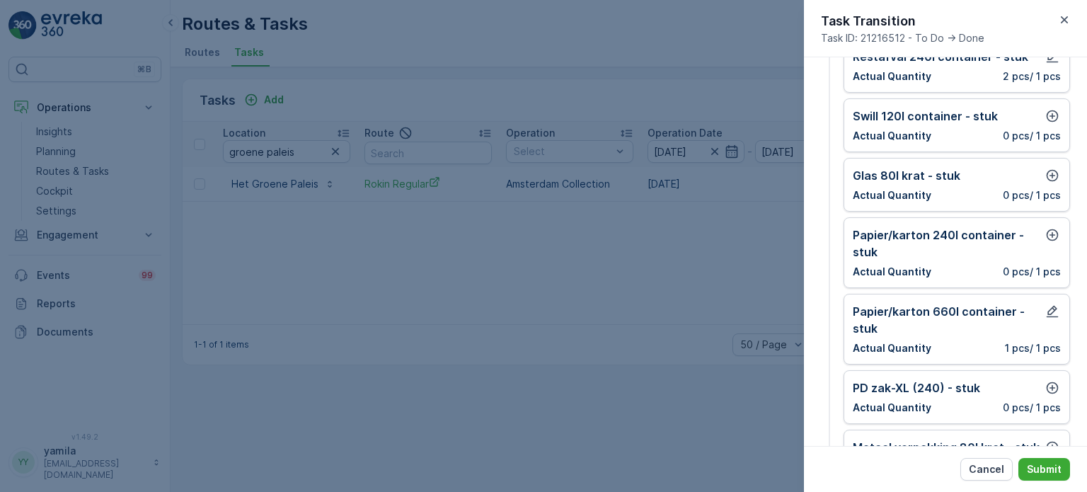
scroll to position [123, 0]
click at [1045, 384] on icon "button" at bounding box center [1052, 386] width 14 height 14
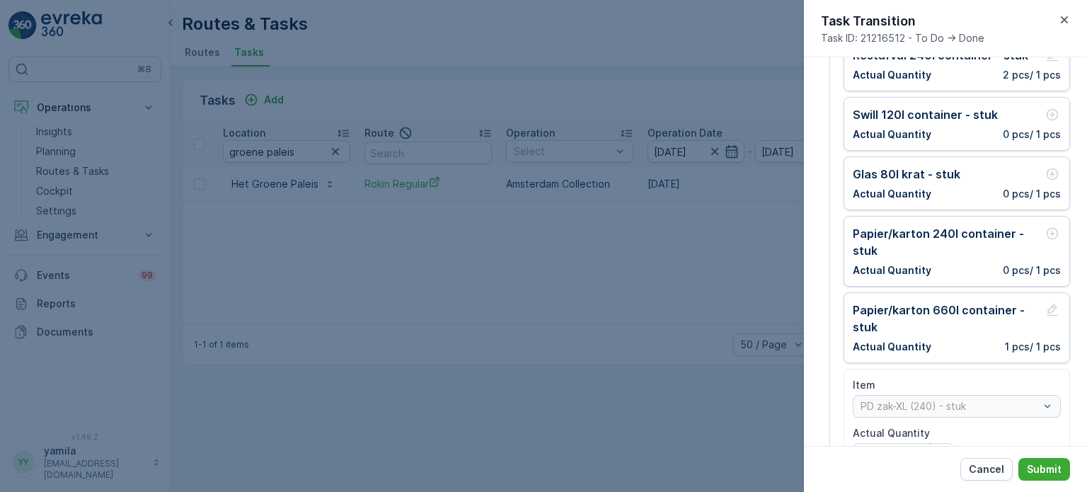
click at [906, 410] on div "PD zak-XL (240) - stuk" at bounding box center [957, 406] width 208 height 23
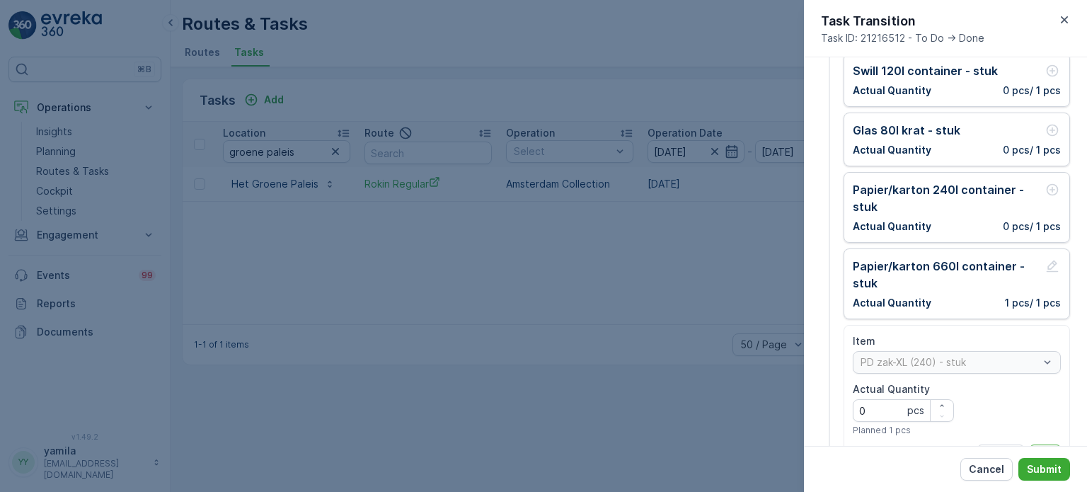
scroll to position [172, 0]
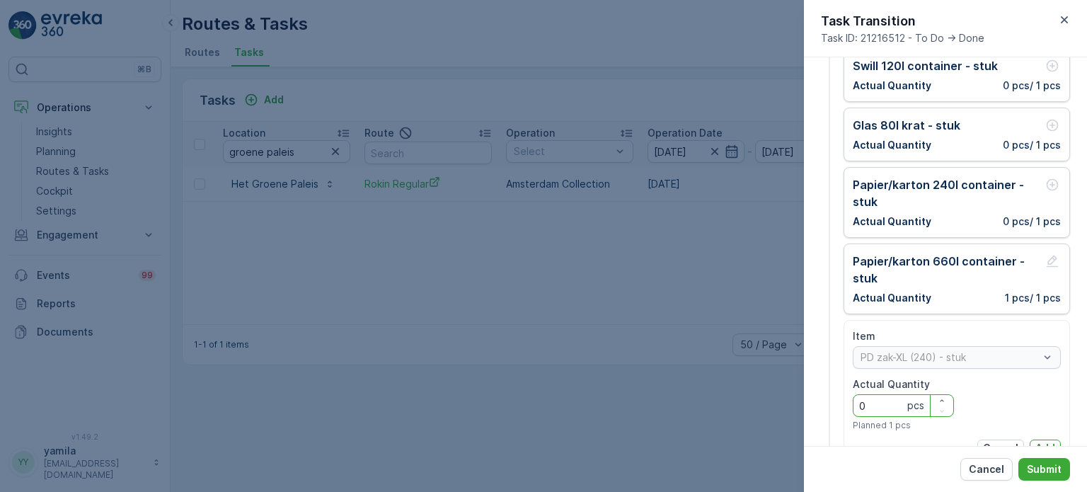
click at [890, 400] on Quantity "0" at bounding box center [903, 405] width 101 height 23
type Quantity "2"
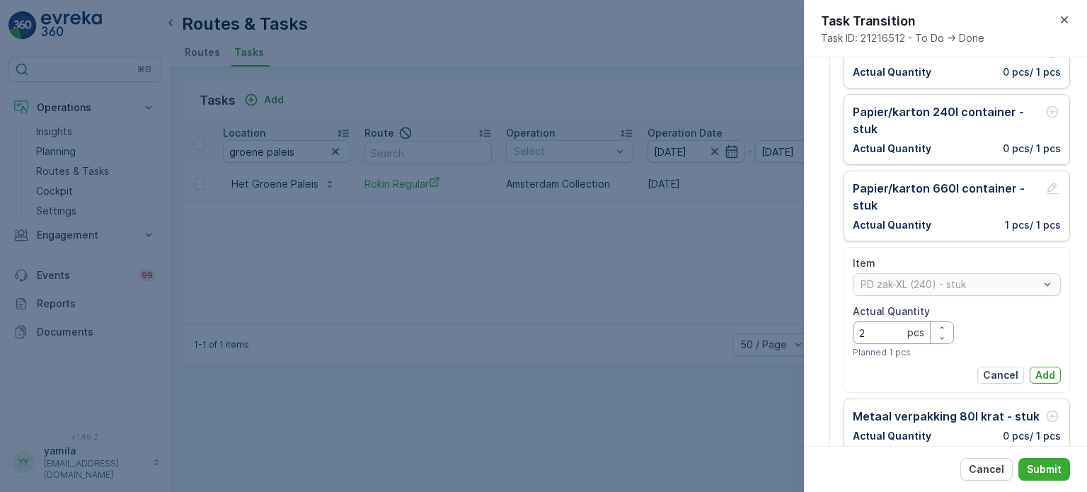
scroll to position [246, 0]
click at [1042, 374] on p "Add" at bounding box center [1045, 374] width 20 height 14
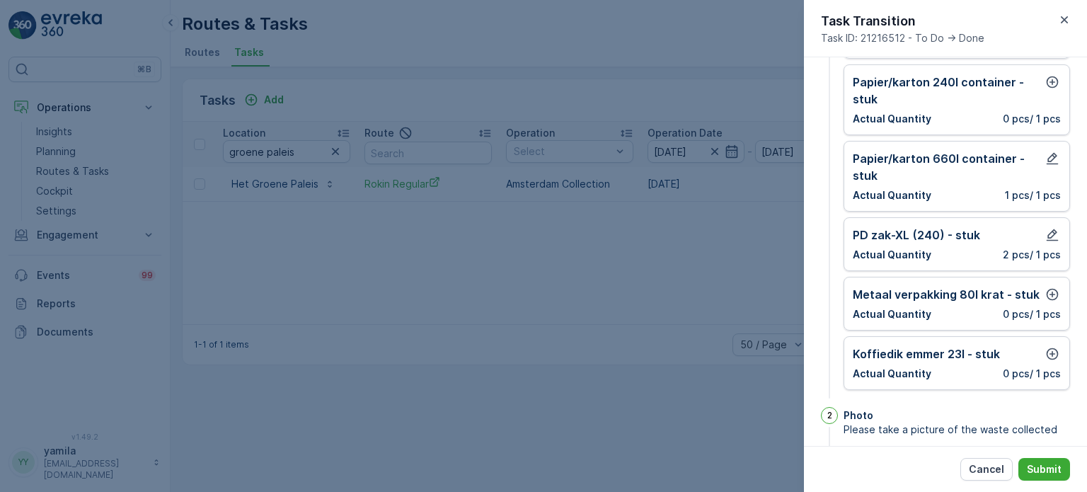
scroll to position [283, 0]
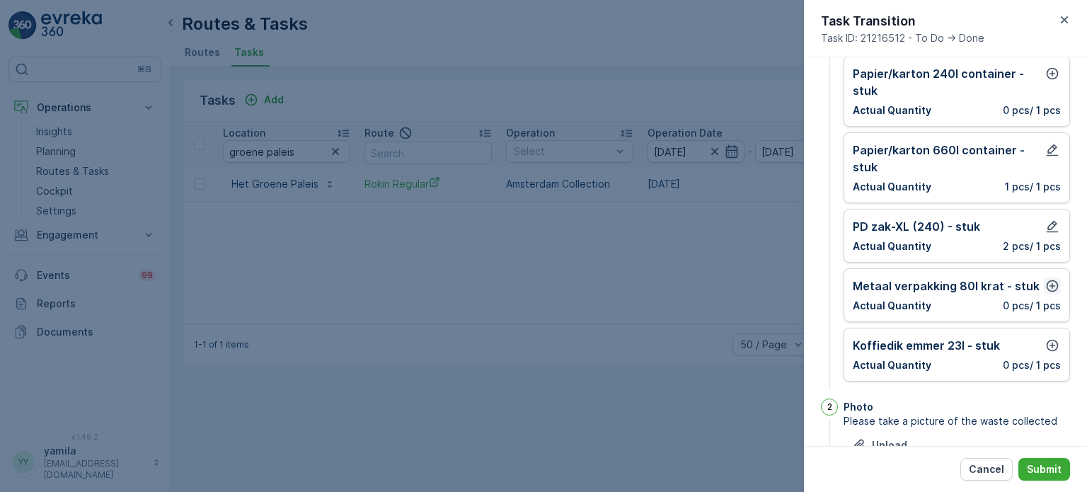
click at [1048, 282] on icon "button" at bounding box center [1053, 286] width 12 height 12
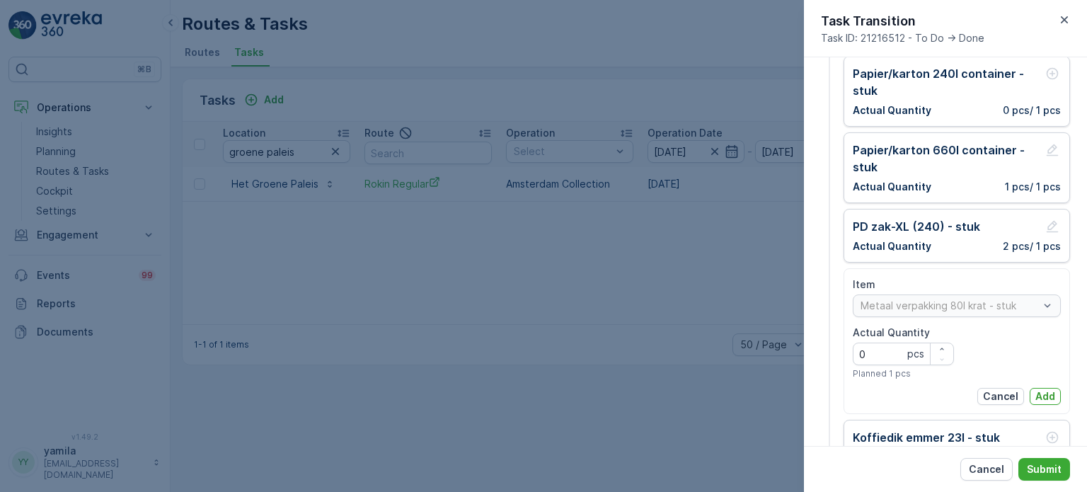
click at [868, 343] on Quantity "0" at bounding box center [903, 353] width 101 height 23
type Quantity "1"
click at [1049, 389] on p "Add" at bounding box center [1045, 396] width 20 height 14
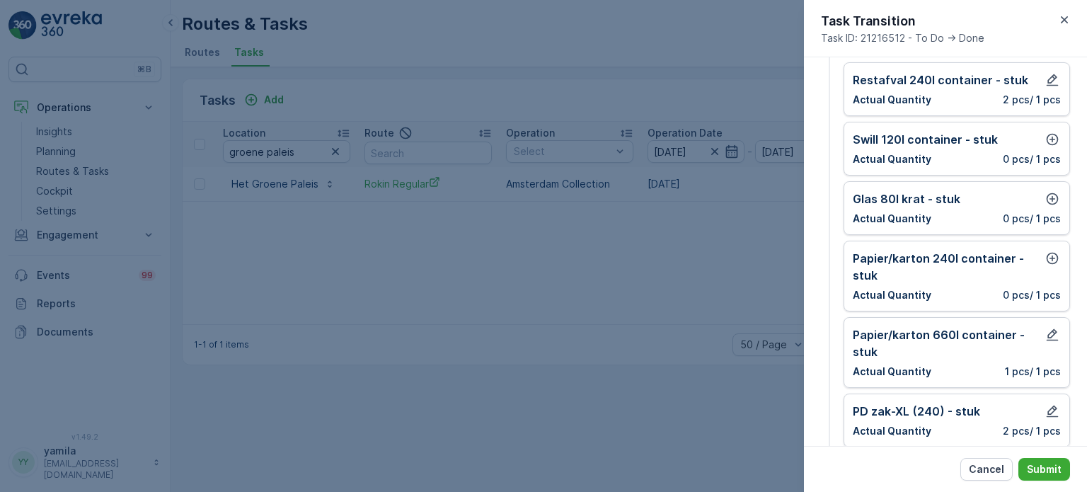
scroll to position [55, 0]
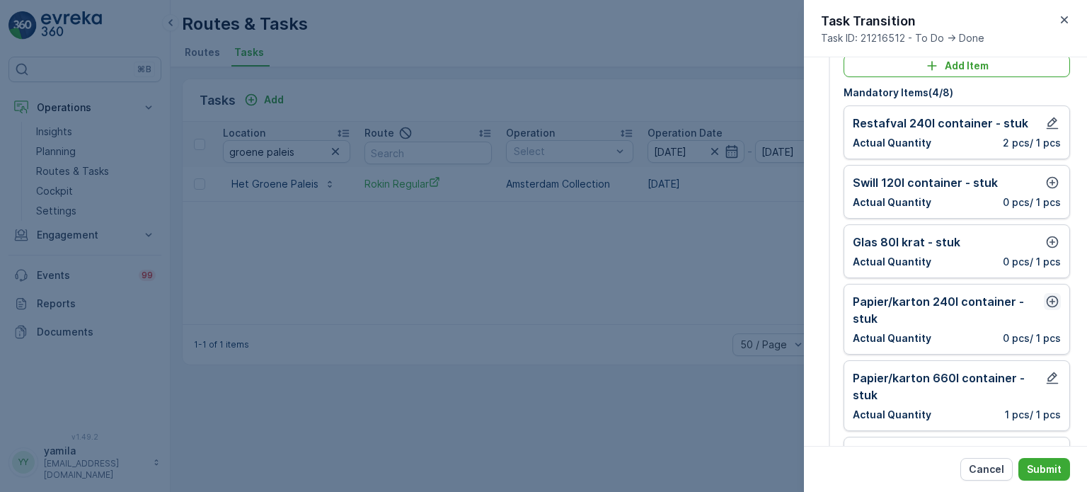
click at [1045, 296] on icon "button" at bounding box center [1052, 301] width 14 height 14
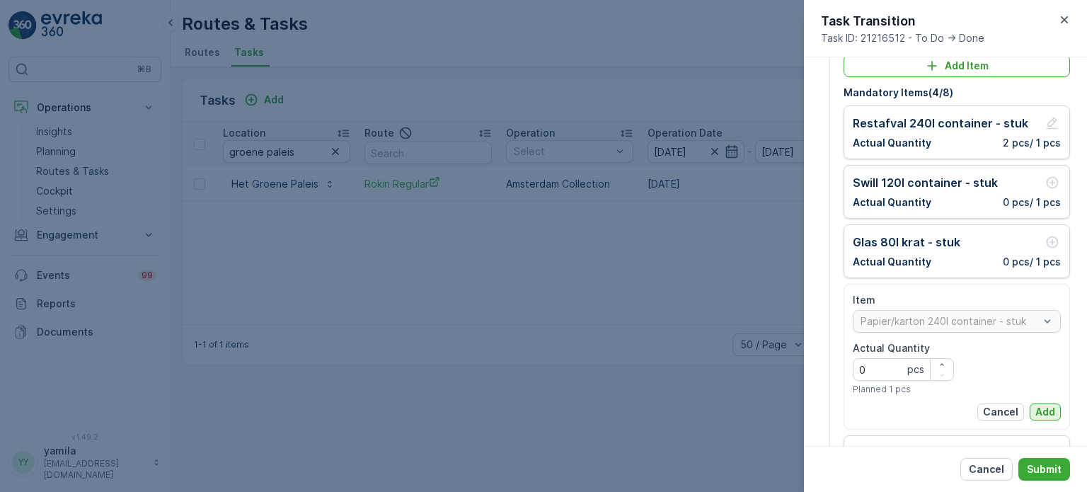
click at [1036, 408] on p "Add" at bounding box center [1045, 412] width 20 height 14
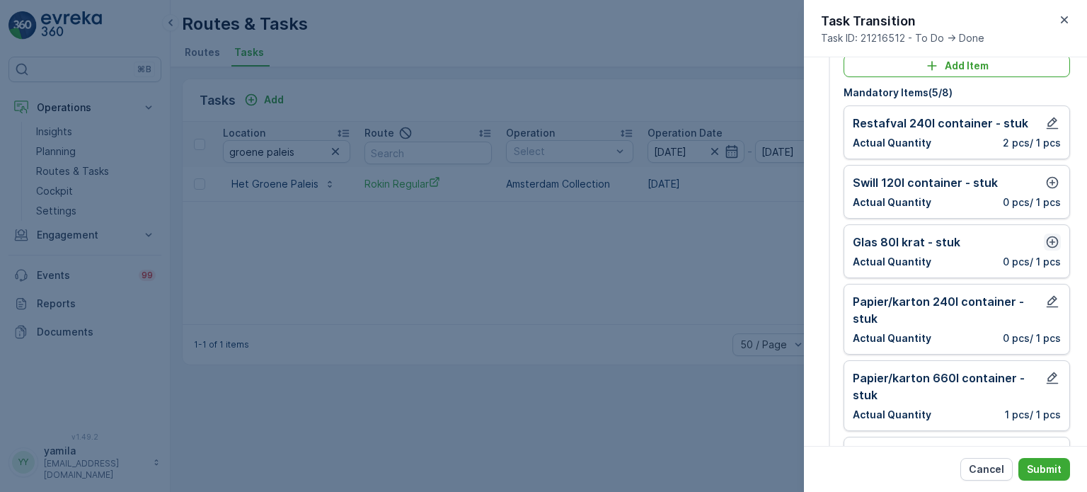
click at [1047, 235] on icon "button" at bounding box center [1052, 242] width 14 height 14
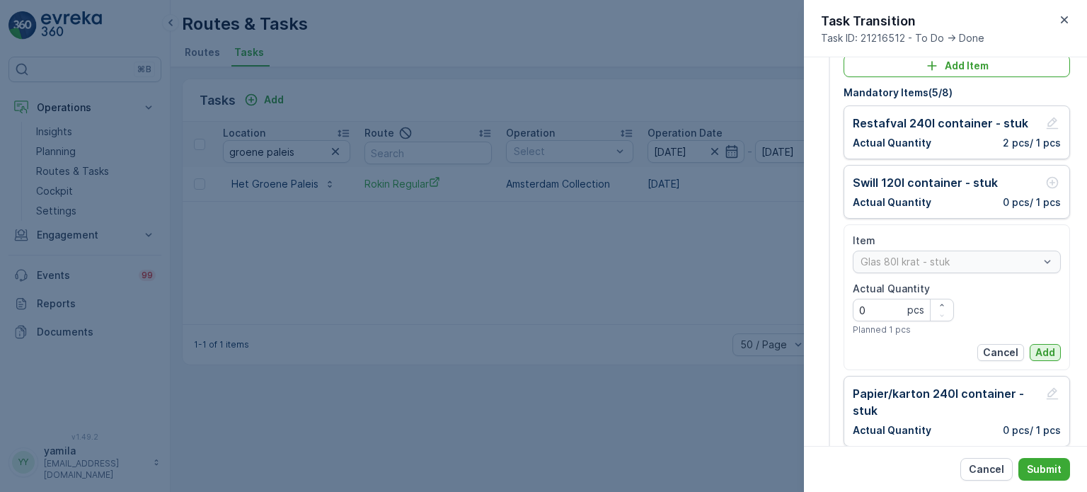
click at [1042, 353] on p "Add" at bounding box center [1045, 352] width 20 height 14
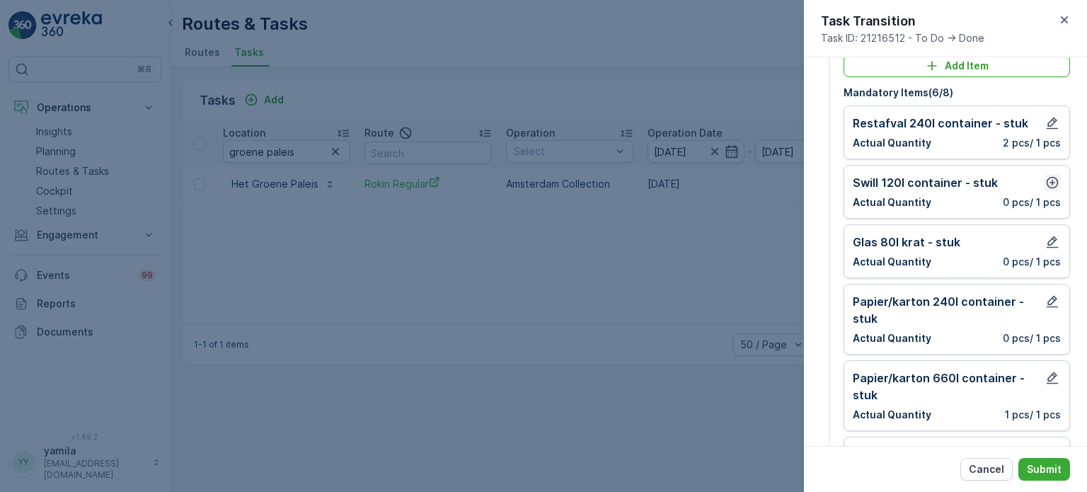
click at [1050, 181] on icon "button" at bounding box center [1053, 183] width 12 height 12
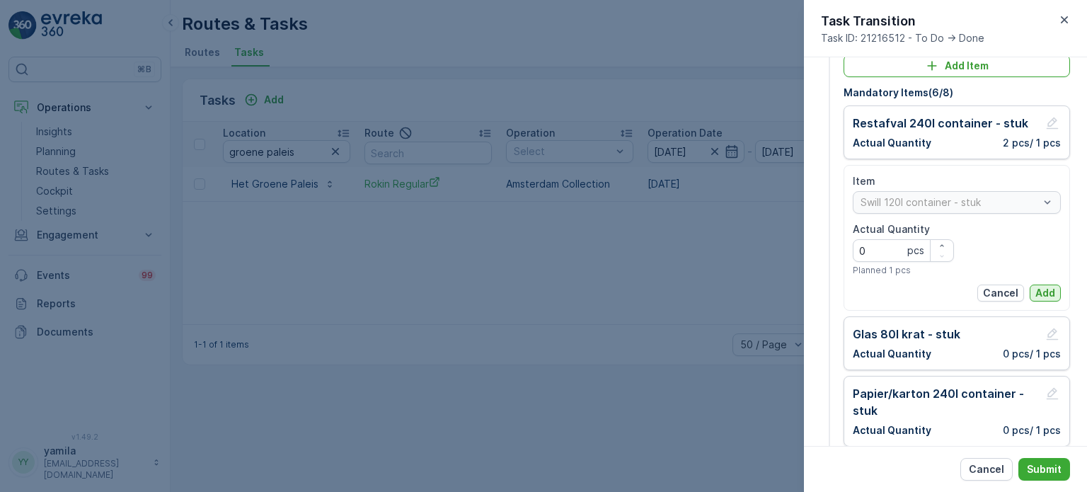
click at [1035, 295] on p "Add" at bounding box center [1045, 293] width 20 height 14
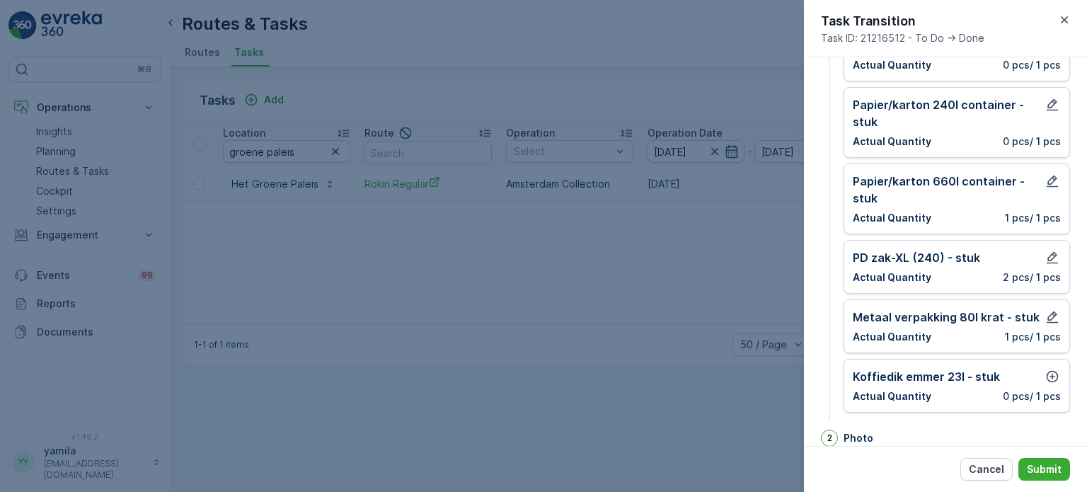
scroll to position [255, 0]
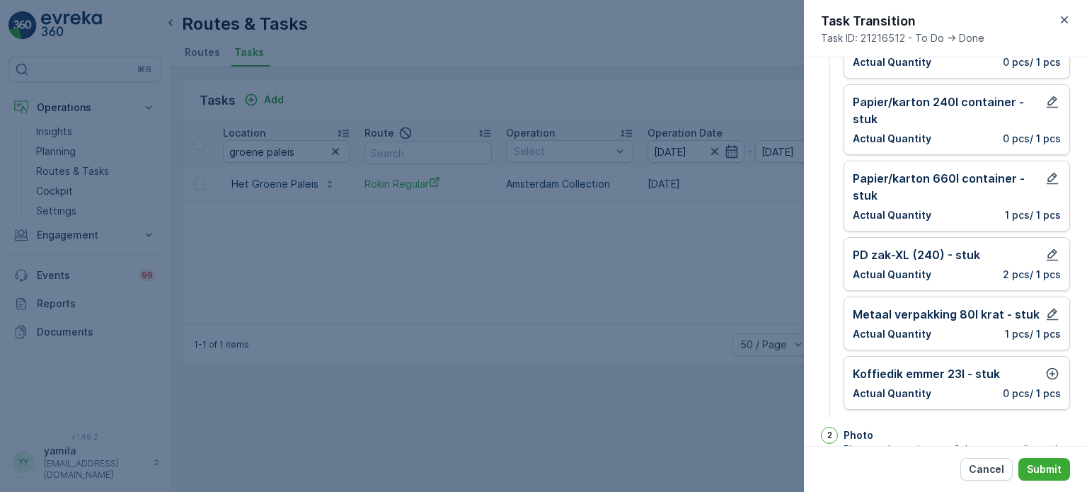
click at [1044, 359] on div "Koffiedik emmer 23l - stuk Actual Quantity 0 pcs / 1 pcs" at bounding box center [956, 383] width 226 height 54
click at [1045, 367] on icon "button" at bounding box center [1052, 374] width 14 height 14
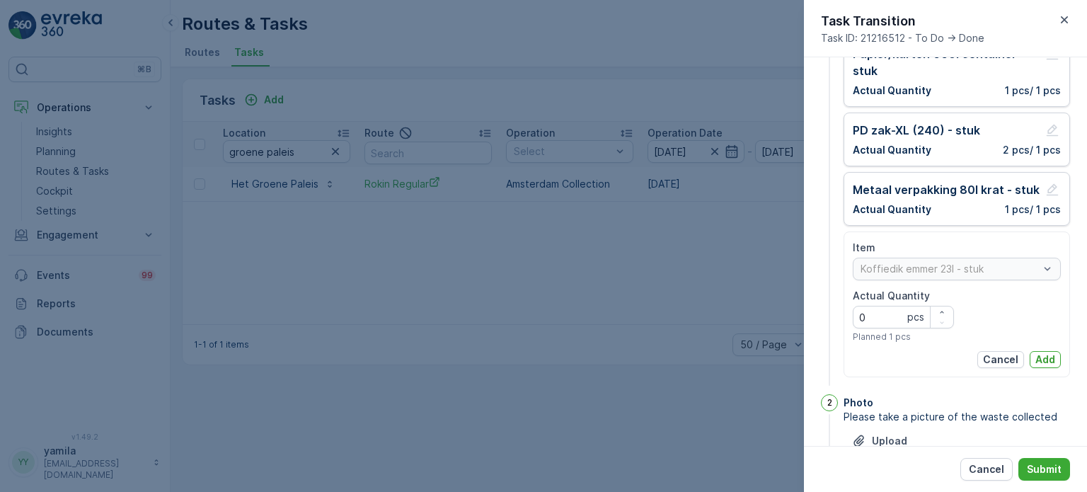
click at [1042, 370] on div "Item Koffiedik emmer 23l - stuk Actual Quantity 0 pcs Planned 1 pcs Cancel Add" at bounding box center [956, 304] width 226 height 146
click at [1040, 361] on p "Add" at bounding box center [1045, 359] width 20 height 14
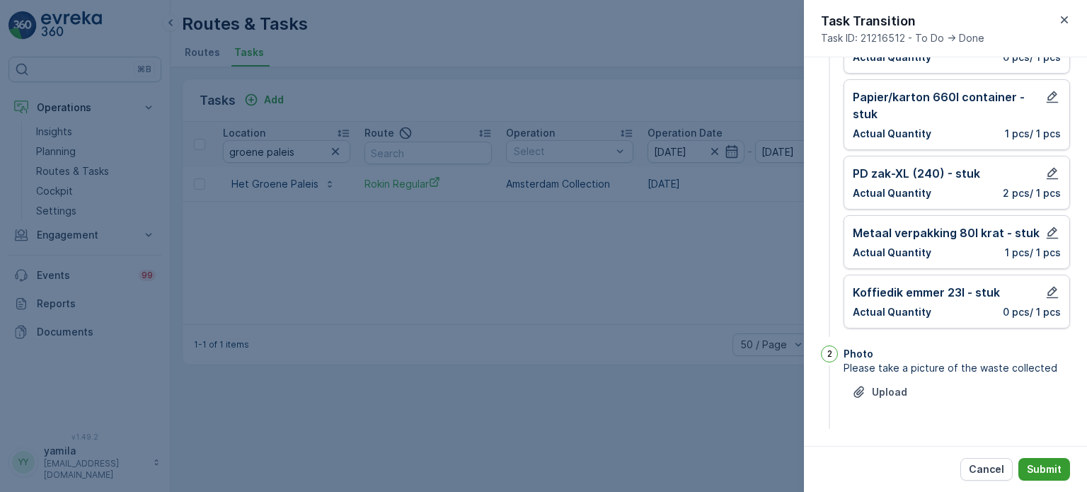
click at [1038, 461] on button "Submit" at bounding box center [1044, 469] width 52 height 23
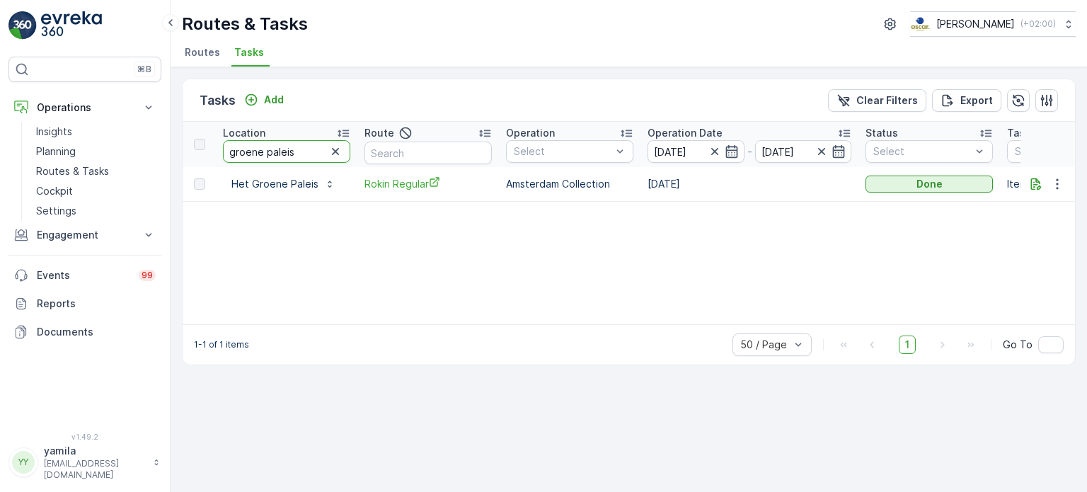
click at [297, 146] on input "groene paleis" at bounding box center [286, 151] width 127 height 23
type input "scheltema"
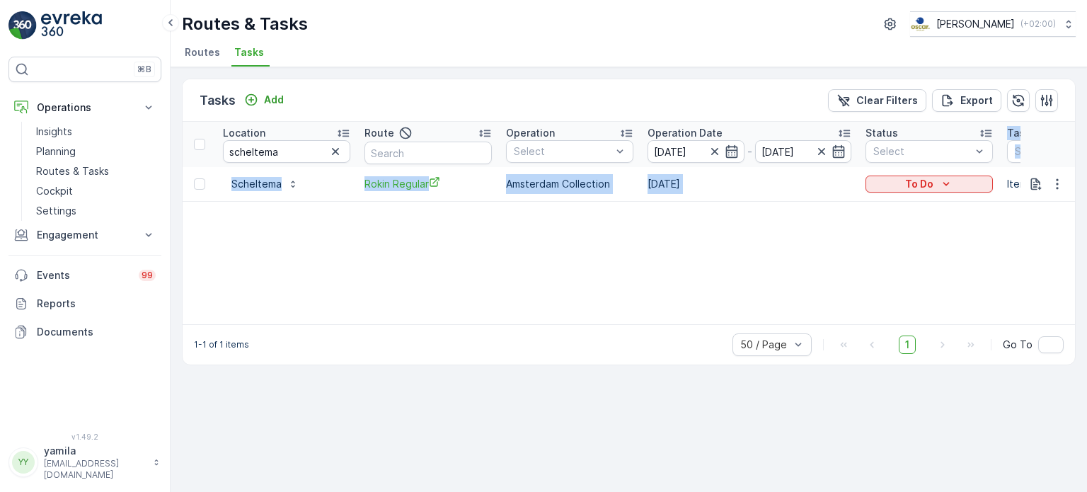
click at [924, 178] on p "To Do" at bounding box center [919, 184] width 28 height 14
click at [897, 246] on span "Done" at bounding box center [886, 243] width 25 height 14
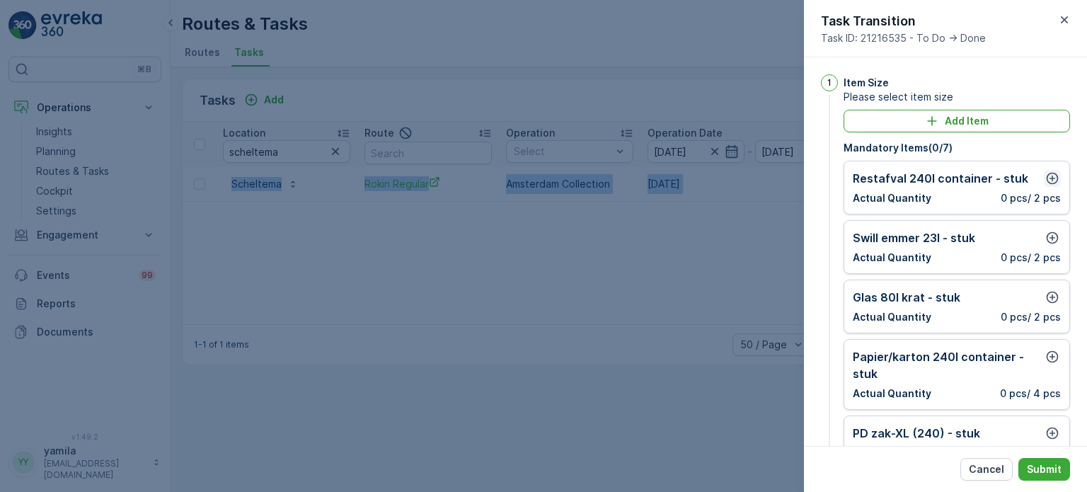
click at [1047, 178] on icon "button" at bounding box center [1053, 179] width 12 height 12
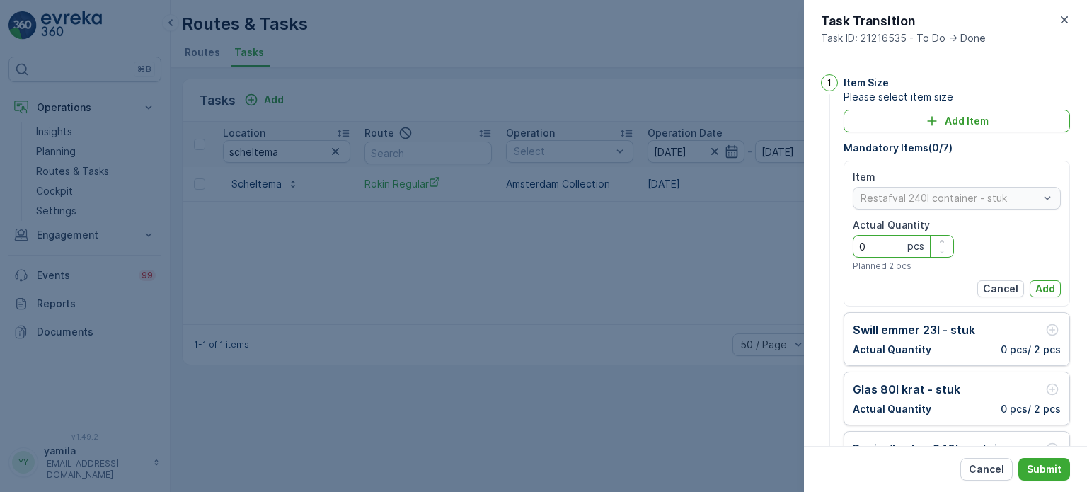
click at [883, 249] on Quantity "0" at bounding box center [903, 246] width 101 height 23
type Quantity "2"
click at [1043, 286] on p "Add" at bounding box center [1045, 289] width 20 height 14
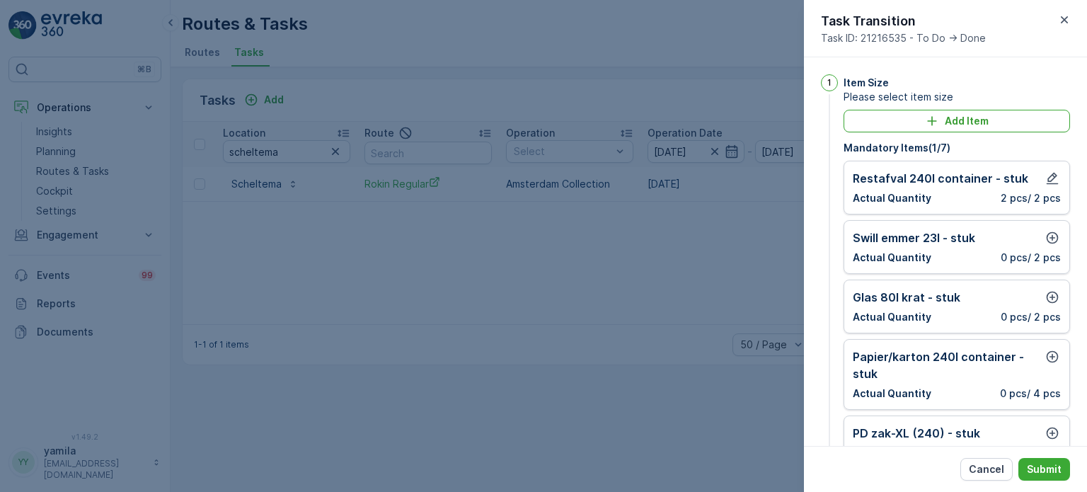
scroll to position [35, 0]
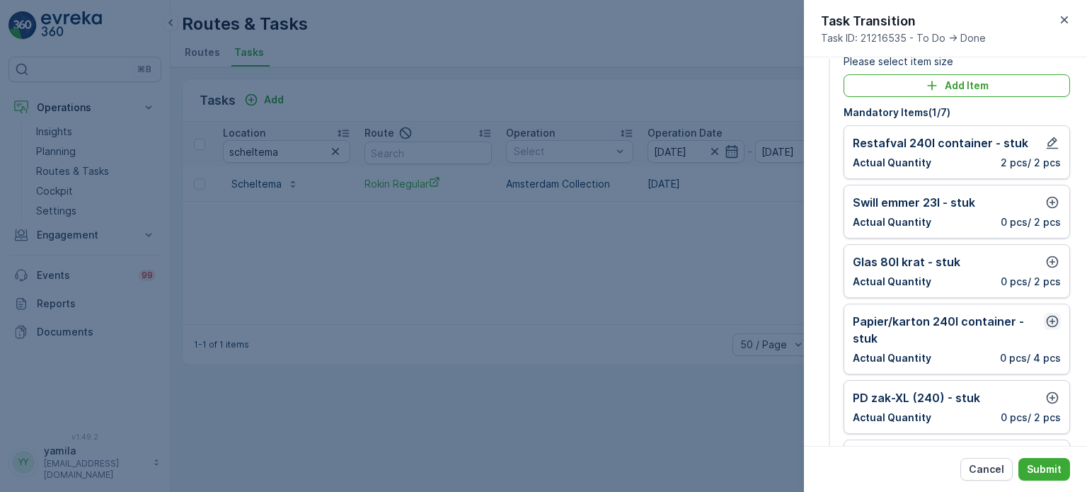
click at [1047, 318] on icon "button" at bounding box center [1052, 321] width 14 height 14
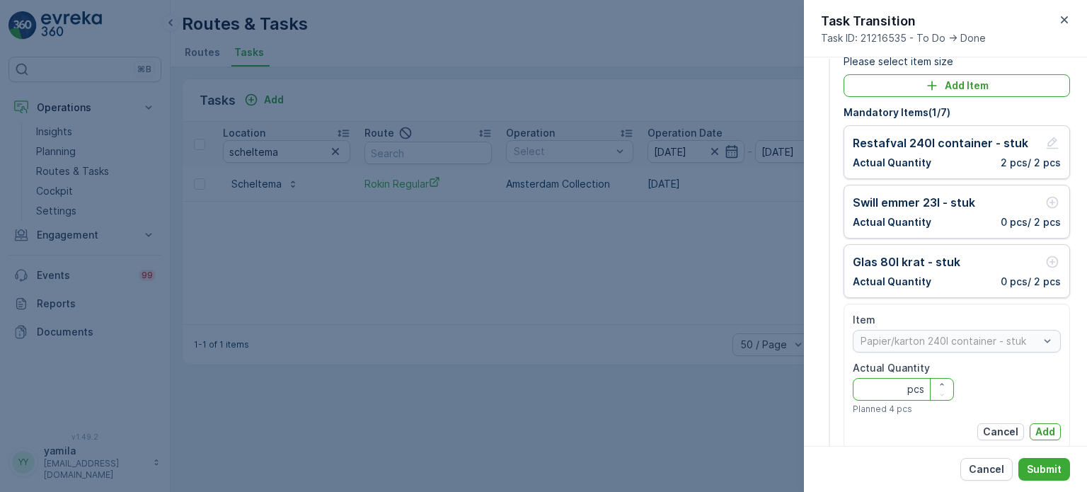
click at [888, 386] on Quantity "Actual Quantity" at bounding box center [903, 389] width 101 height 23
type Quantity "1"
click at [1036, 423] on button "Add" at bounding box center [1045, 431] width 31 height 17
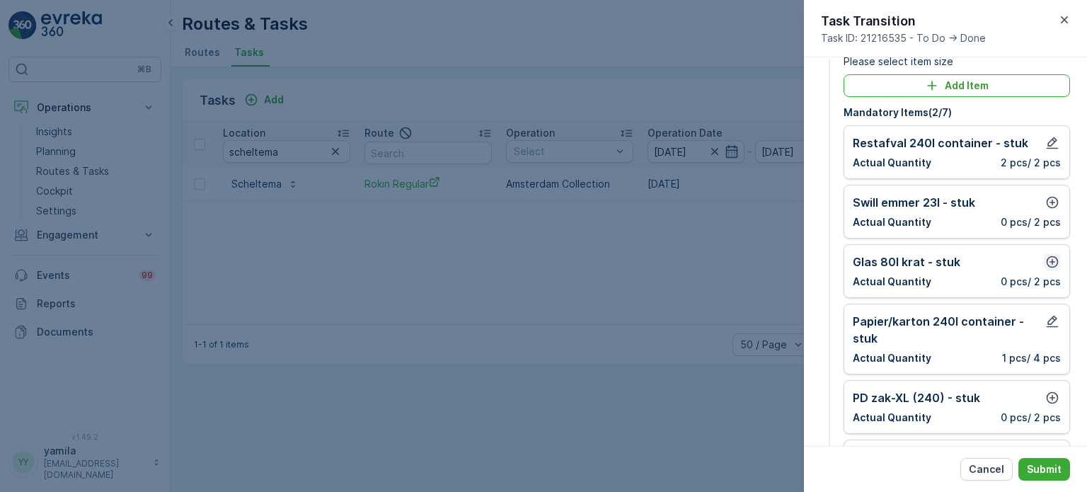
click at [1046, 258] on icon "button" at bounding box center [1052, 262] width 14 height 14
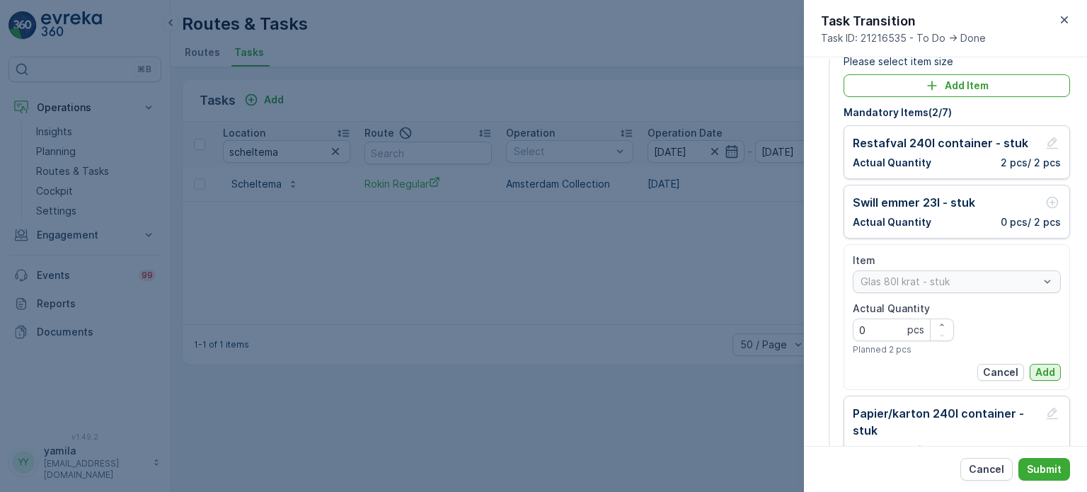
click at [1043, 374] on p "Add" at bounding box center [1045, 372] width 20 height 14
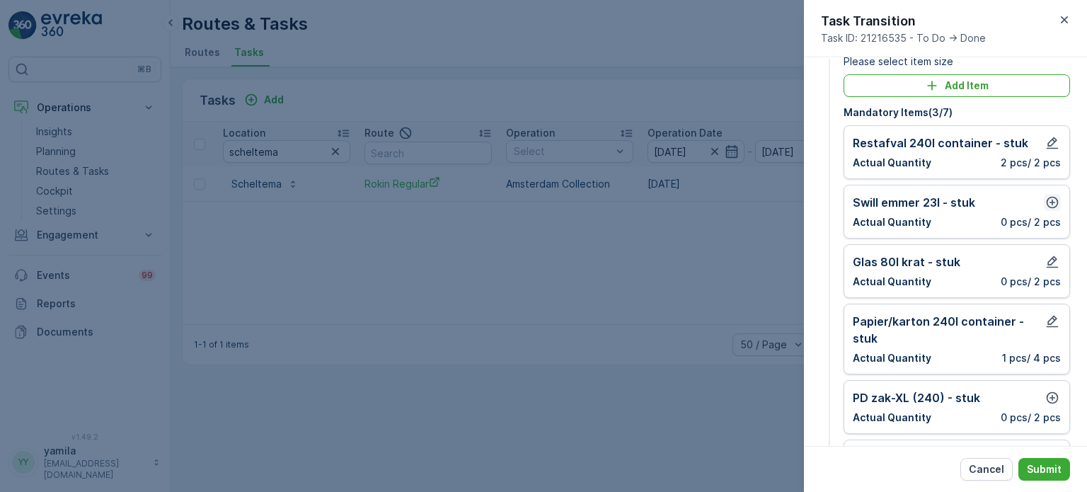
click at [1047, 199] on icon "button" at bounding box center [1052, 202] width 14 height 14
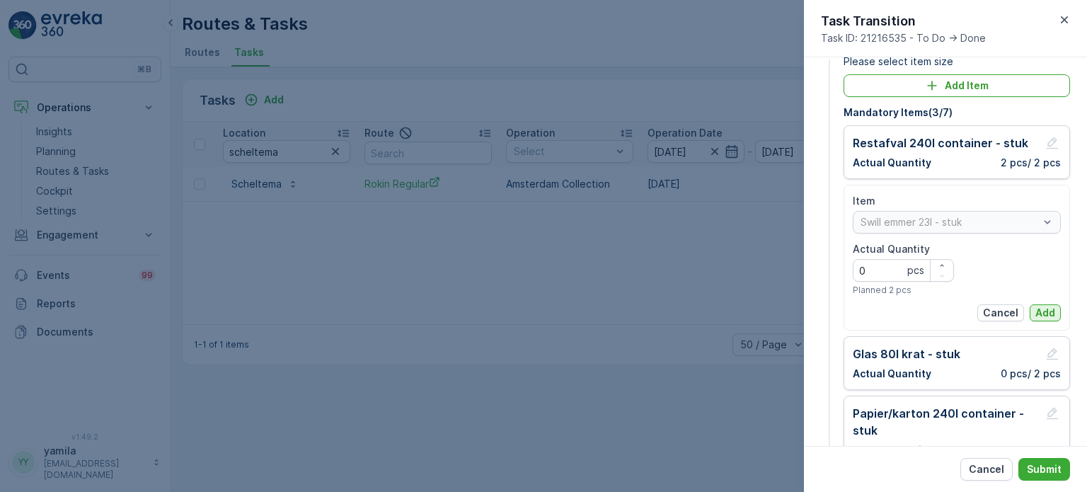
click at [1042, 308] on p "Add" at bounding box center [1045, 313] width 20 height 14
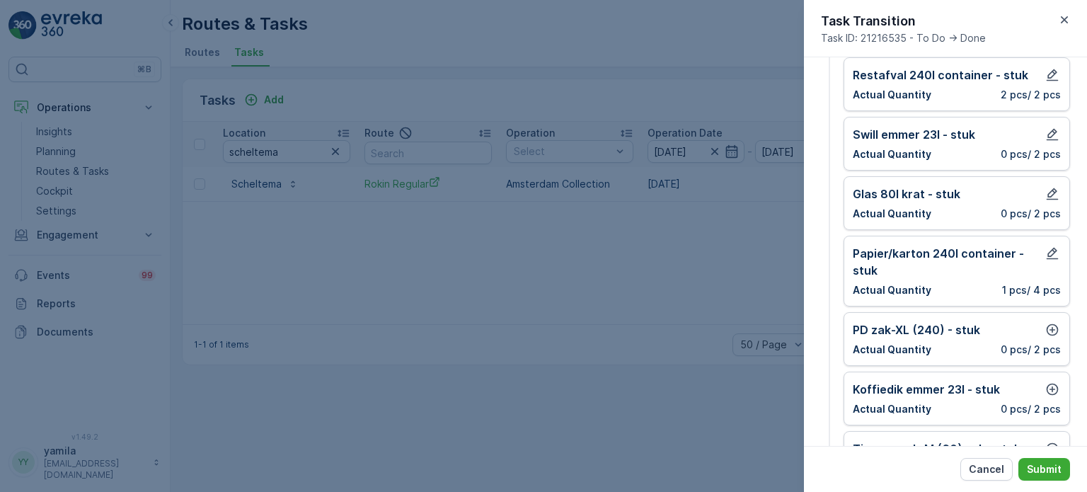
scroll to position [110, 0]
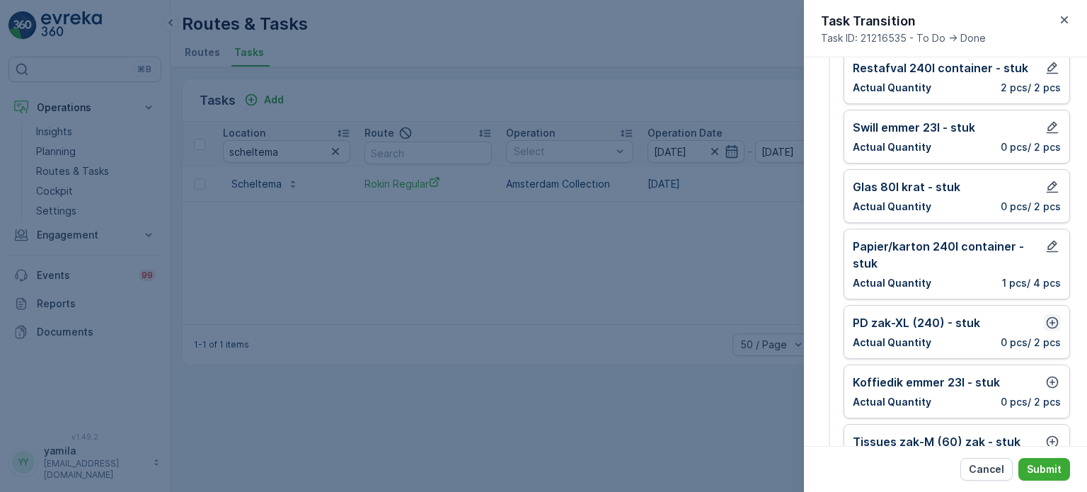
click at [1050, 316] on icon "button" at bounding box center [1052, 323] width 14 height 14
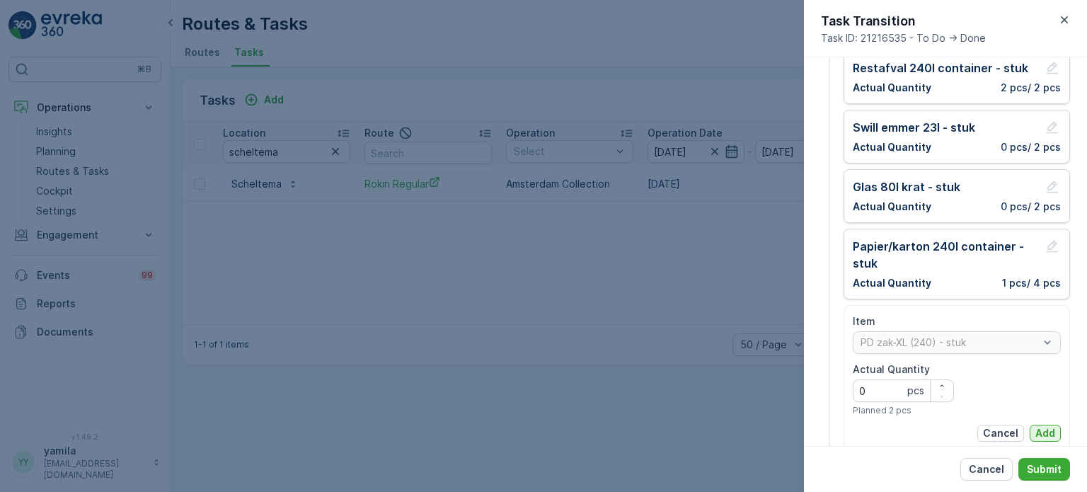
click at [1039, 427] on p "Add" at bounding box center [1045, 433] width 20 height 14
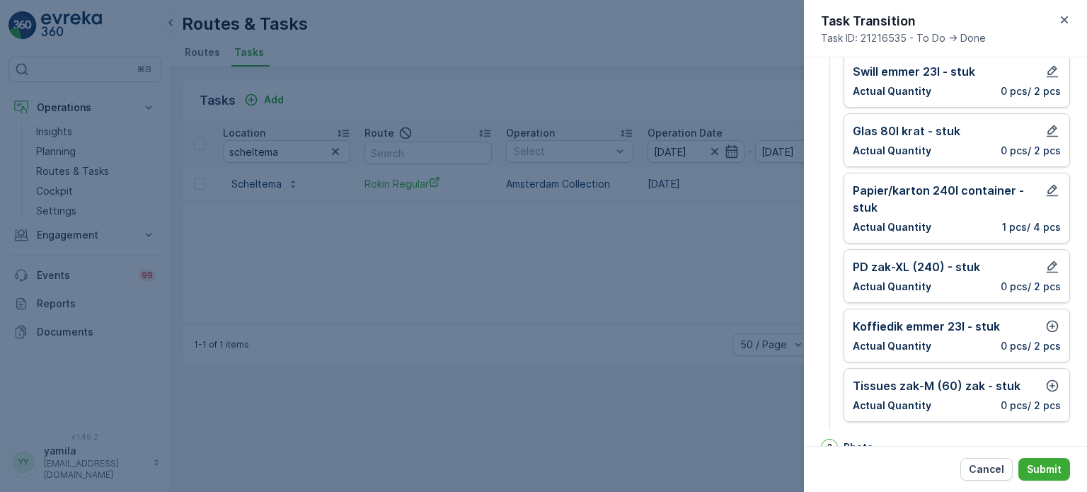
scroll to position [167, 0]
click at [1047, 325] on icon "button" at bounding box center [1052, 325] width 14 height 14
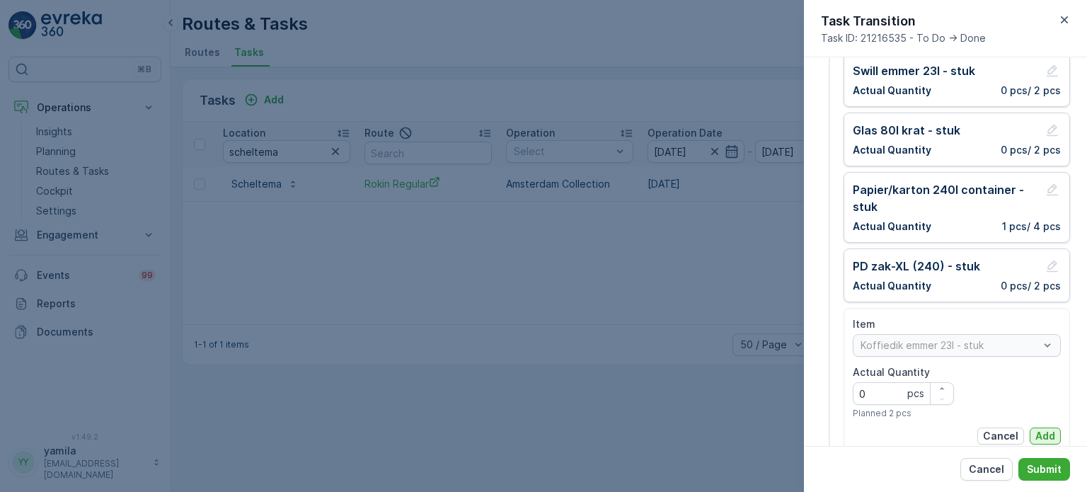
click at [1035, 434] on p "Add" at bounding box center [1045, 436] width 20 height 14
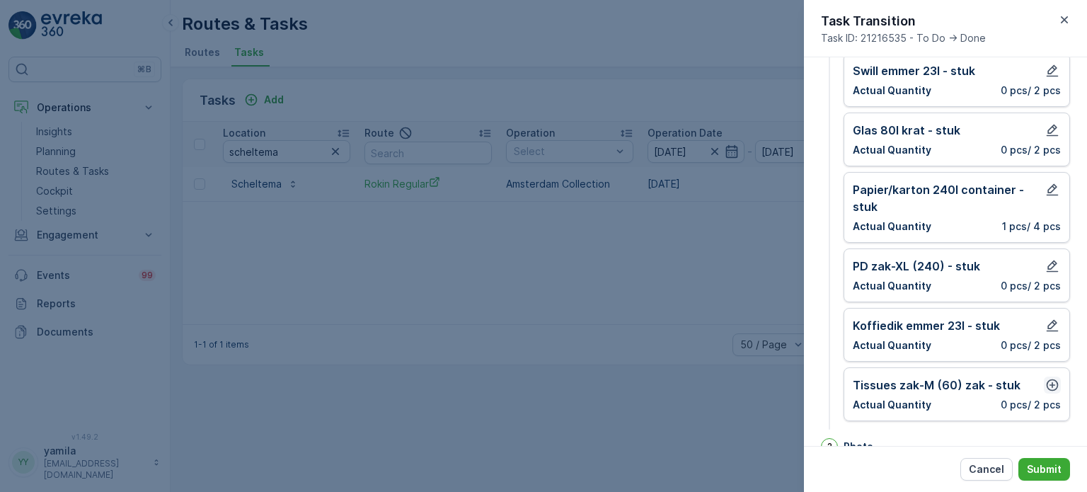
click at [1045, 384] on icon "button" at bounding box center [1052, 385] width 14 height 14
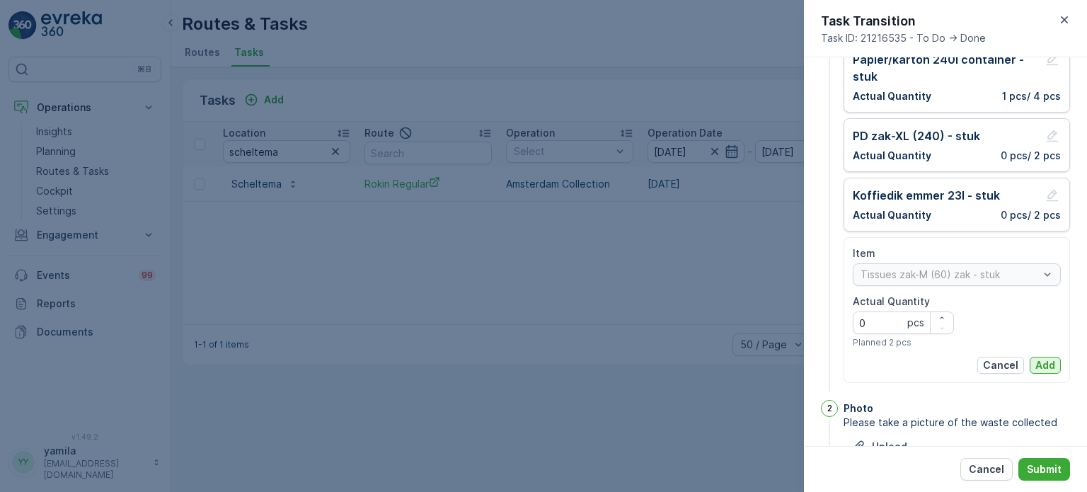
click at [1042, 369] on p "Add" at bounding box center [1045, 365] width 20 height 14
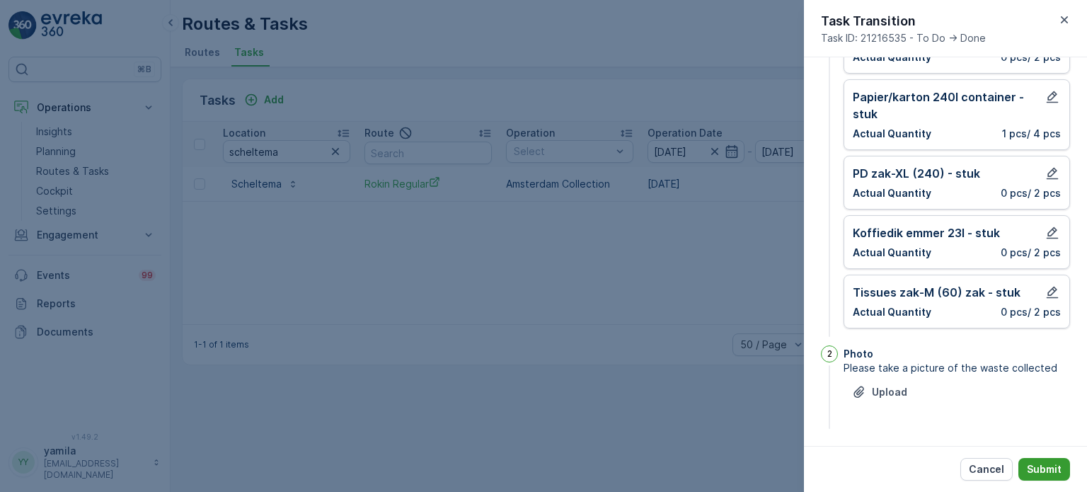
click at [1039, 472] on p "Submit" at bounding box center [1044, 469] width 35 height 14
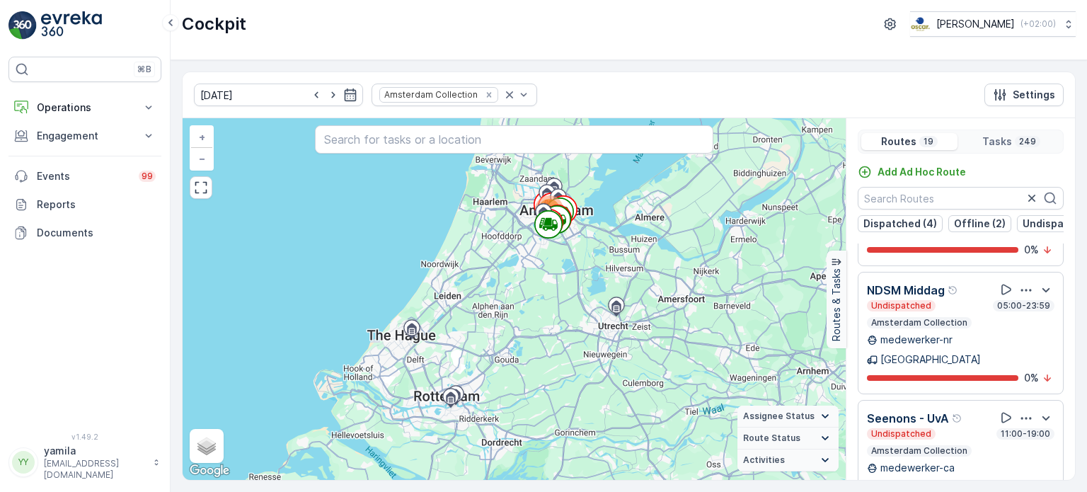
scroll to position [628, 0]
